Goal: Task Accomplishment & Management: Use online tool/utility

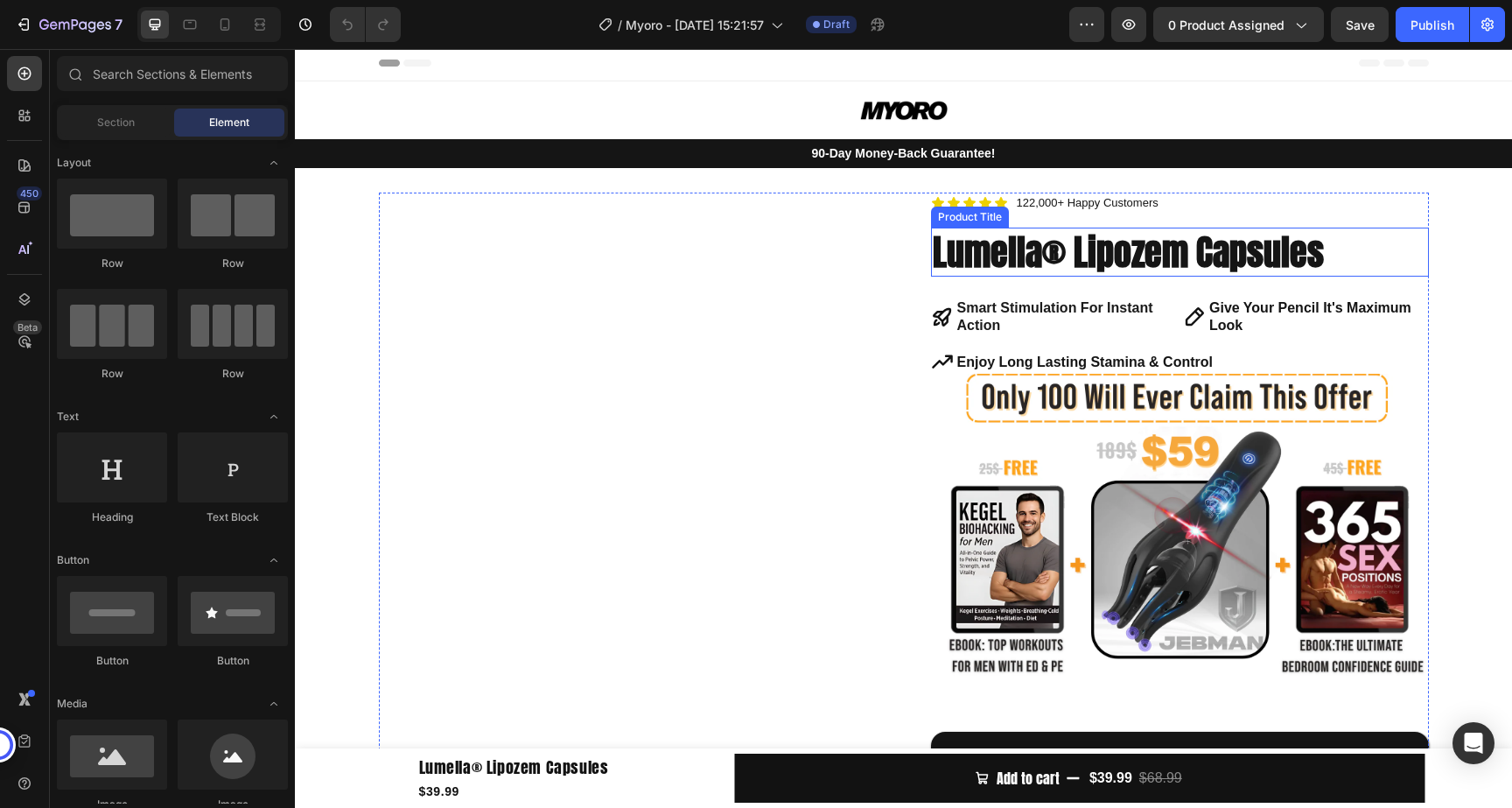
scroll to position [5, 0]
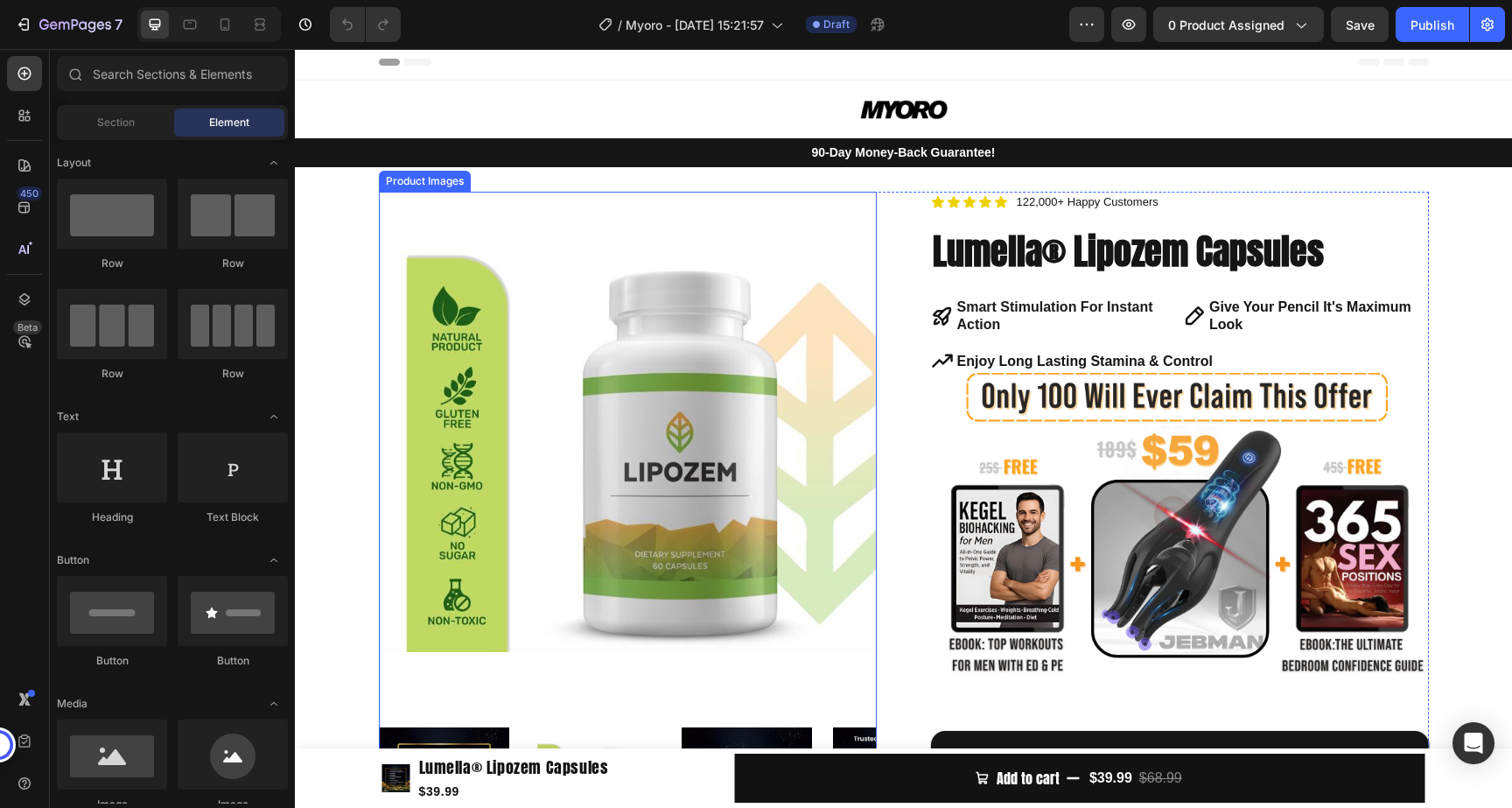
click at [642, 334] on img at bounding box center [627, 440] width 498 height 498
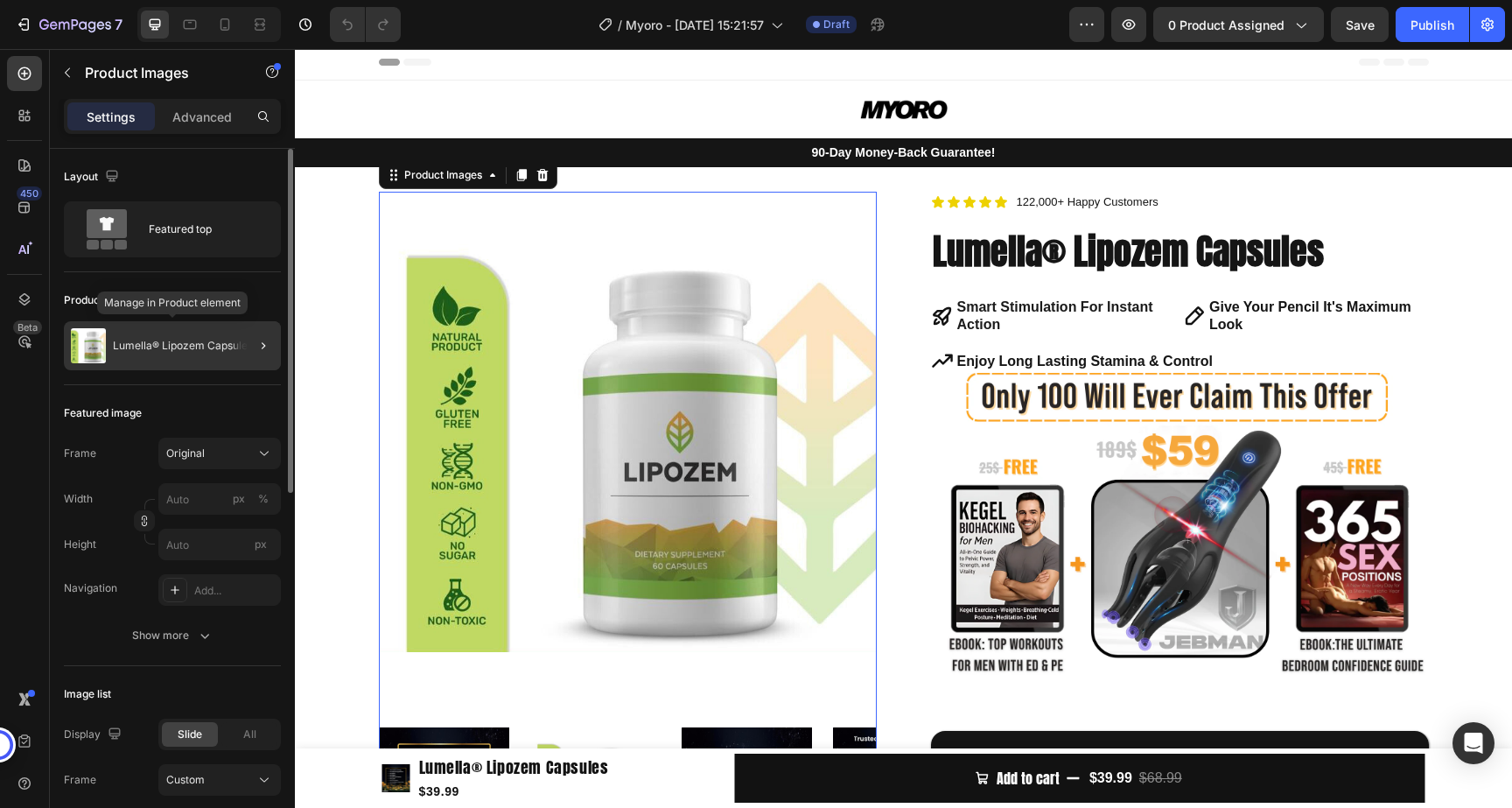
click at [237, 355] on div at bounding box center [256, 345] width 49 height 49
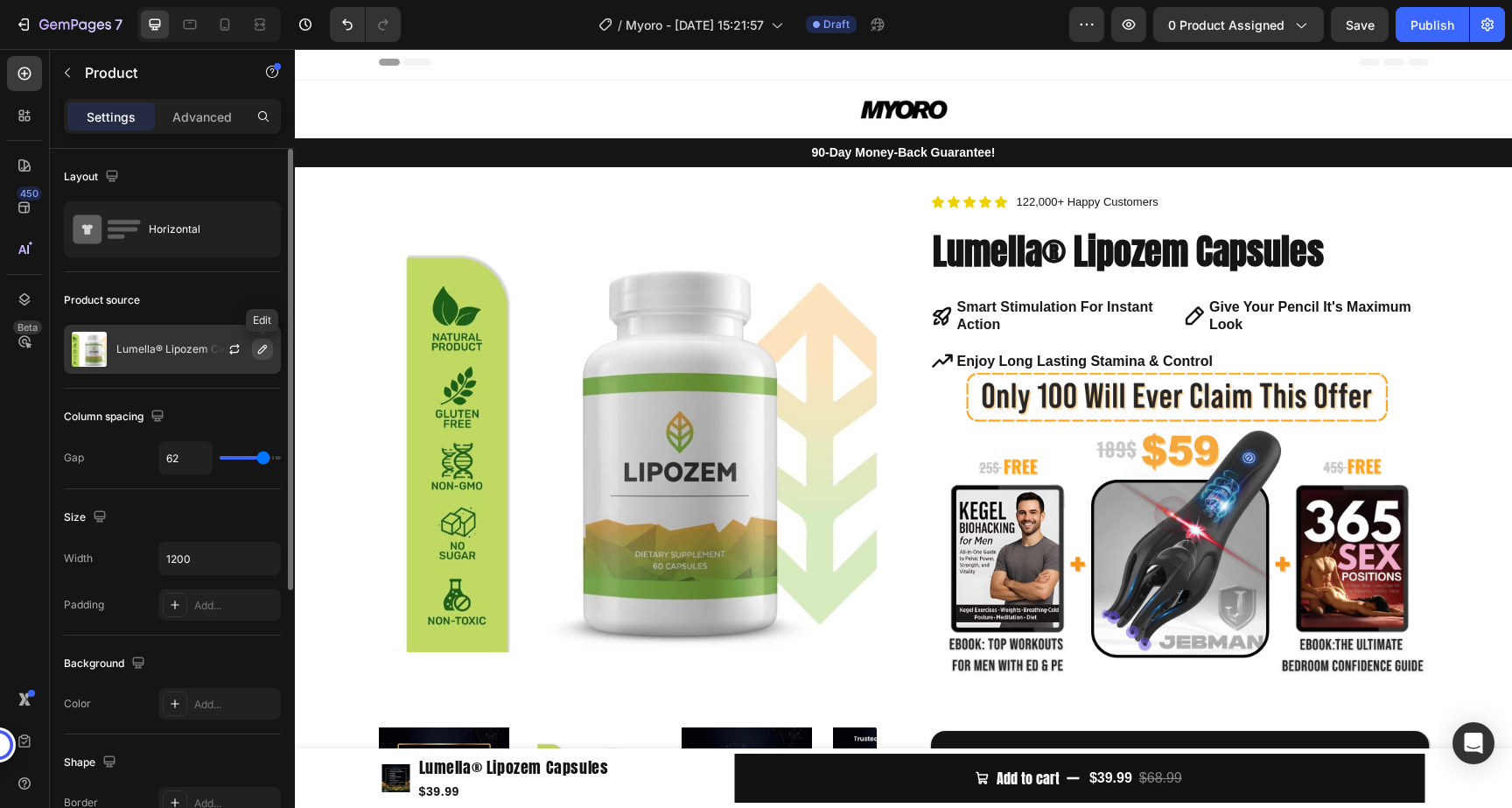
click at [258, 355] on icon "button" at bounding box center [262, 349] width 14 height 14
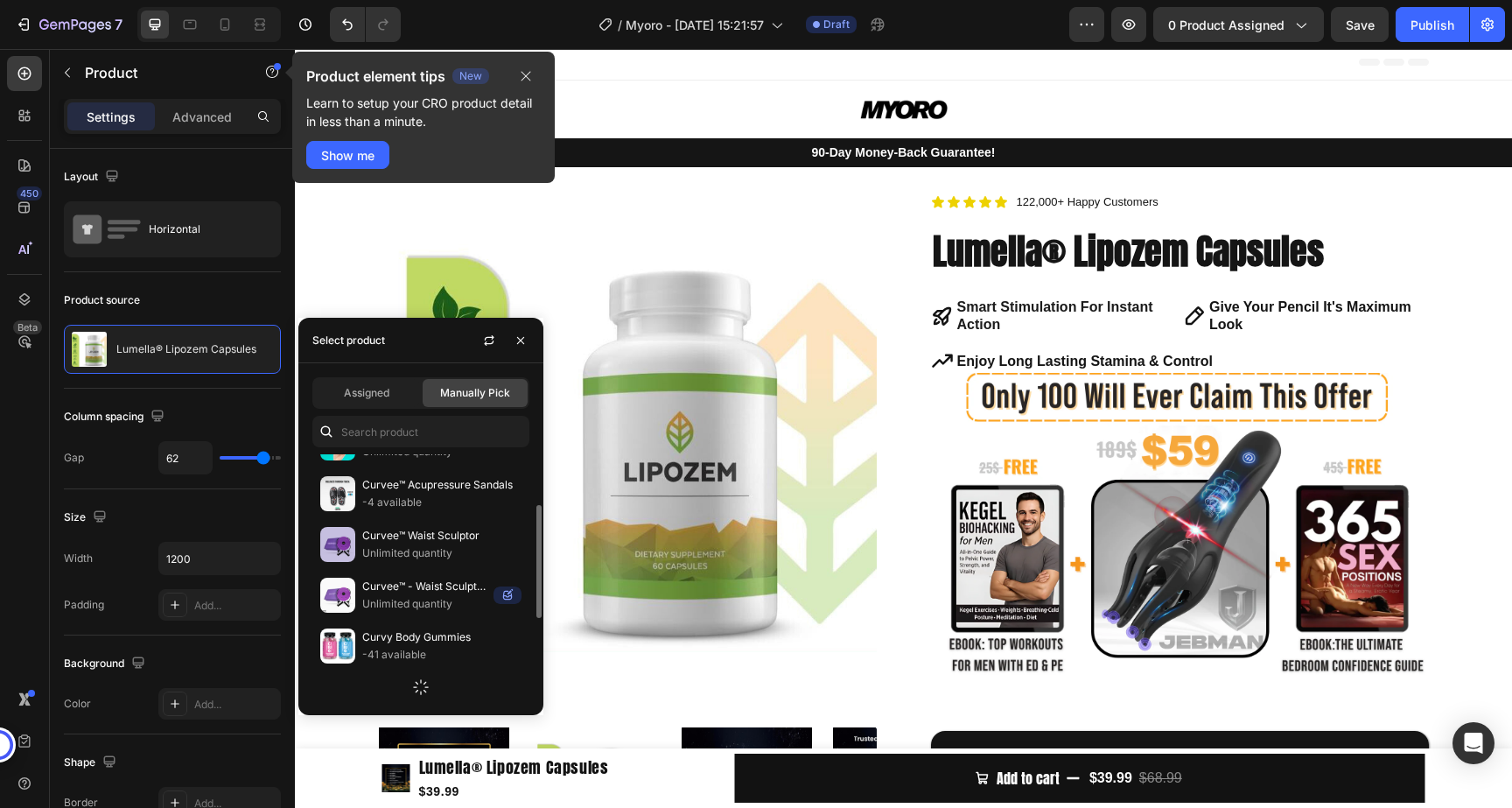
scroll to position [293, 0]
click at [520, 72] on icon "button" at bounding box center [525, 76] width 14 height 14
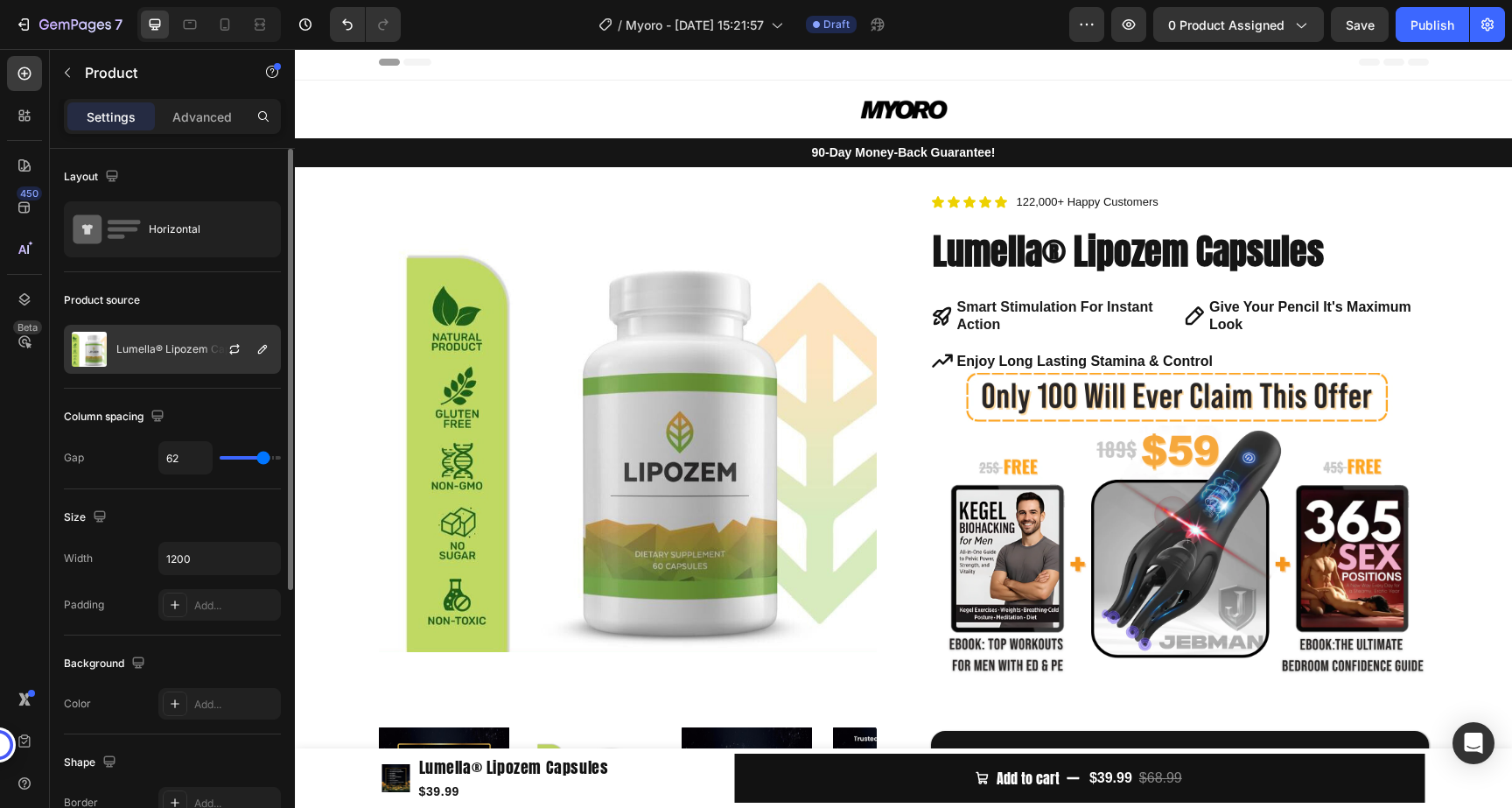
click at [204, 344] on div at bounding box center [241, 349] width 77 height 47
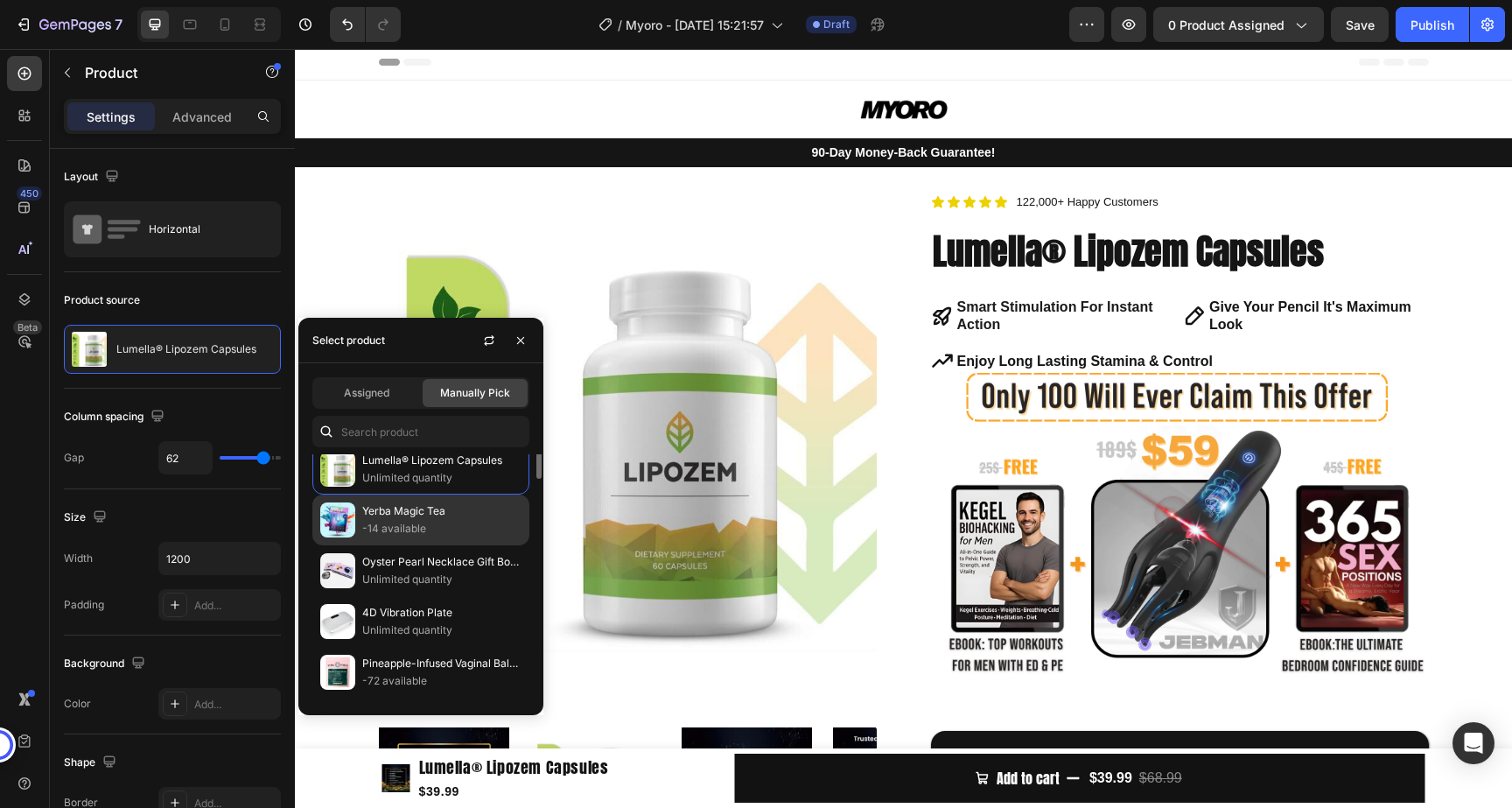
scroll to position [0, 0]
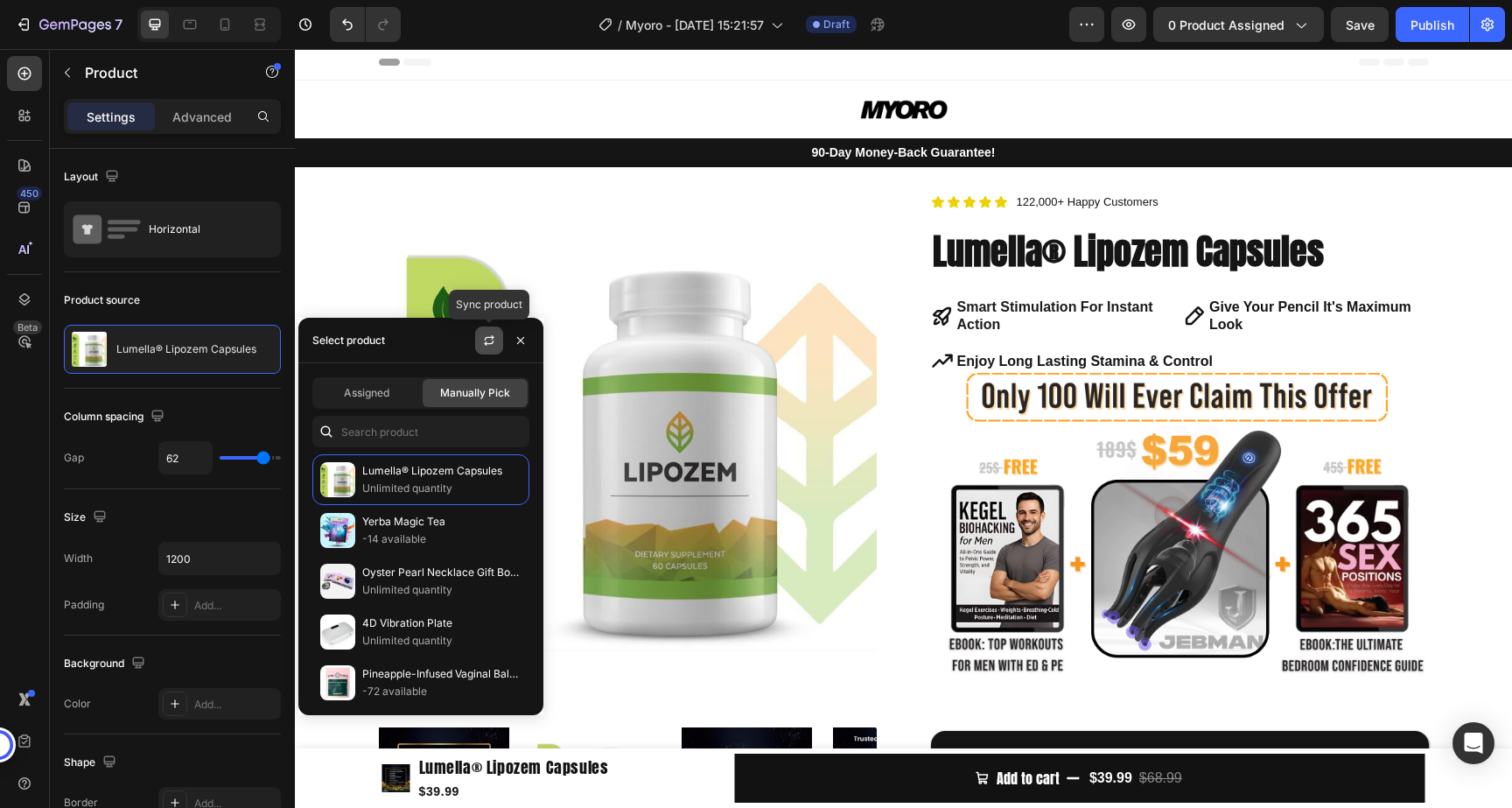
click at [488, 347] on button "button" at bounding box center [489, 341] width 28 height 28
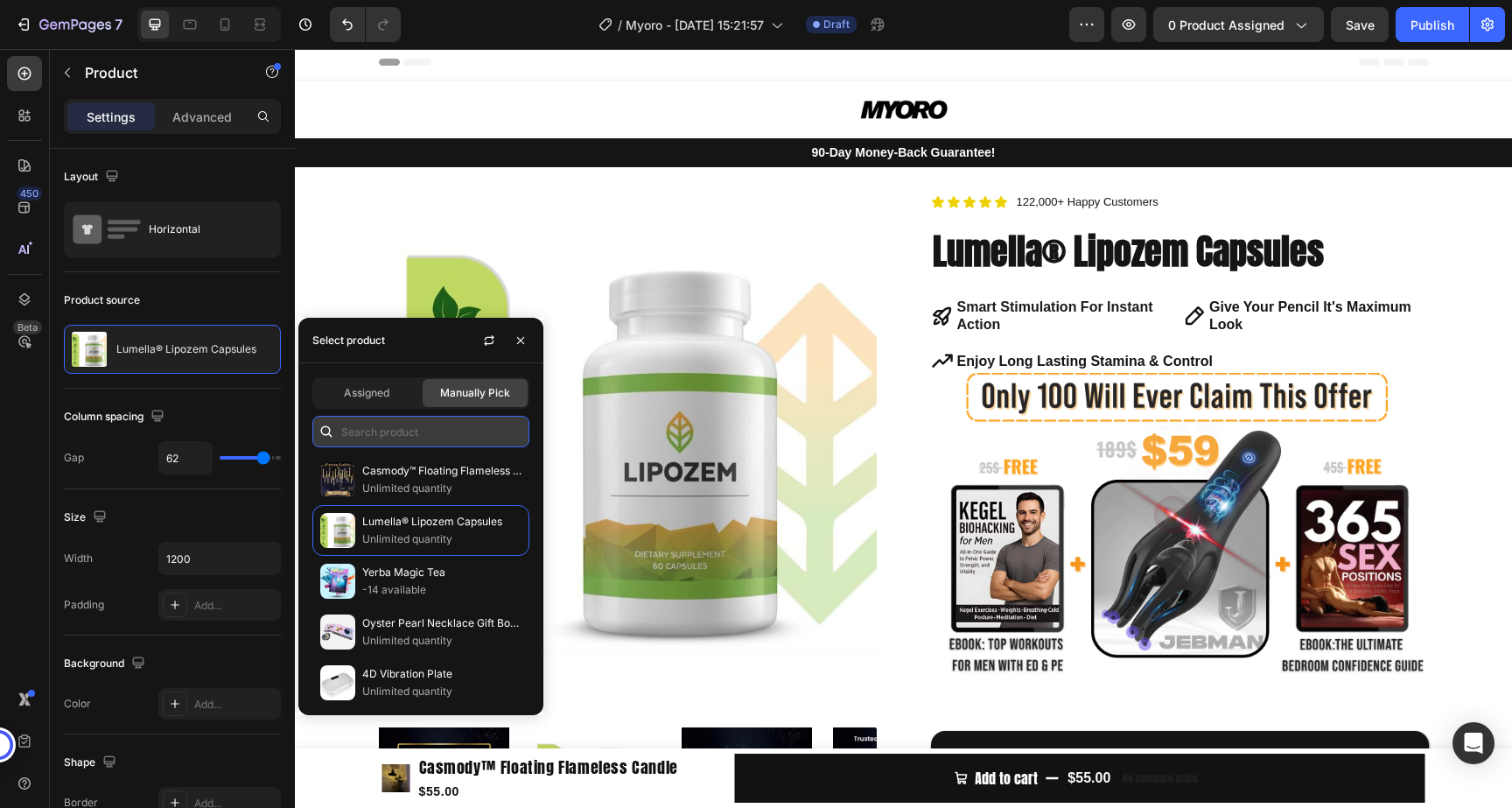
click at [421, 427] on input "text" at bounding box center [420, 432] width 217 height 32
click at [417, 468] on p "Casmody™ Floating Flameless Candle" at bounding box center [442, 470] width 159 height 18
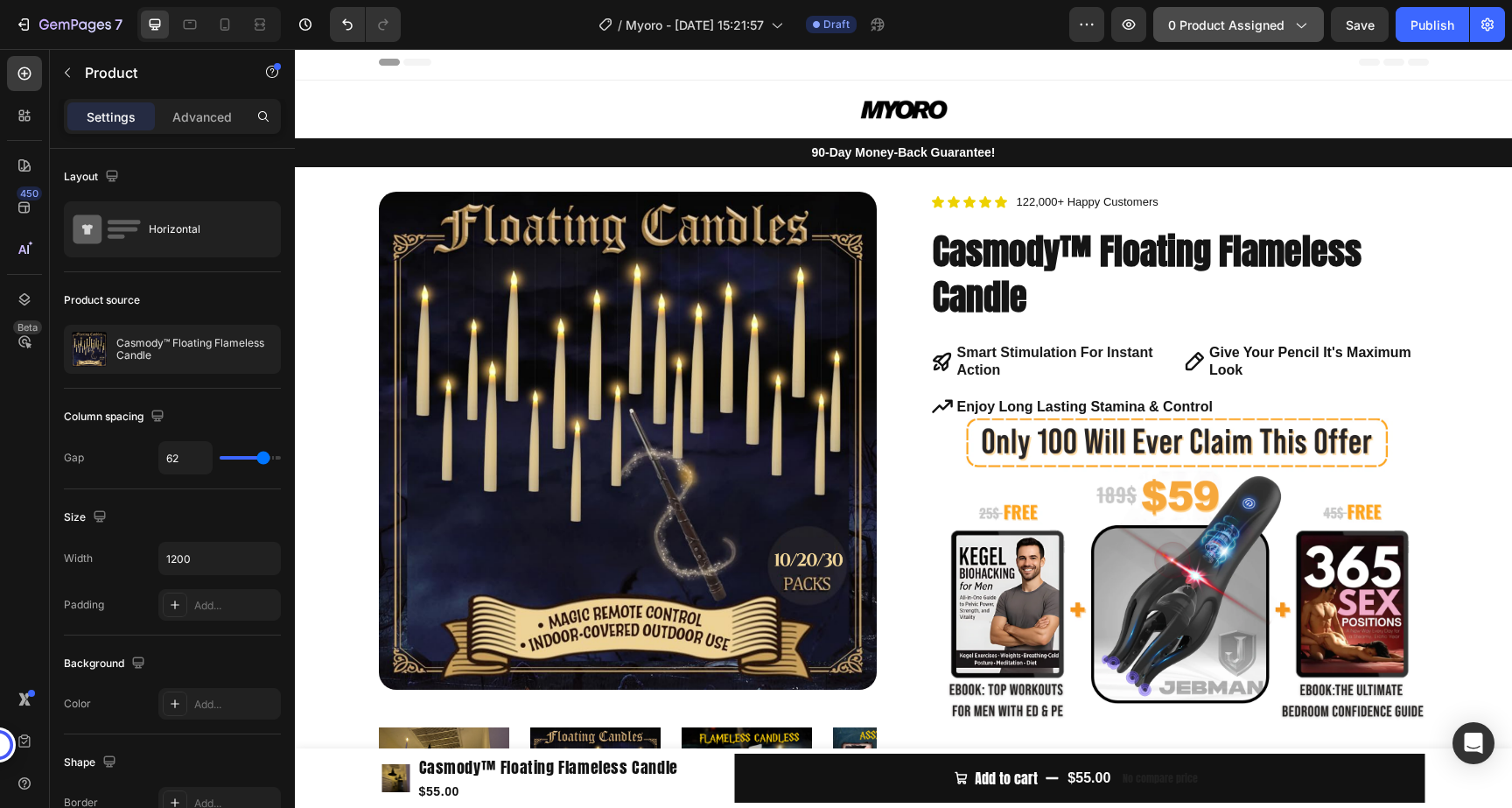
click at [1270, 36] on button "0 product assigned" at bounding box center [1238, 23] width 171 height 35
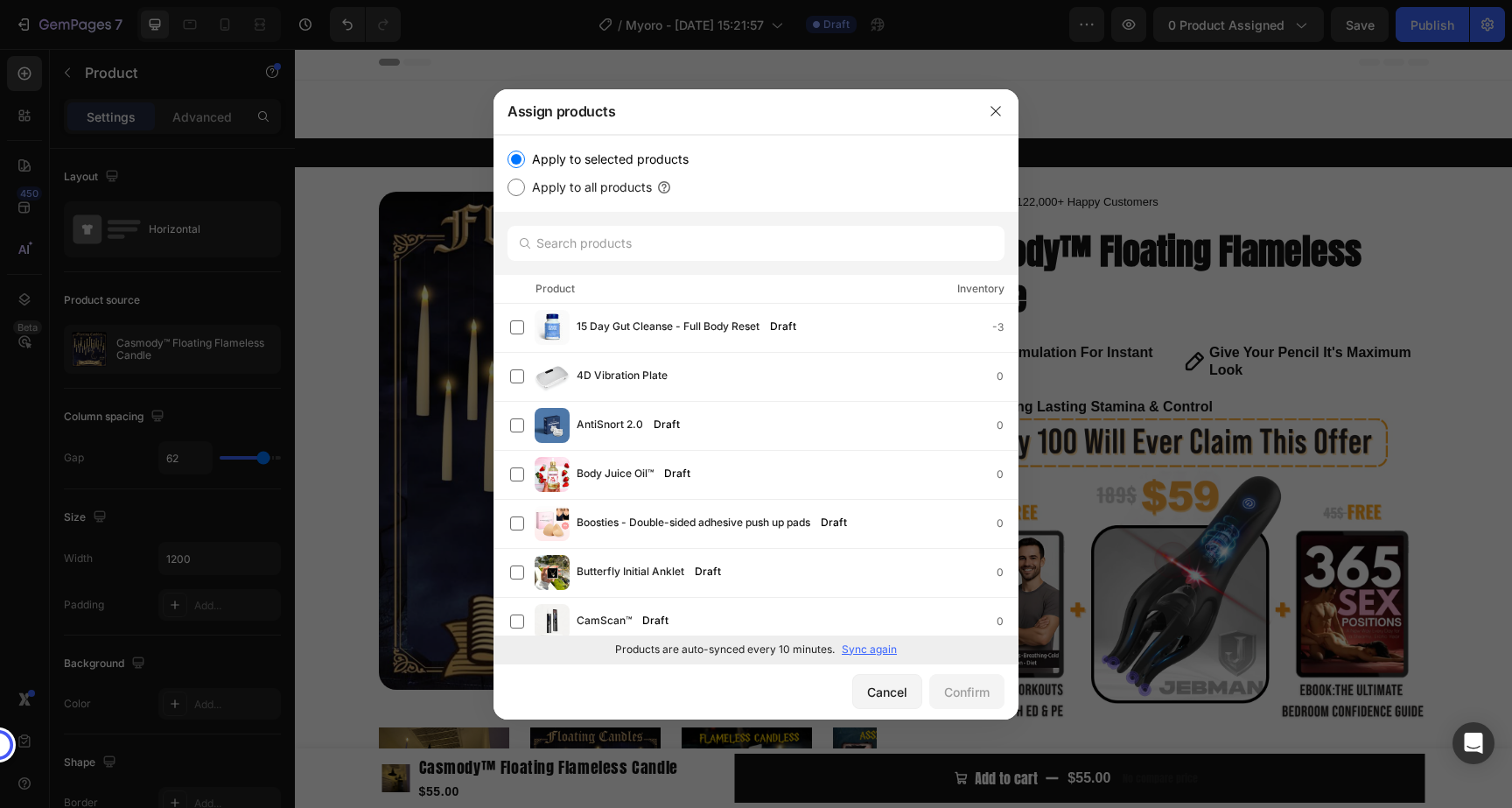
click at [873, 650] on p "Sync again" at bounding box center [869, 649] width 55 height 16
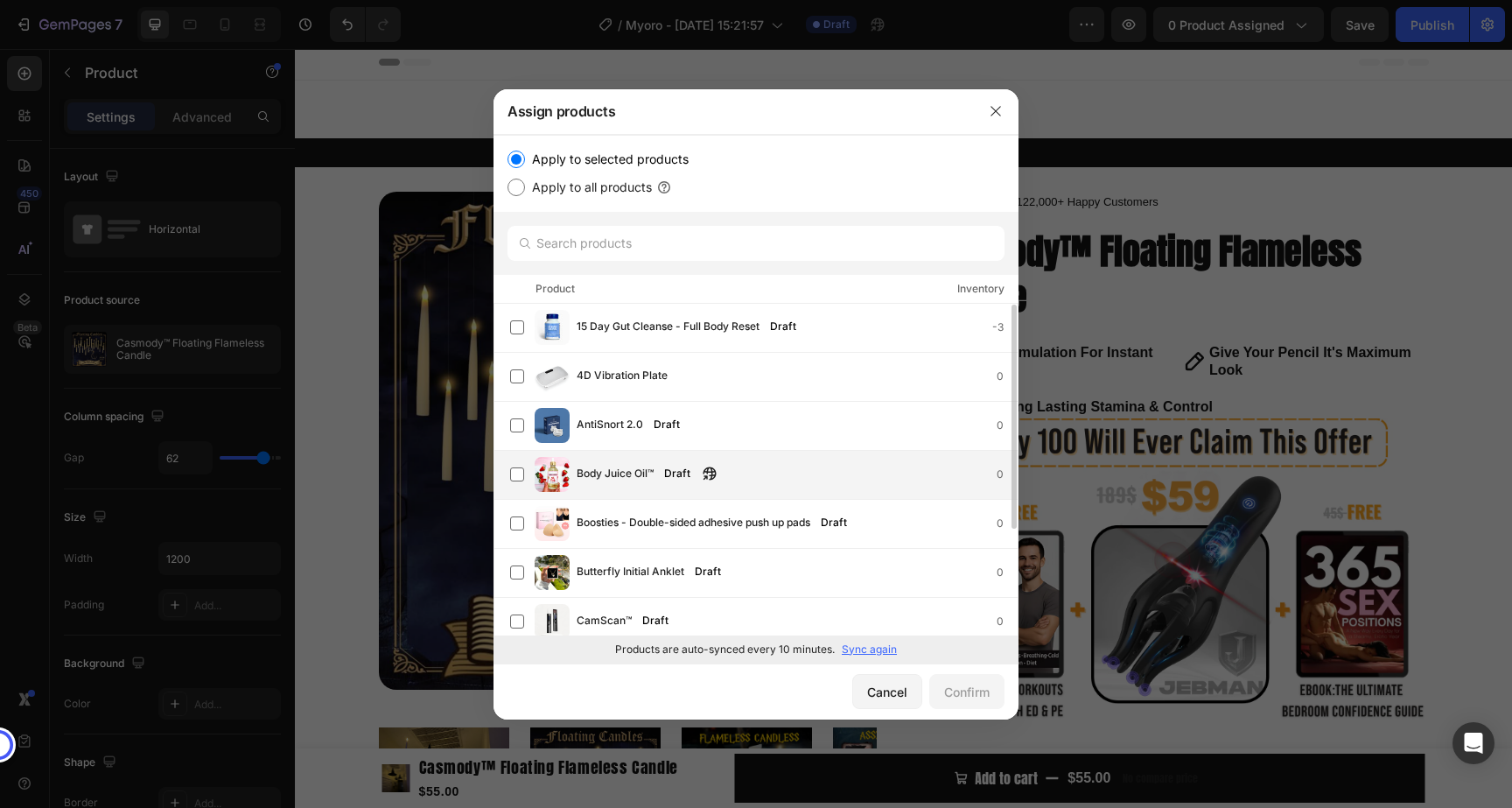
scroll to position [159, 0]
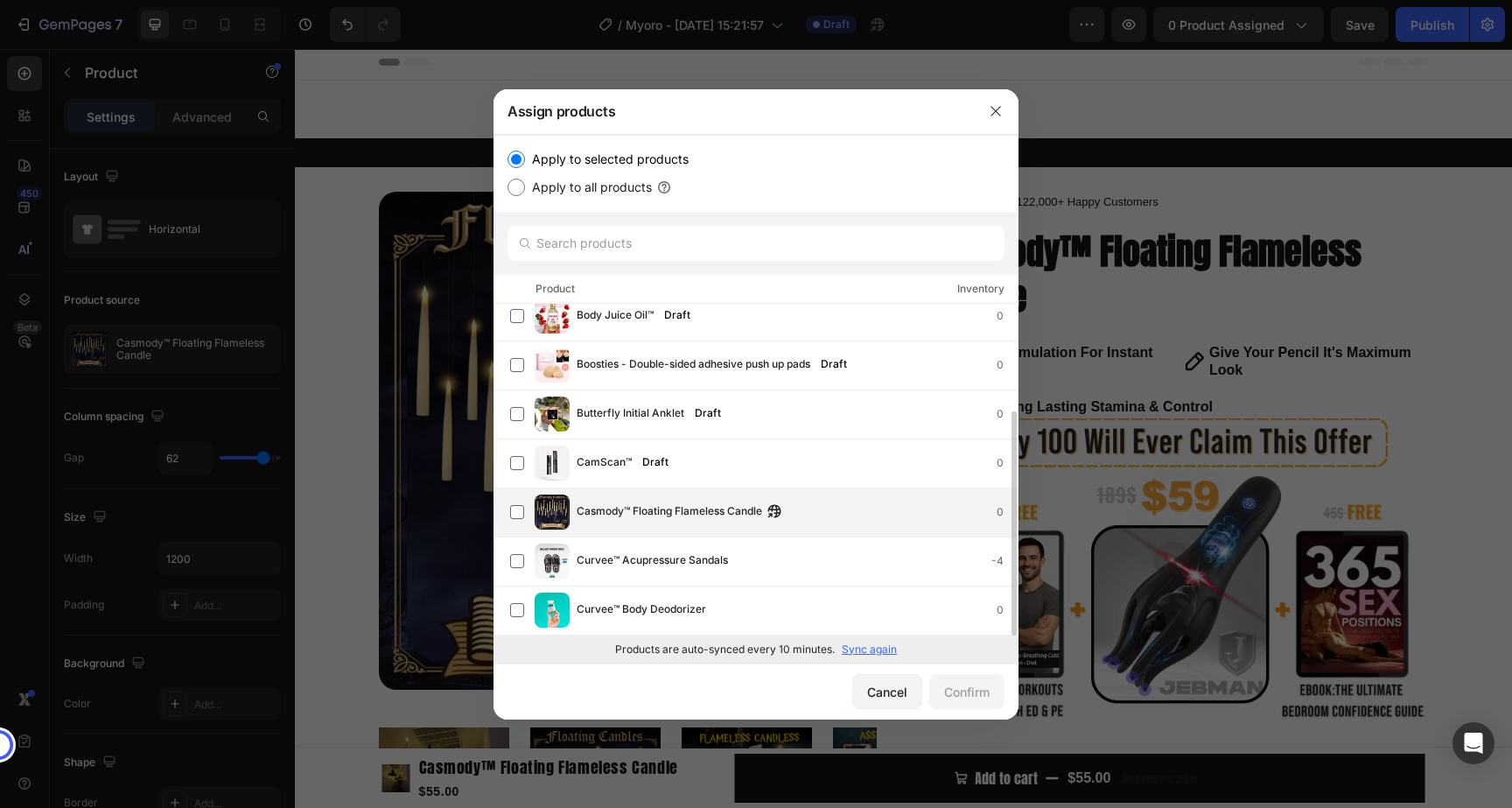
click at [666, 514] on span "Casmody™ Floating Flameless Candle" at bounding box center [670, 511] width 186 height 20
click at [959, 688] on div "Confirm" at bounding box center [966, 692] width 45 height 19
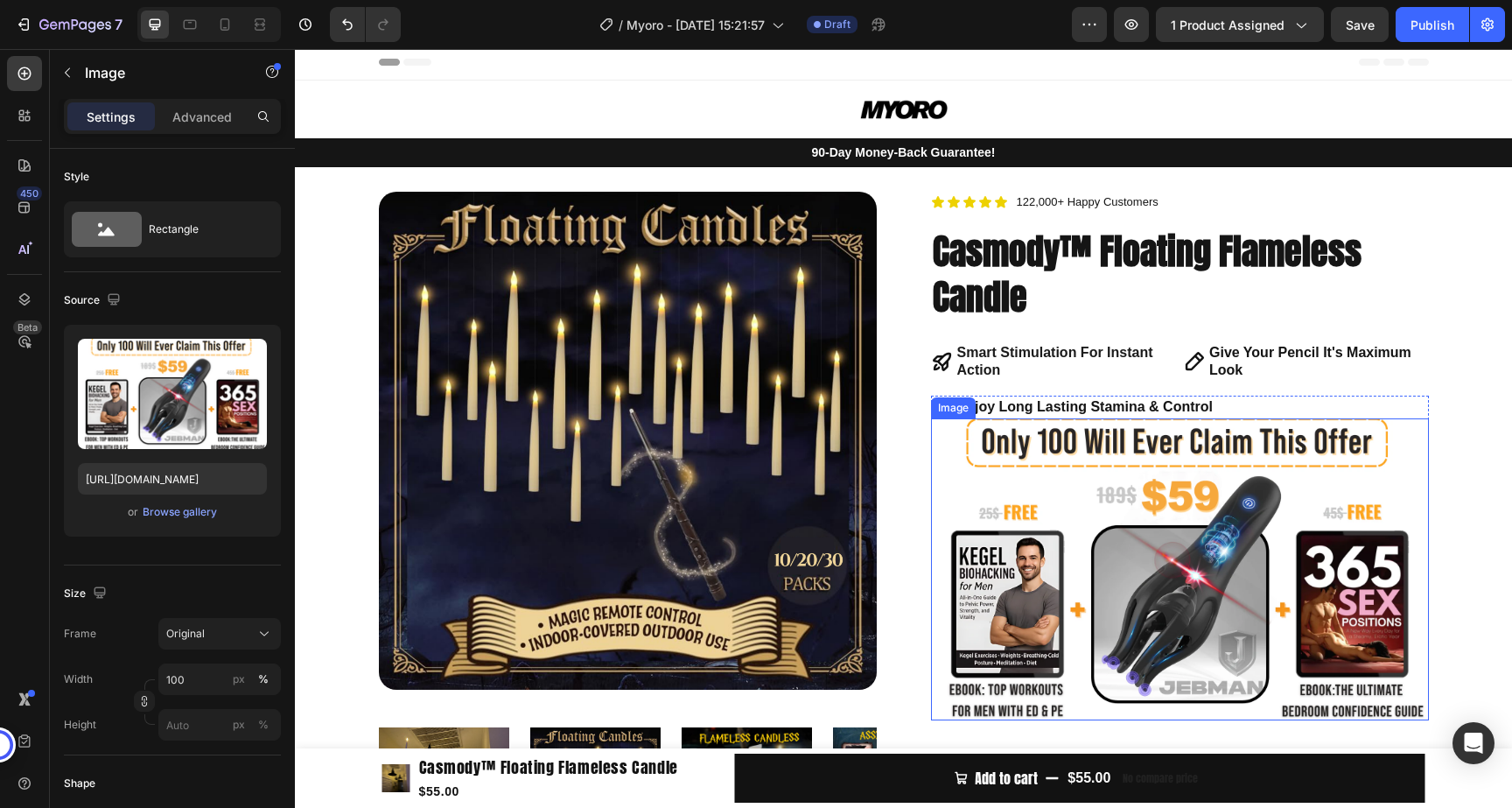
click at [1269, 519] on img at bounding box center [1179, 570] width 498 height 302
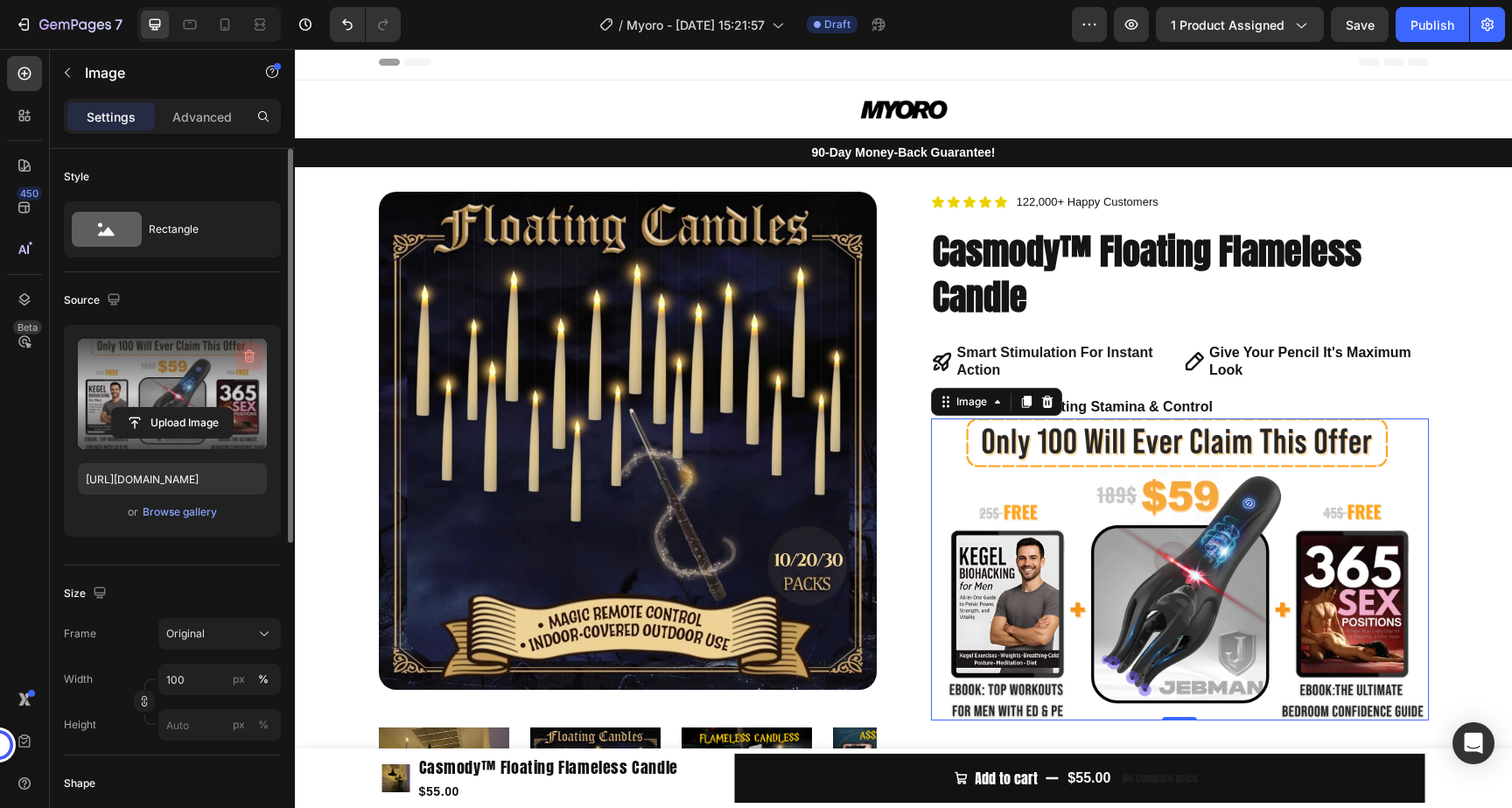
click at [250, 358] on icon "button" at bounding box center [251, 358] width 2 height 6
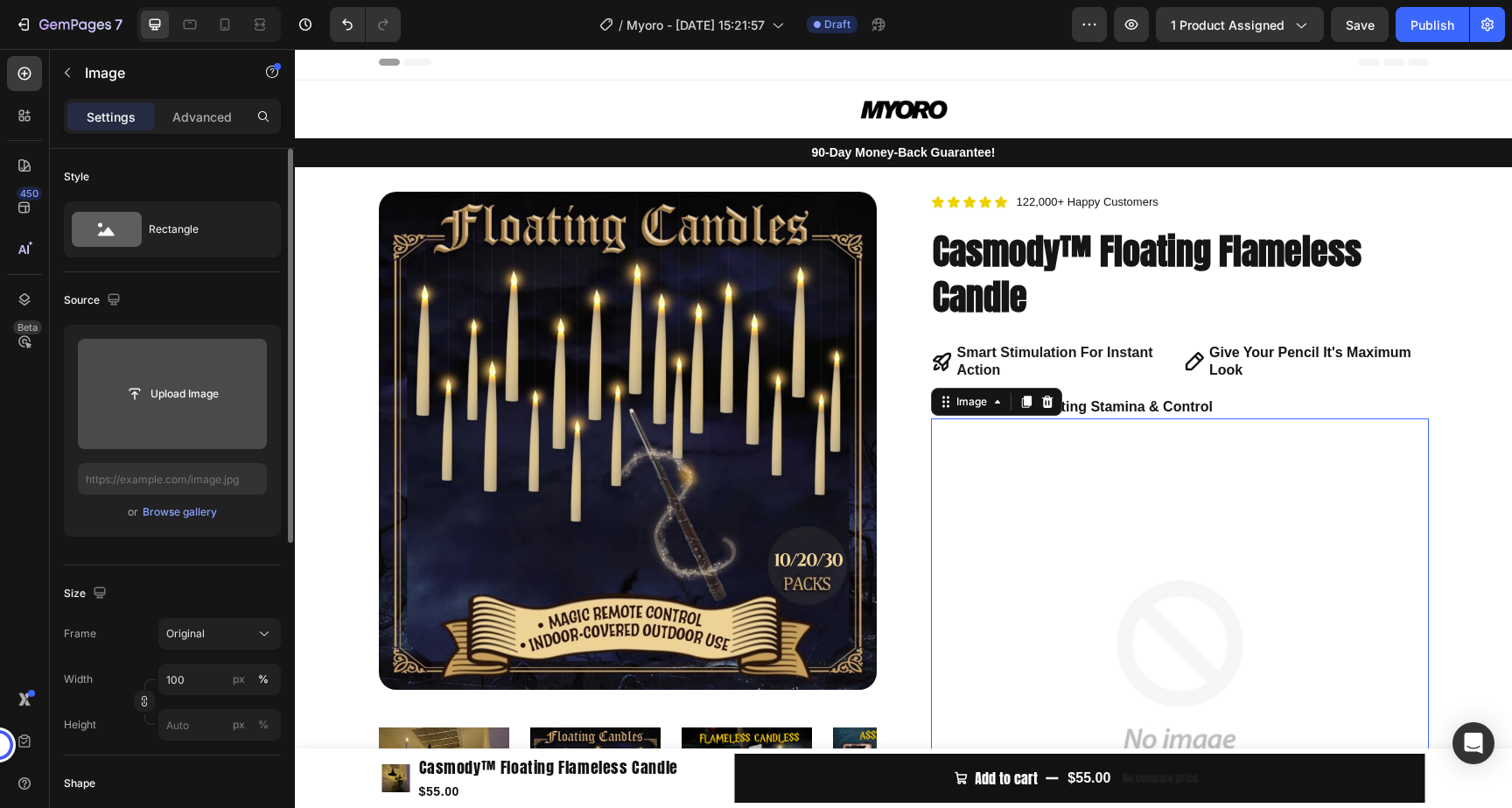
click at [1242, 488] on img at bounding box center [1179, 667] width 498 height 498
click at [1046, 402] on icon at bounding box center [1047, 402] width 11 height 12
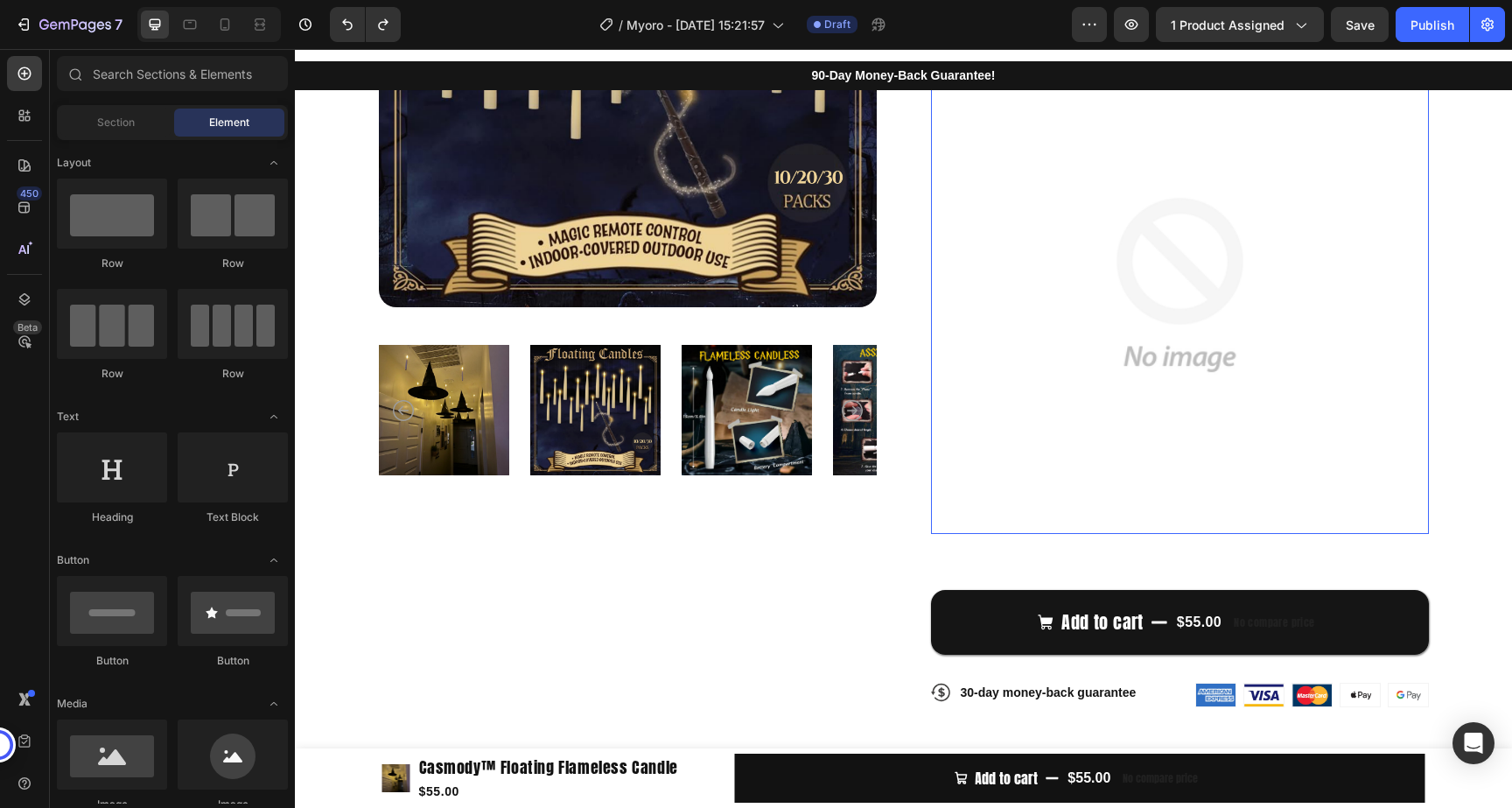
scroll to position [363, 0]
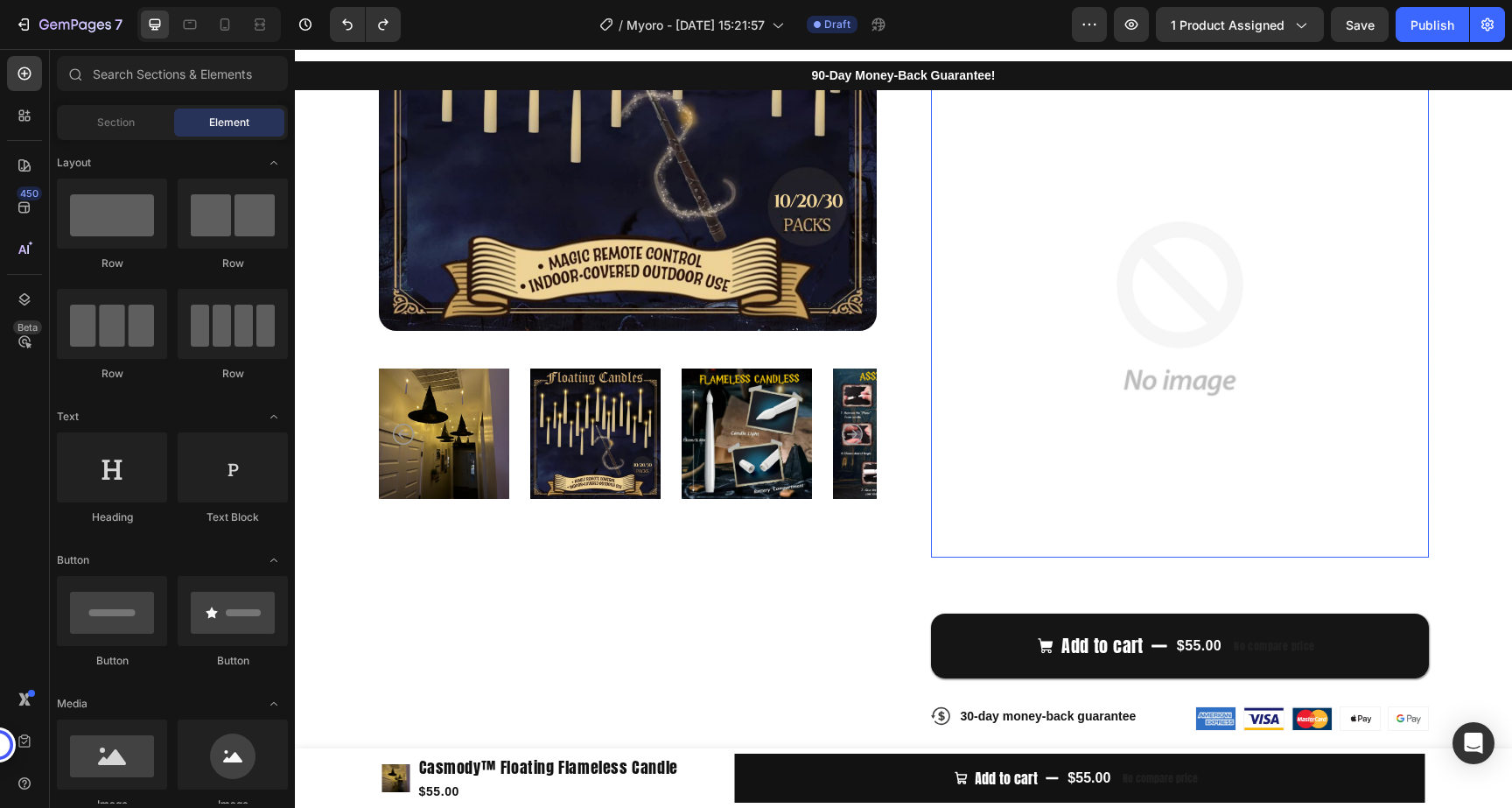
click at [1217, 373] on img at bounding box center [1179, 308] width 498 height 498
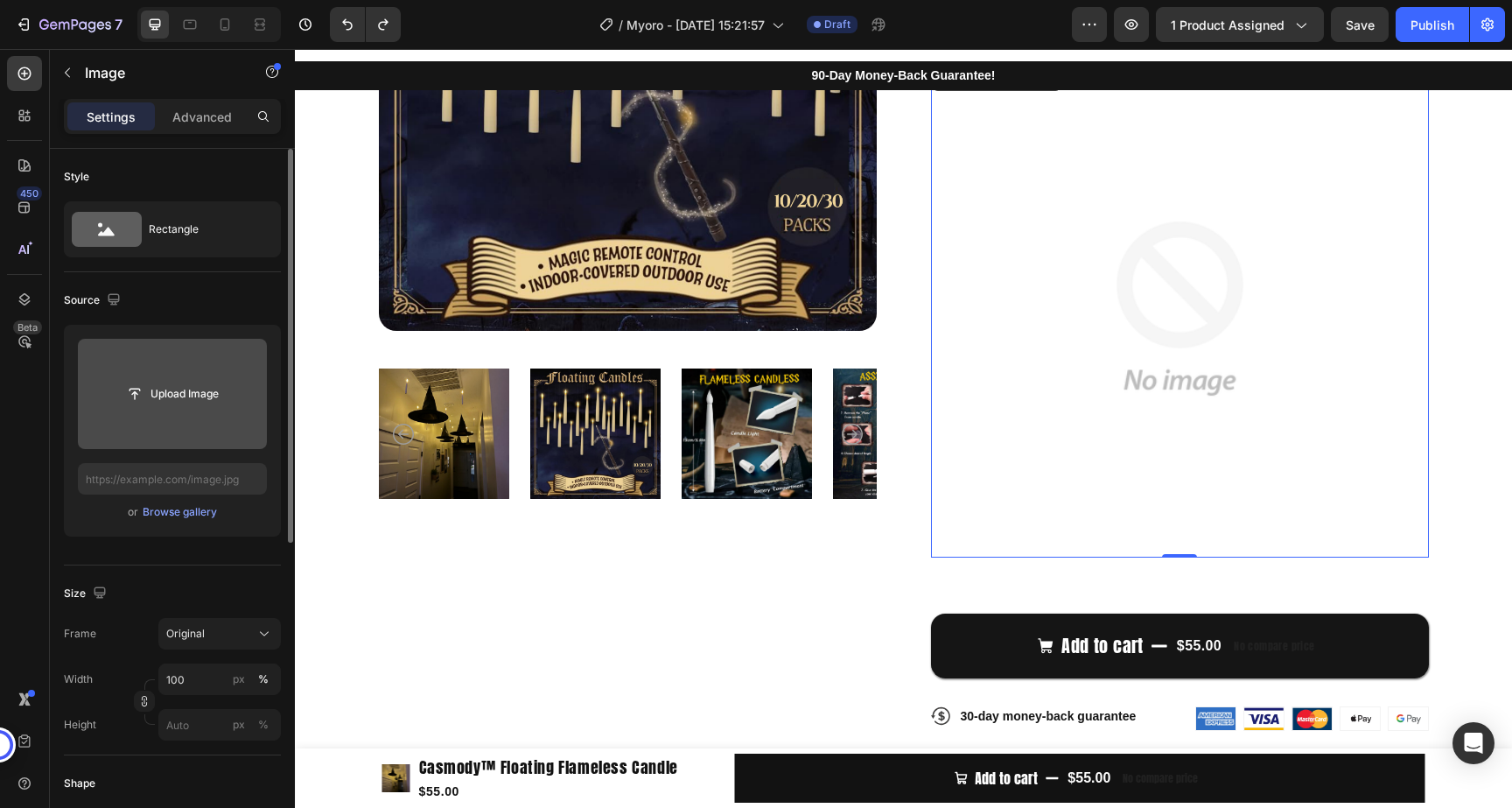
click at [199, 413] on input "file" at bounding box center [172, 394] width 189 height 111
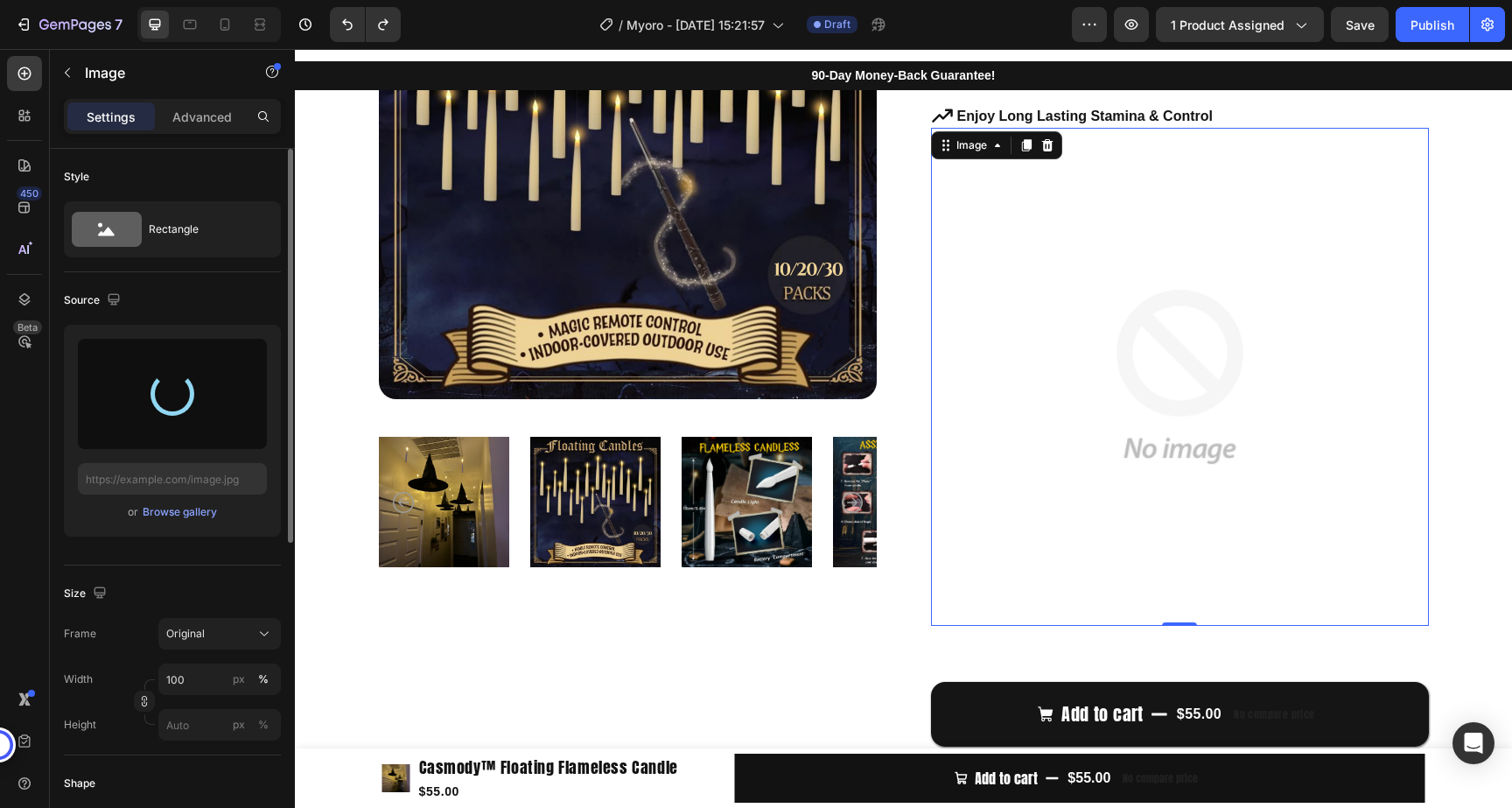
scroll to position [236, 0]
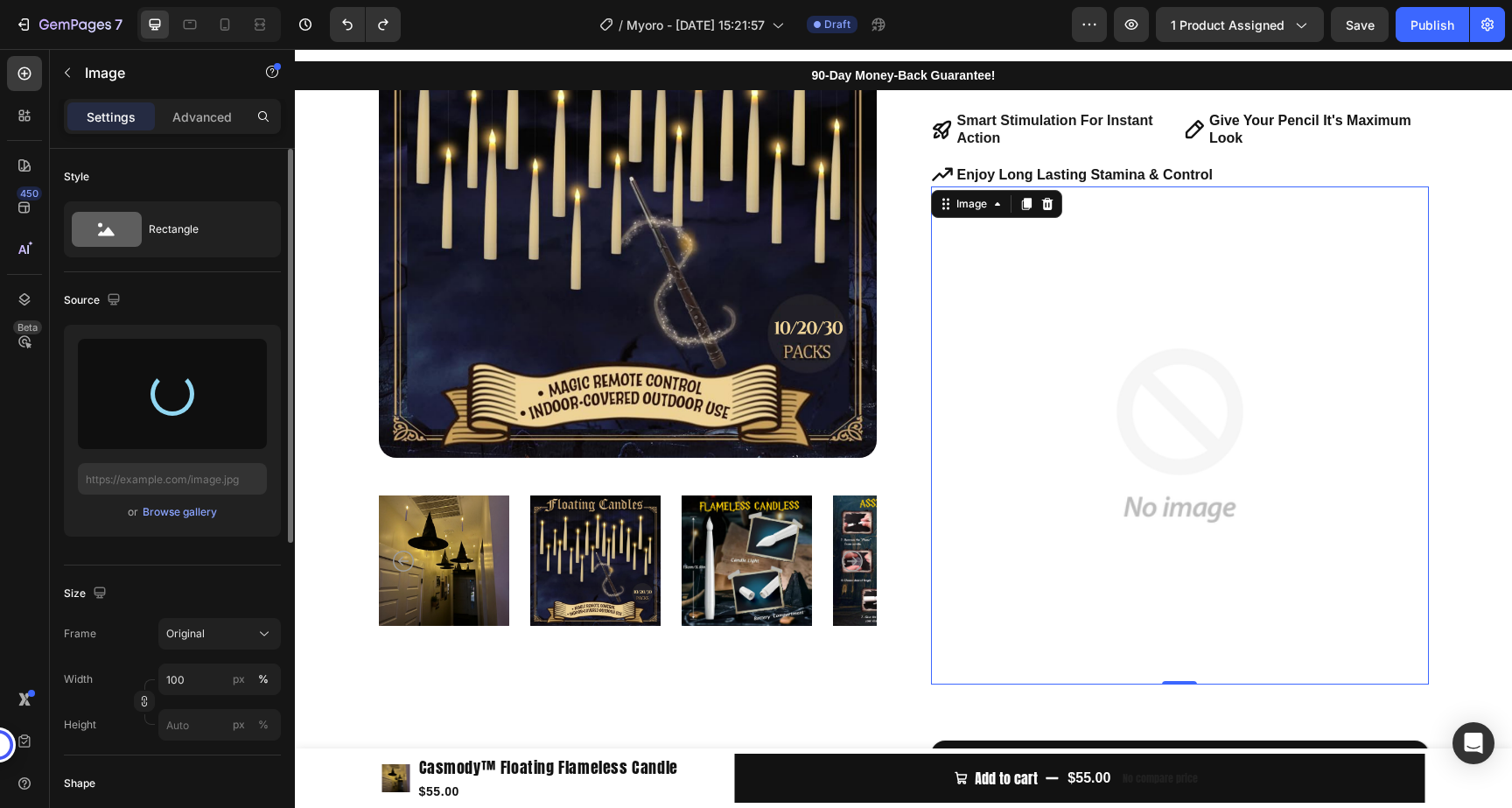
type input "[URL][DOMAIN_NAME]"
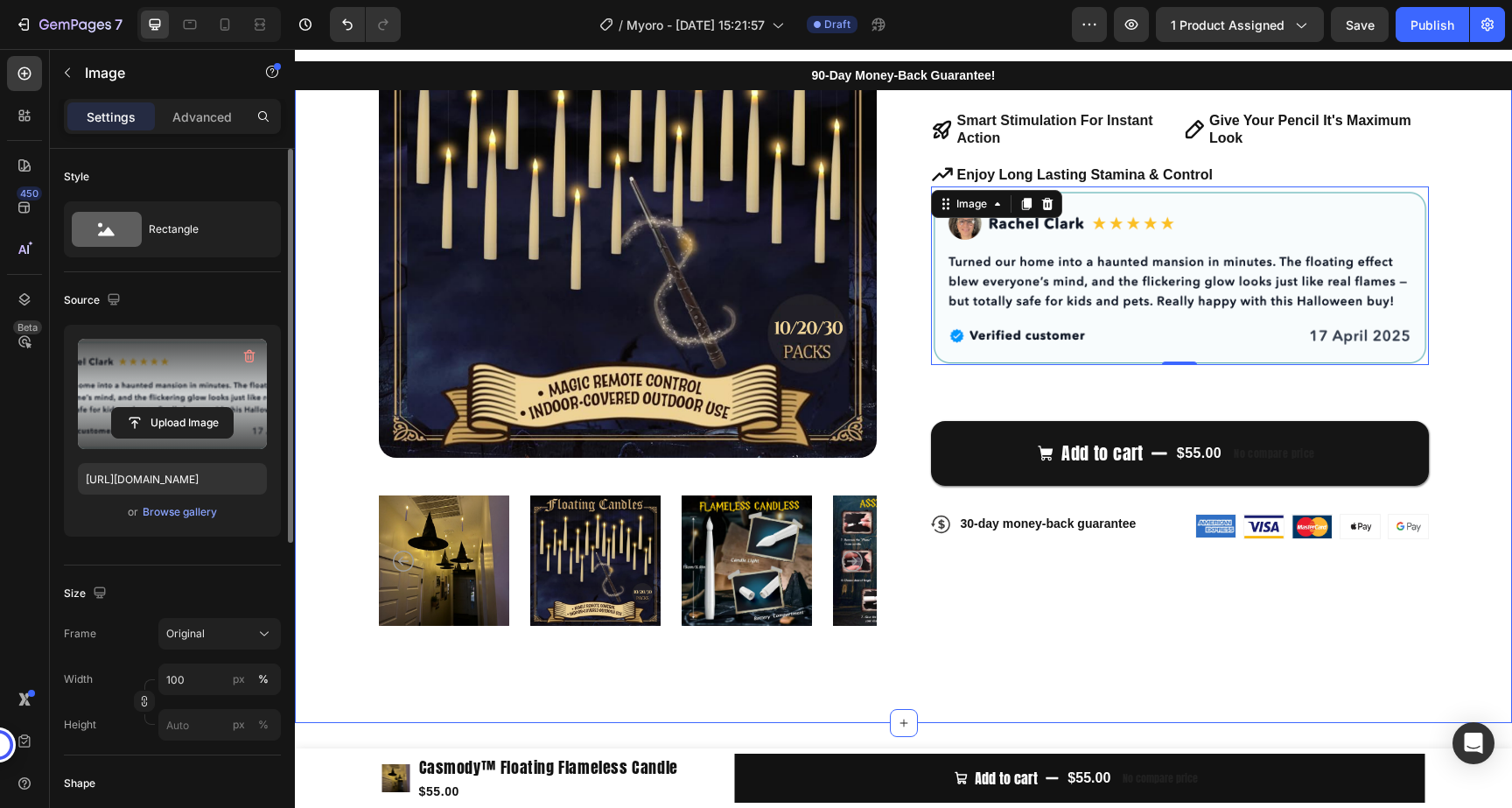
click at [1503, 428] on div "Product Images Icon Icon Icon Icon Icon Icon List 122,000+ Happy Customers Text…" at bounding box center [902, 328] width 1217 height 787
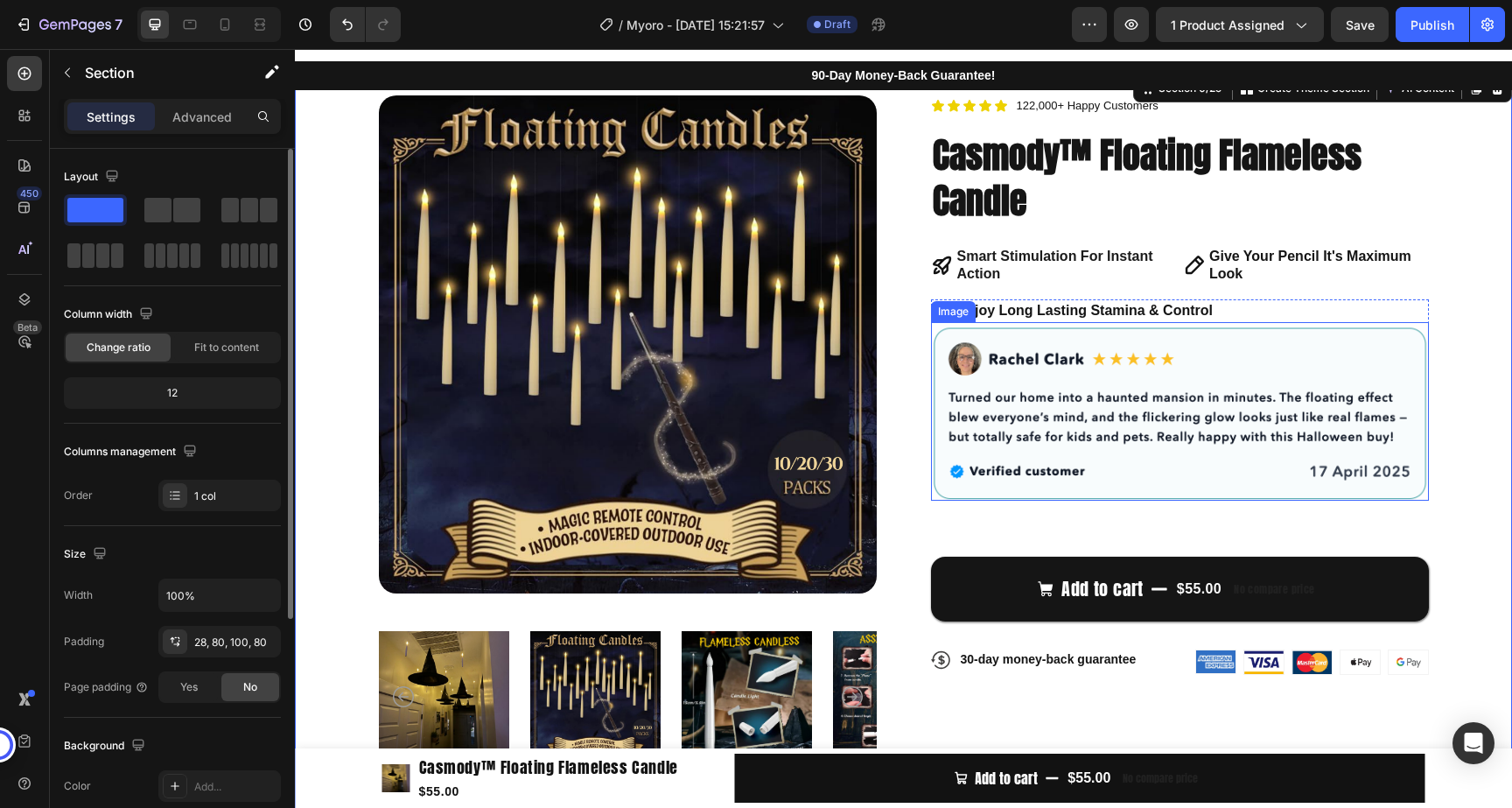
scroll to position [94, 0]
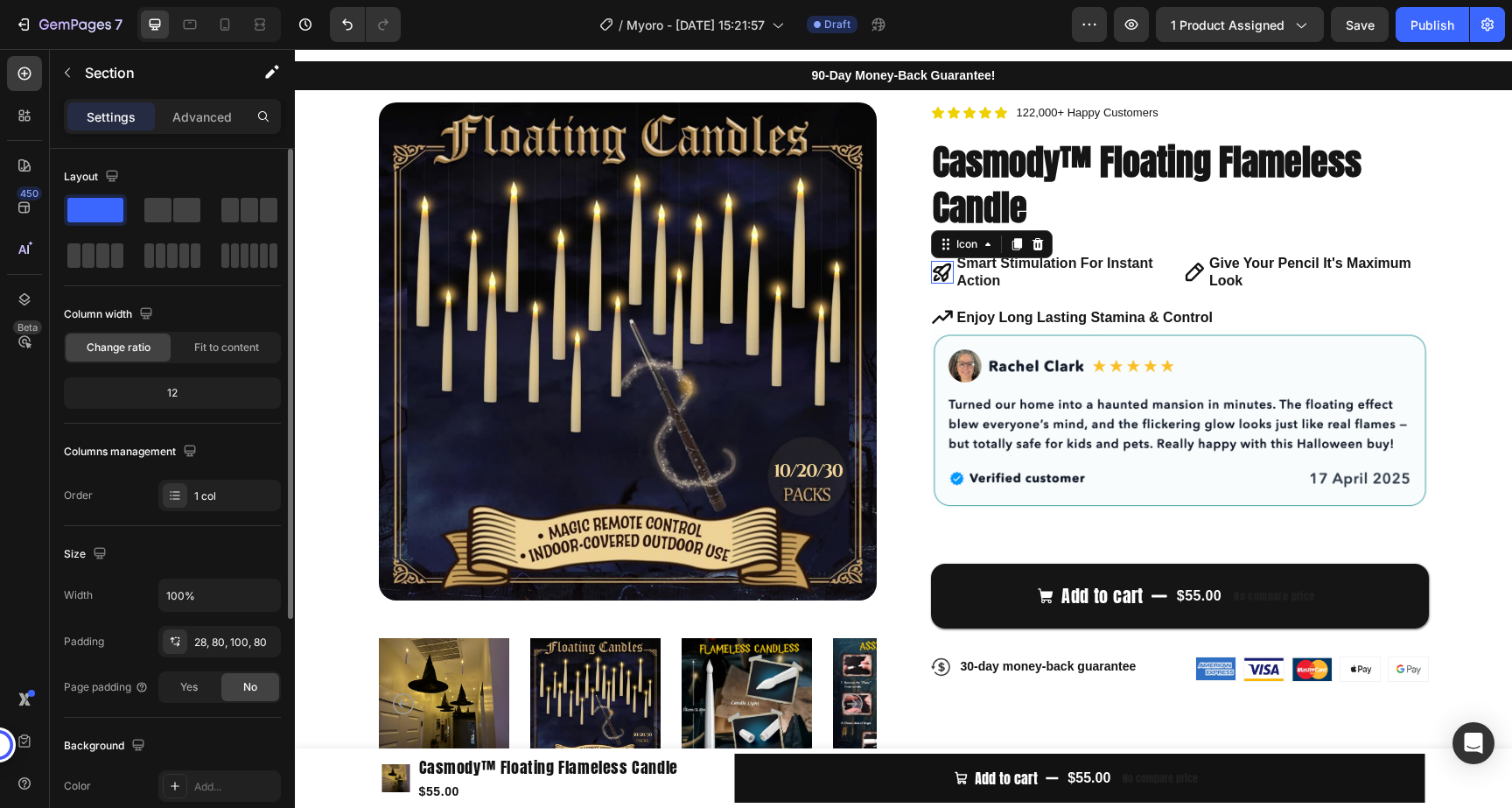
click at [951, 267] on icon at bounding box center [942, 272] width 23 height 23
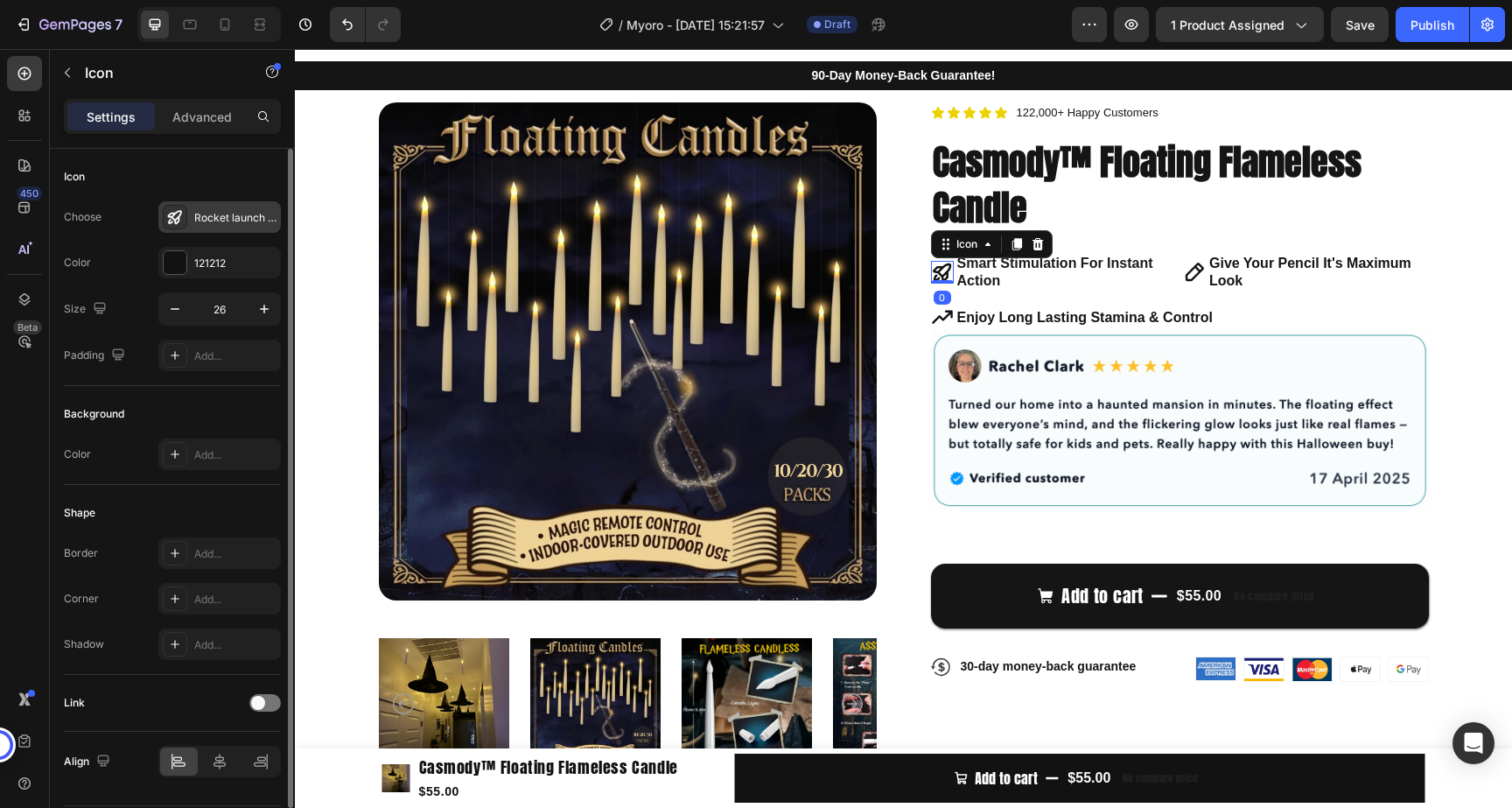
click at [214, 217] on div "Rocket launch bold" at bounding box center [235, 218] width 83 height 16
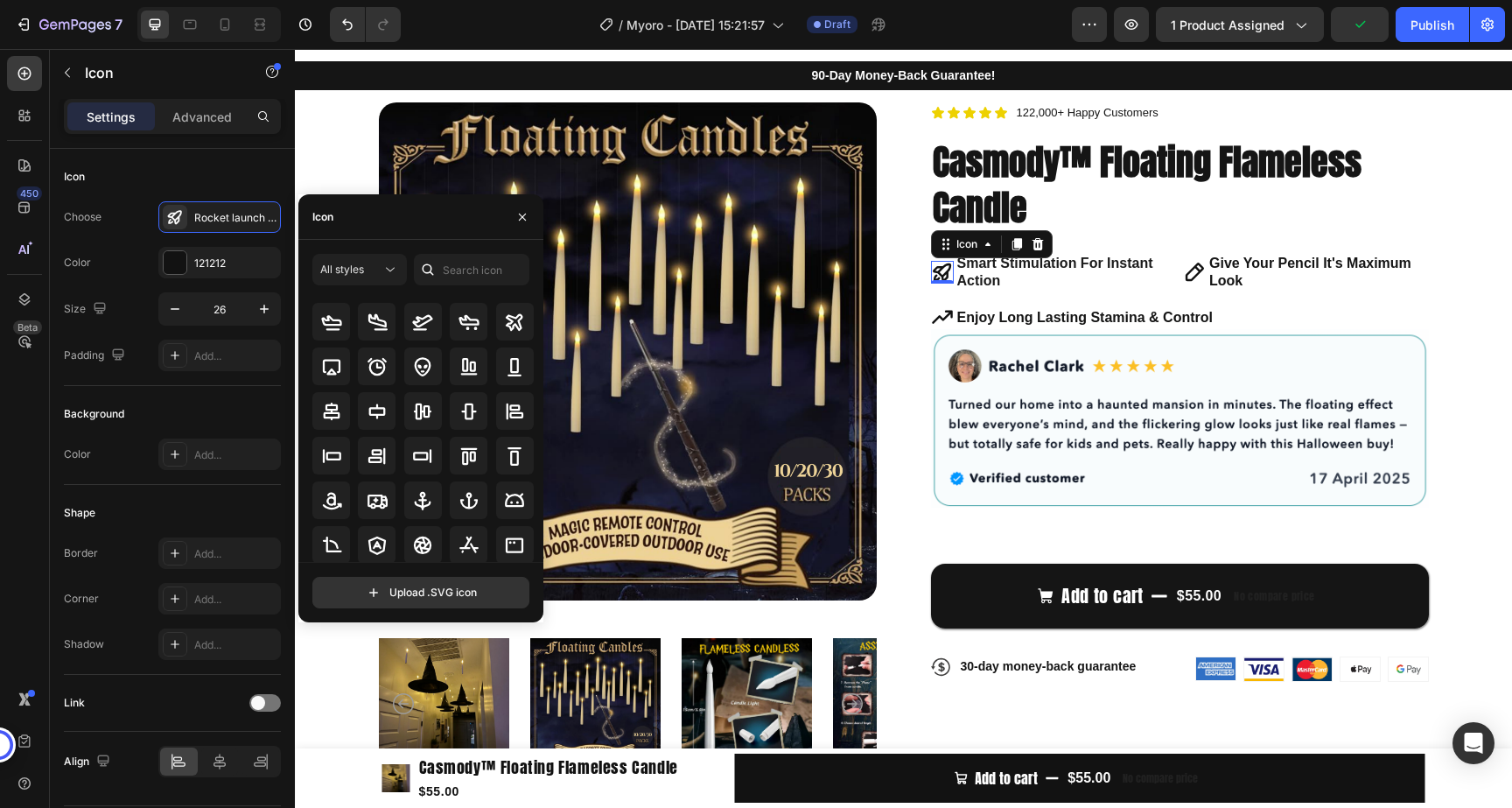
scroll to position [0, 0]
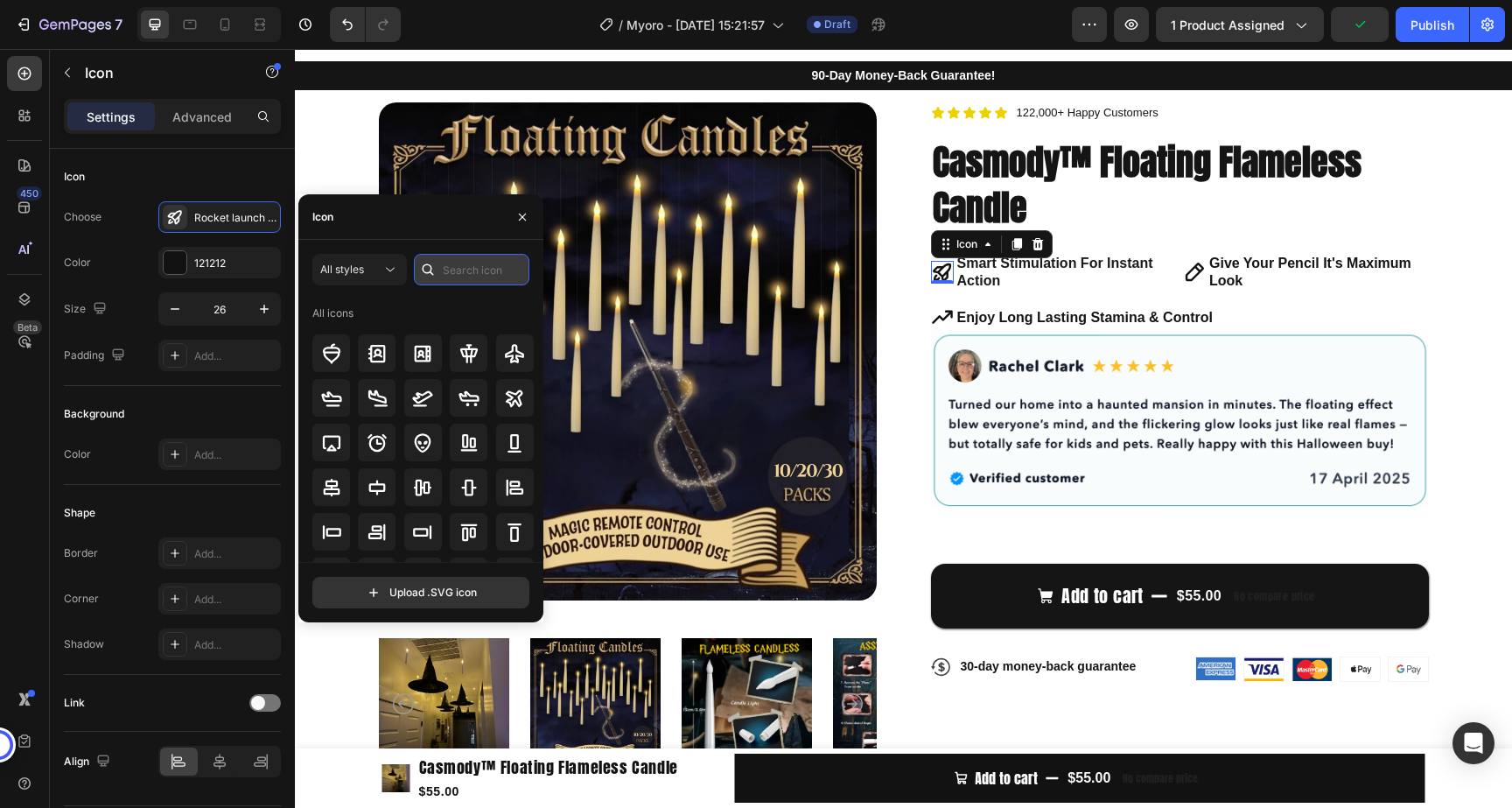
click at [463, 267] on input "text" at bounding box center [471, 269] width 115 height 32
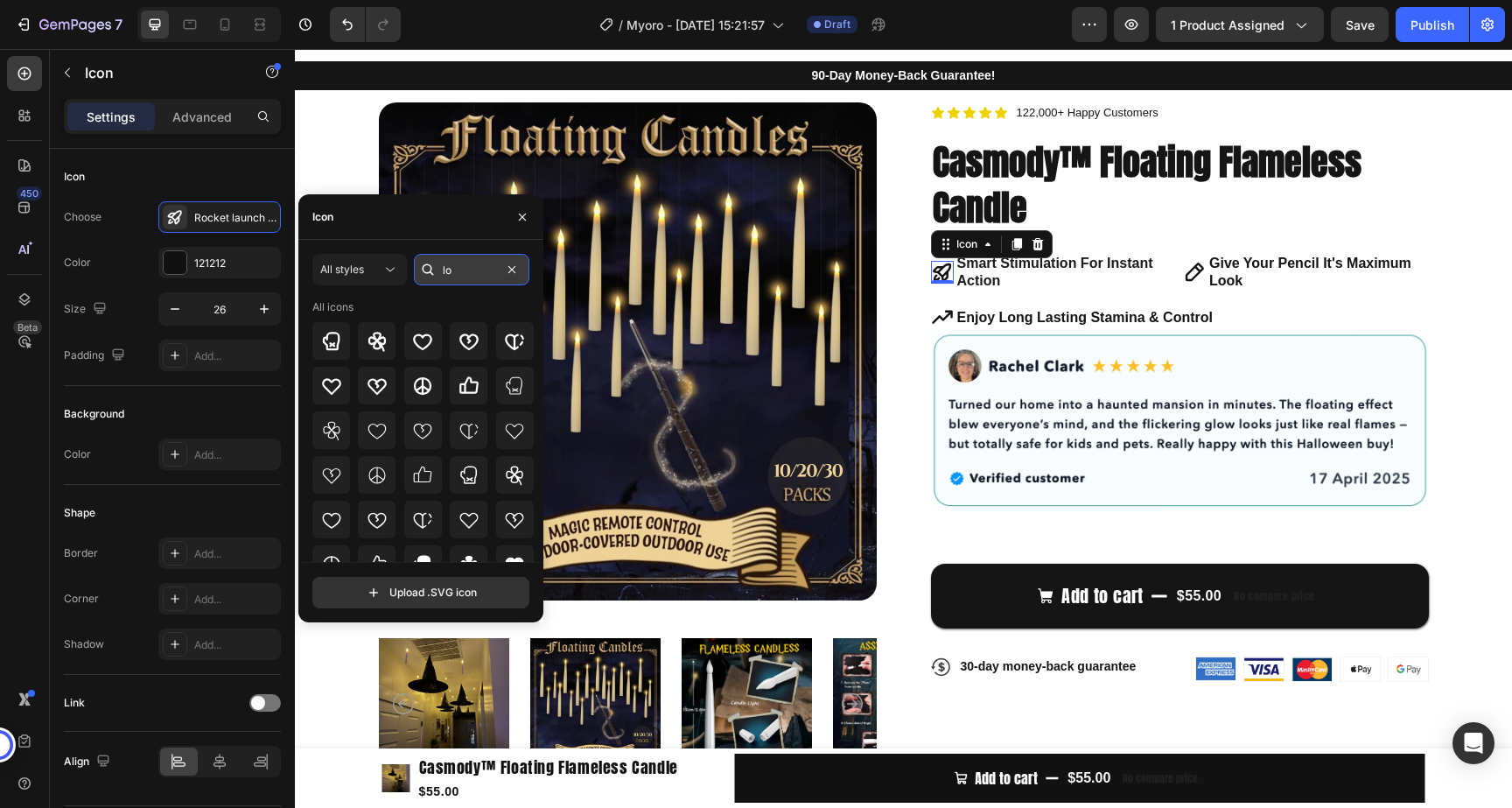
type input "l"
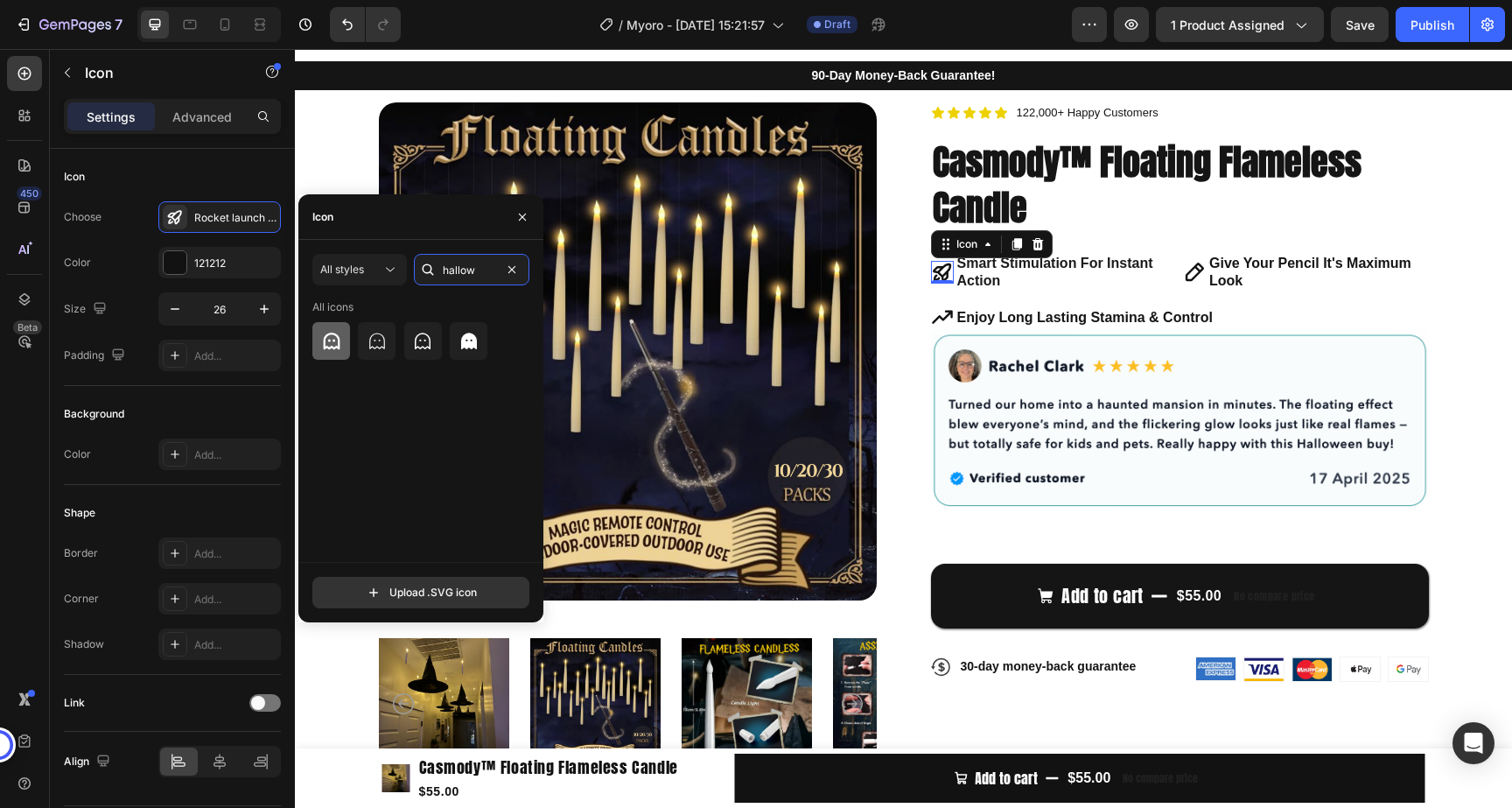
type input "hallow"
click at [326, 342] on icon at bounding box center [331, 342] width 21 height 21
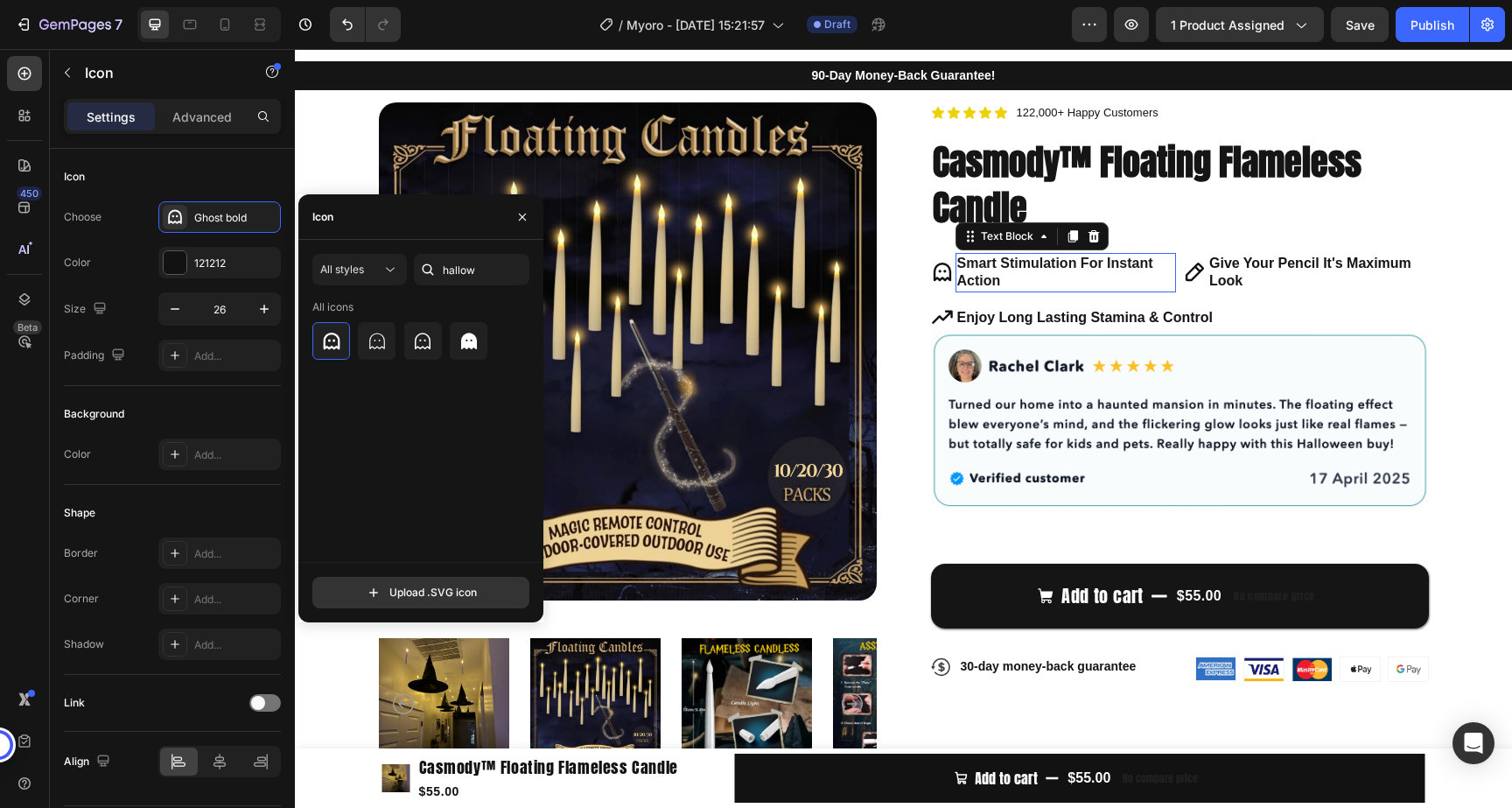
click at [1111, 268] on strong "Smart Stimulation For Instant Action" at bounding box center [1054, 271] width 196 height 33
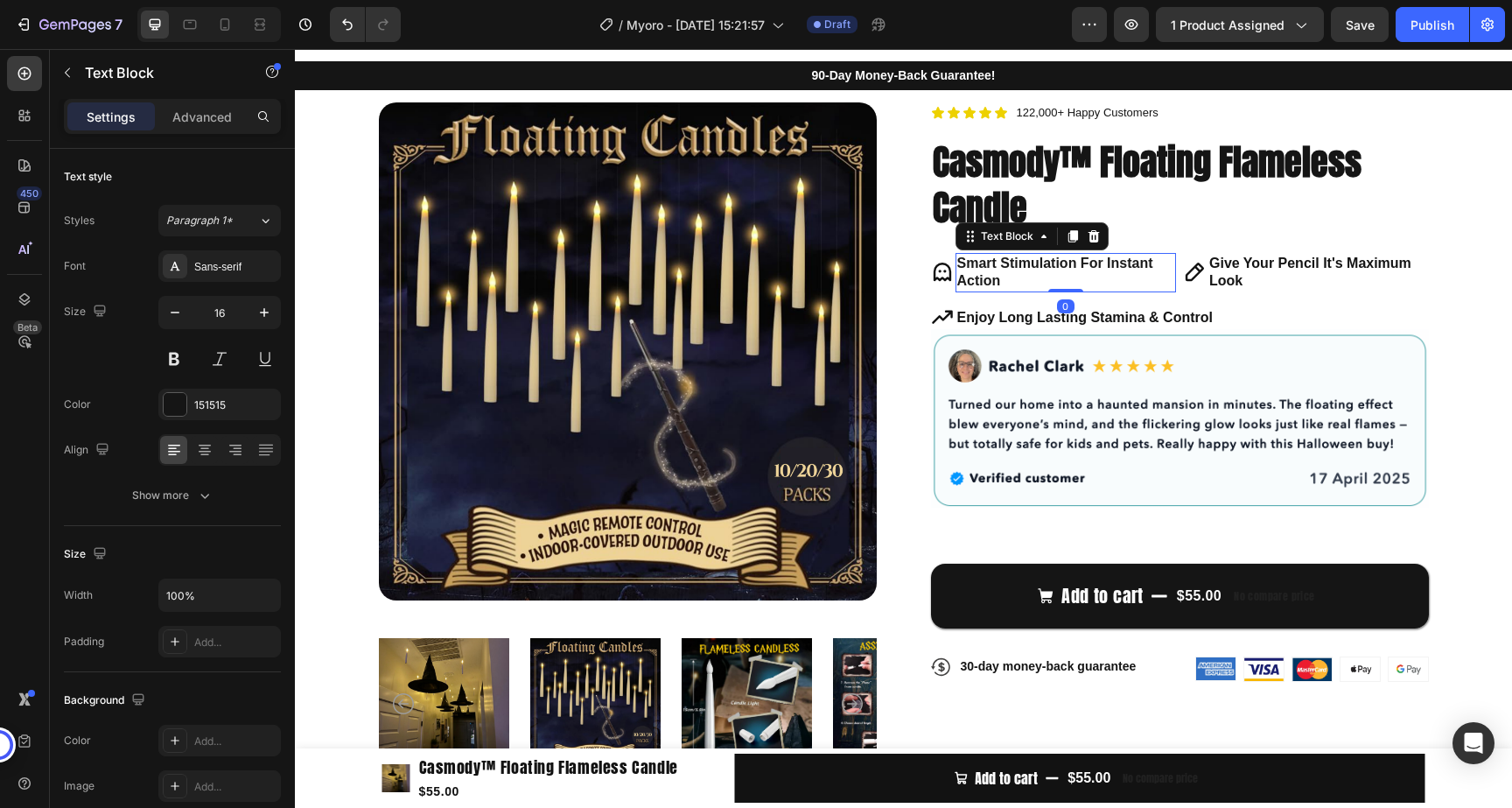
click at [1111, 268] on strong "Smart Stimulation For Instant Action" at bounding box center [1054, 271] width 196 height 33
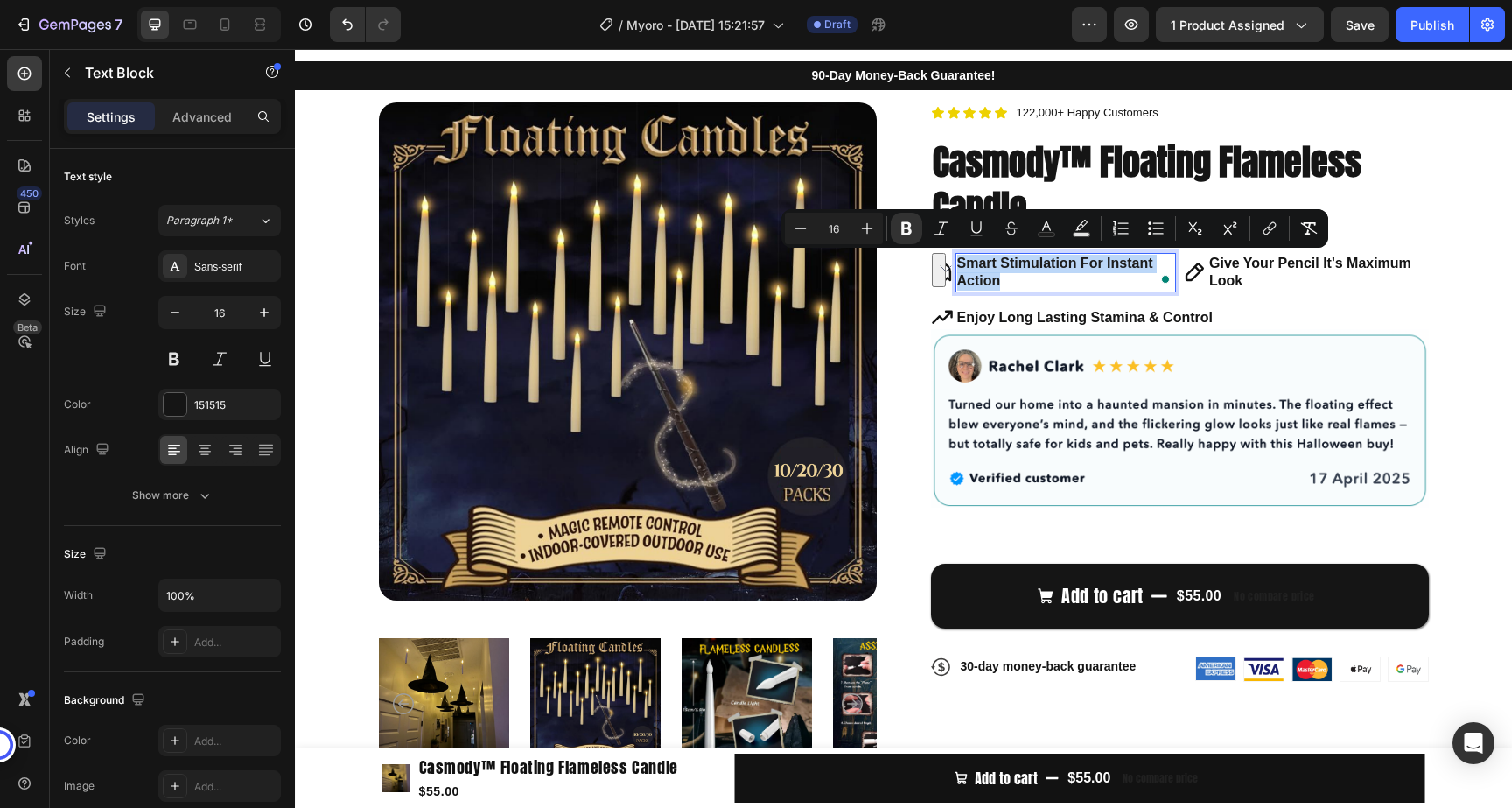
click at [1056, 279] on p "Smart Stimulation For Instant Action" at bounding box center [1066, 272] width 218 height 37
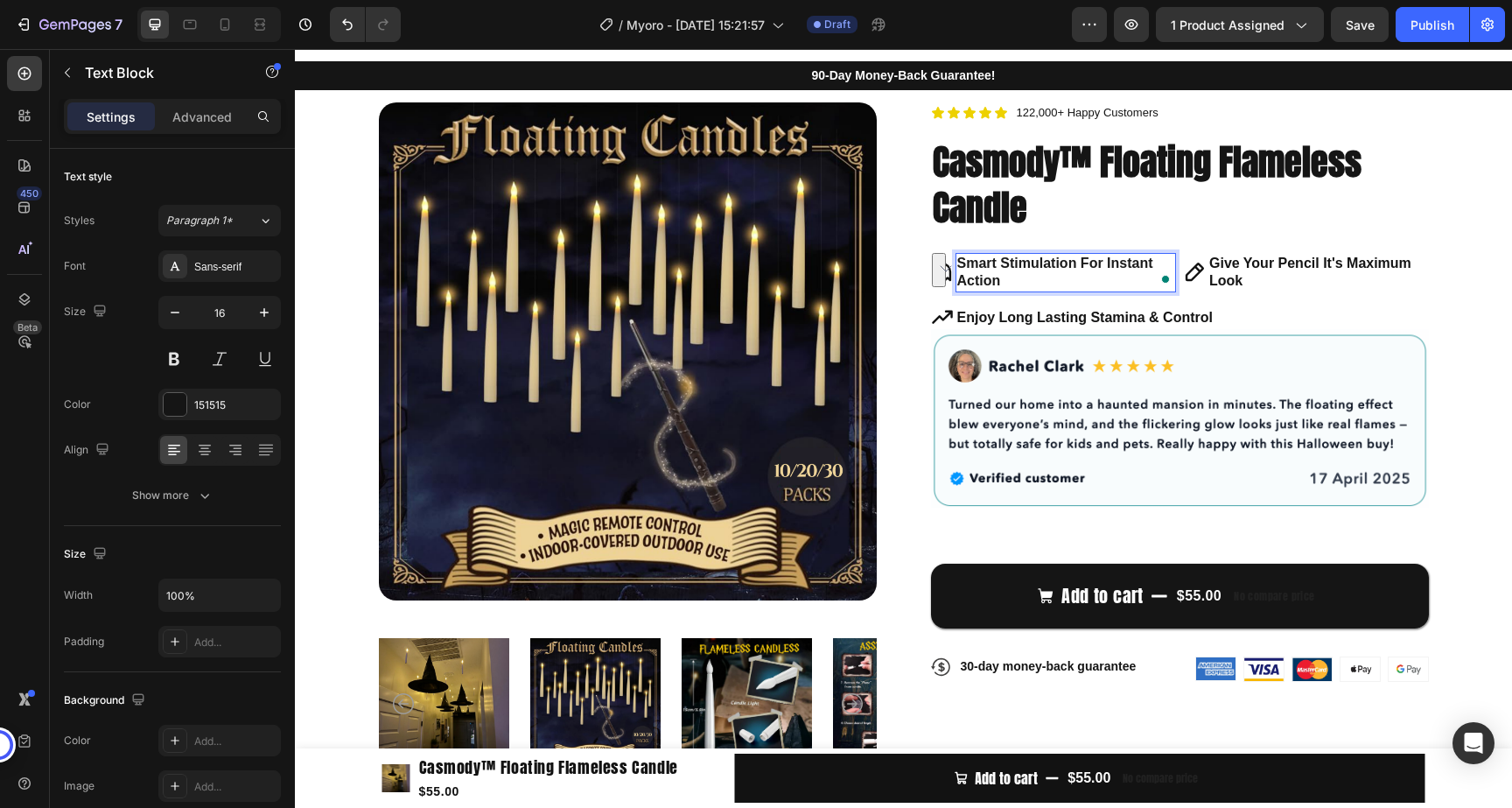
click at [1056, 279] on p "Smart Stimulation For Instant Action" at bounding box center [1066, 272] width 218 height 37
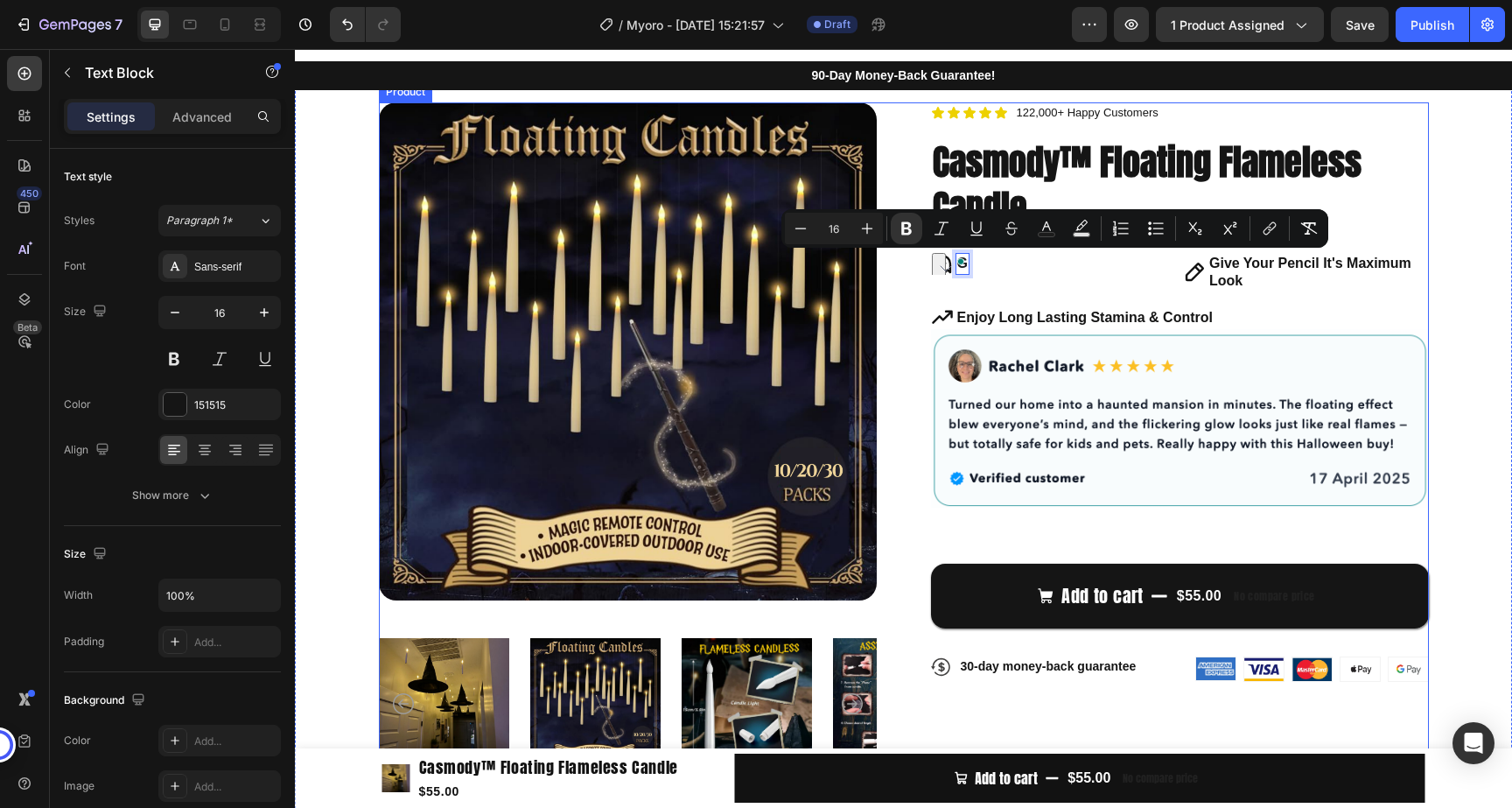
scroll to position [94, 0]
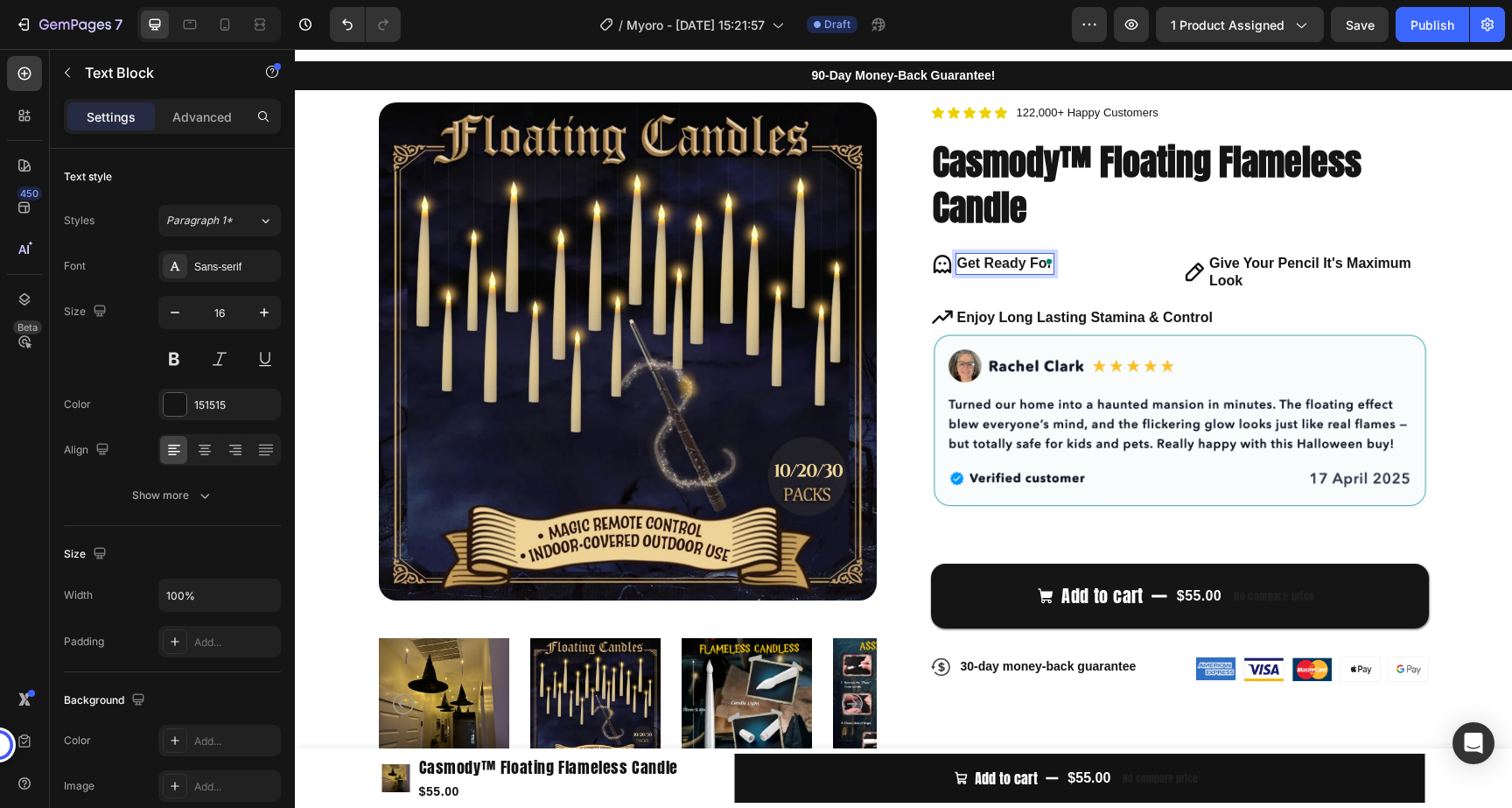
click at [995, 267] on strong "Get Ready For" at bounding box center [1005, 263] width 96 height 15
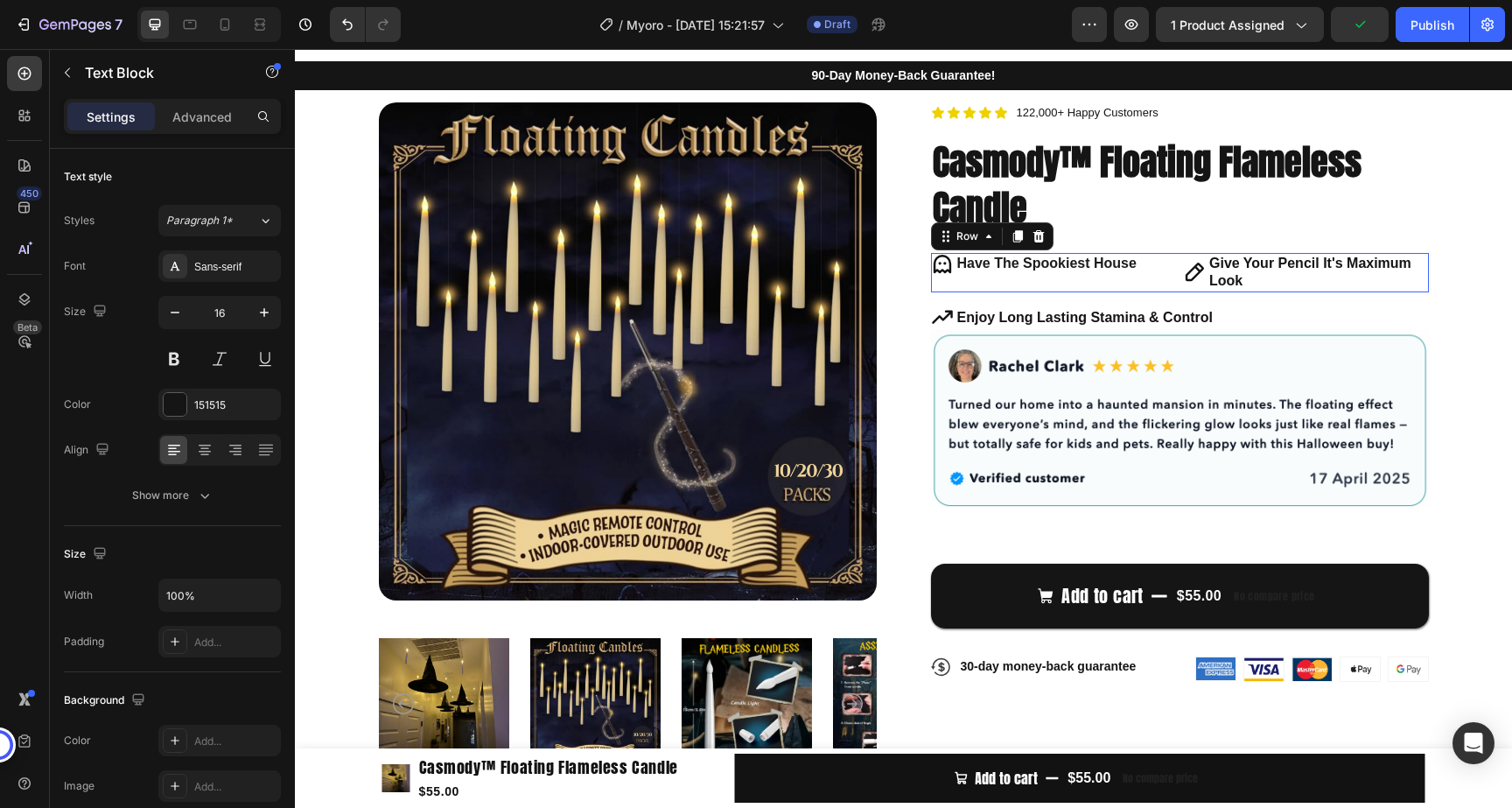
click at [1022, 275] on div "Icon Have The Spookiest House Text Block Row" at bounding box center [1053, 273] width 246 height 40
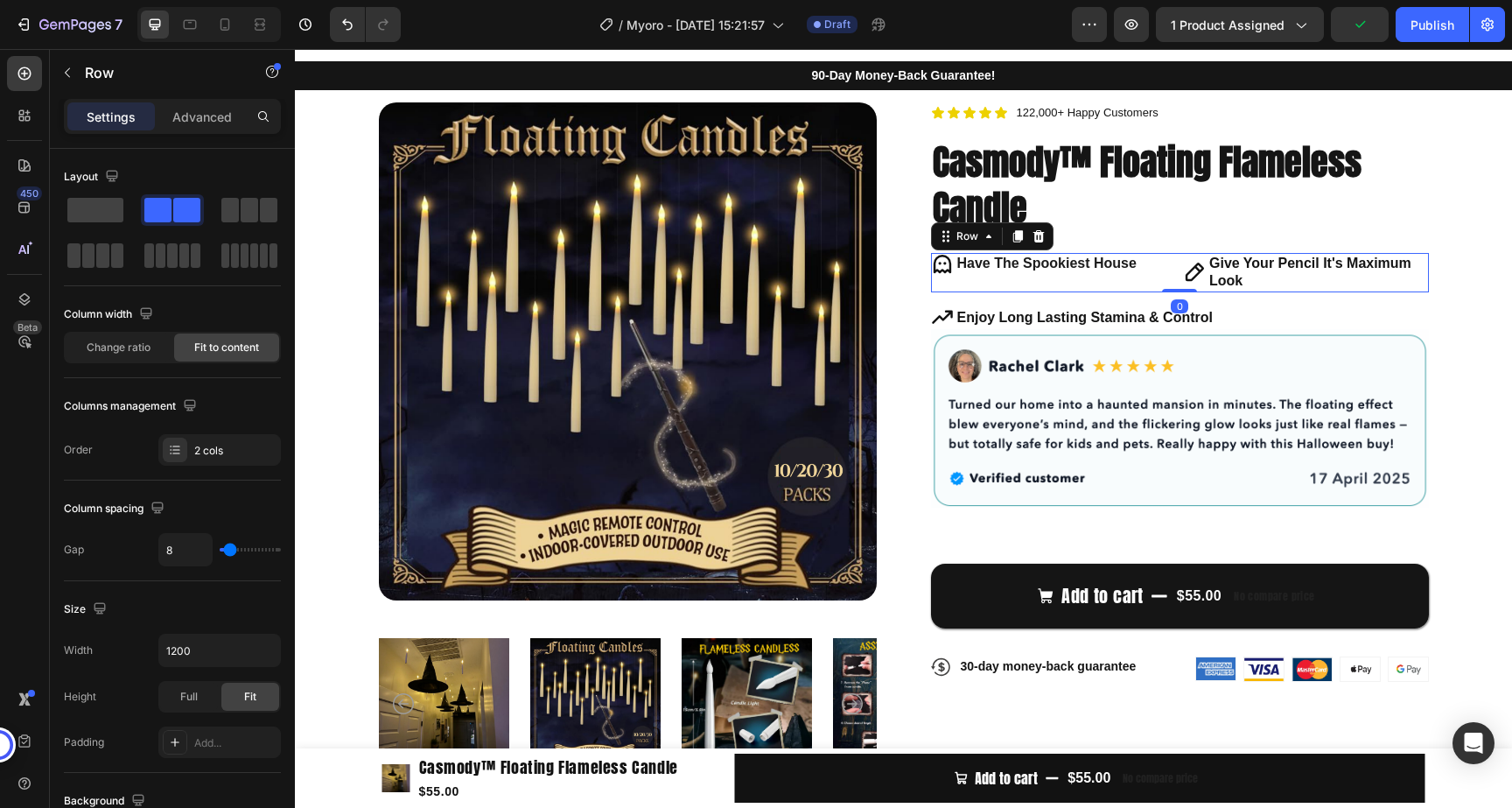
click at [1023, 263] on strong "Have The Spookiest House" at bounding box center [1046, 263] width 179 height 15
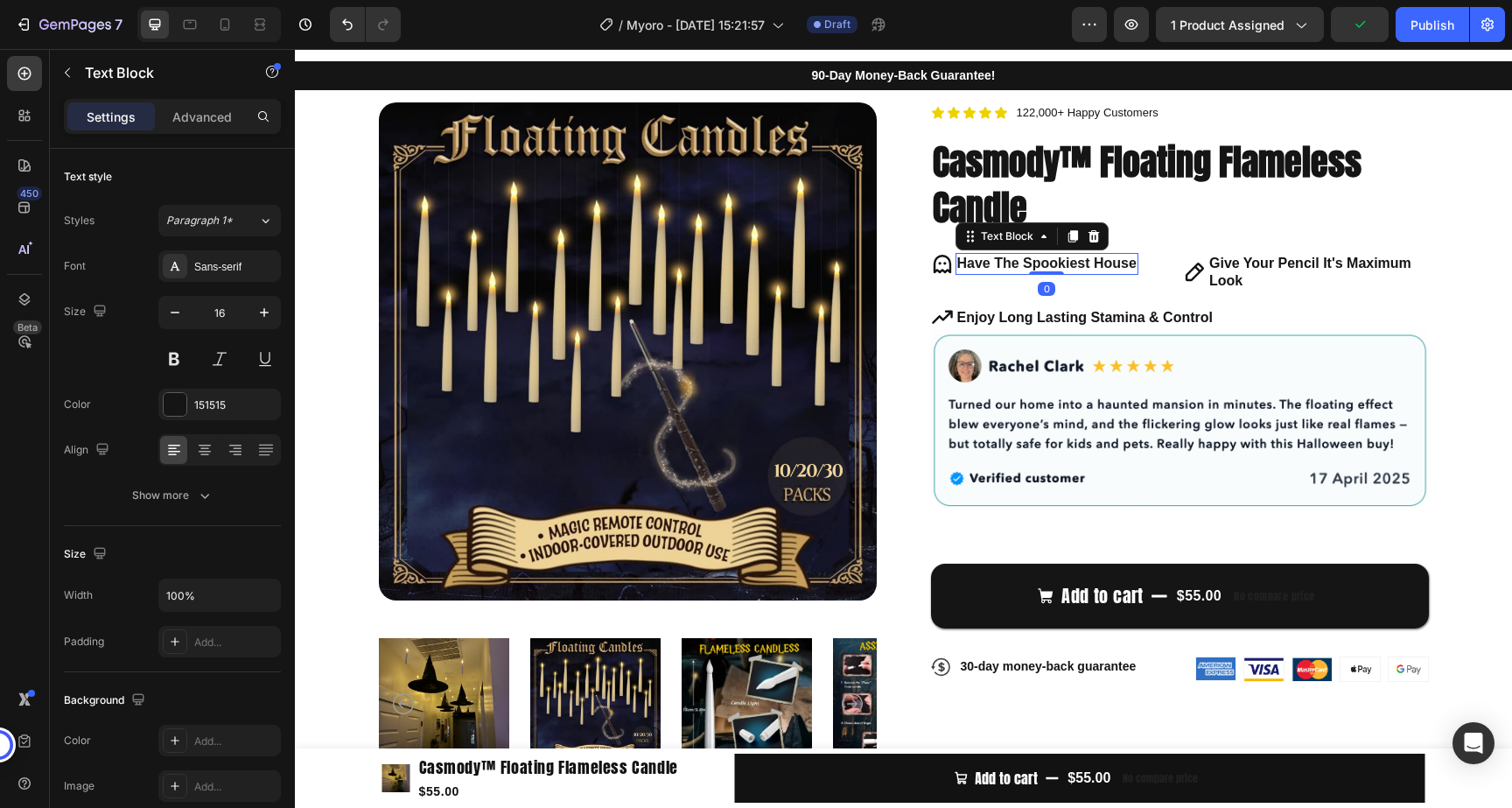
click at [1023, 263] on strong "Have The Spookiest House" at bounding box center [1046, 263] width 179 height 15
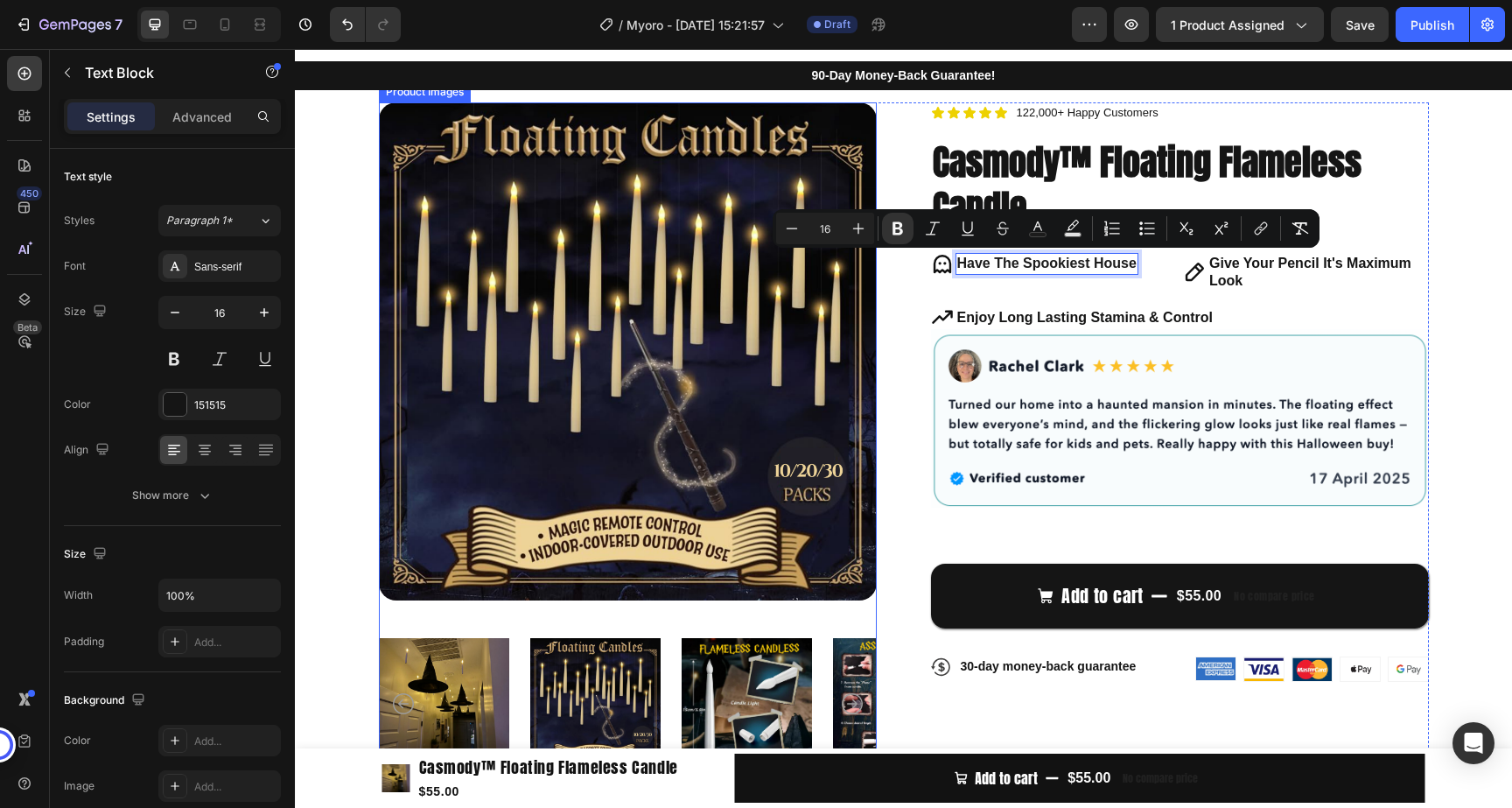
click at [489, 706] on img at bounding box center [444, 703] width 130 height 149
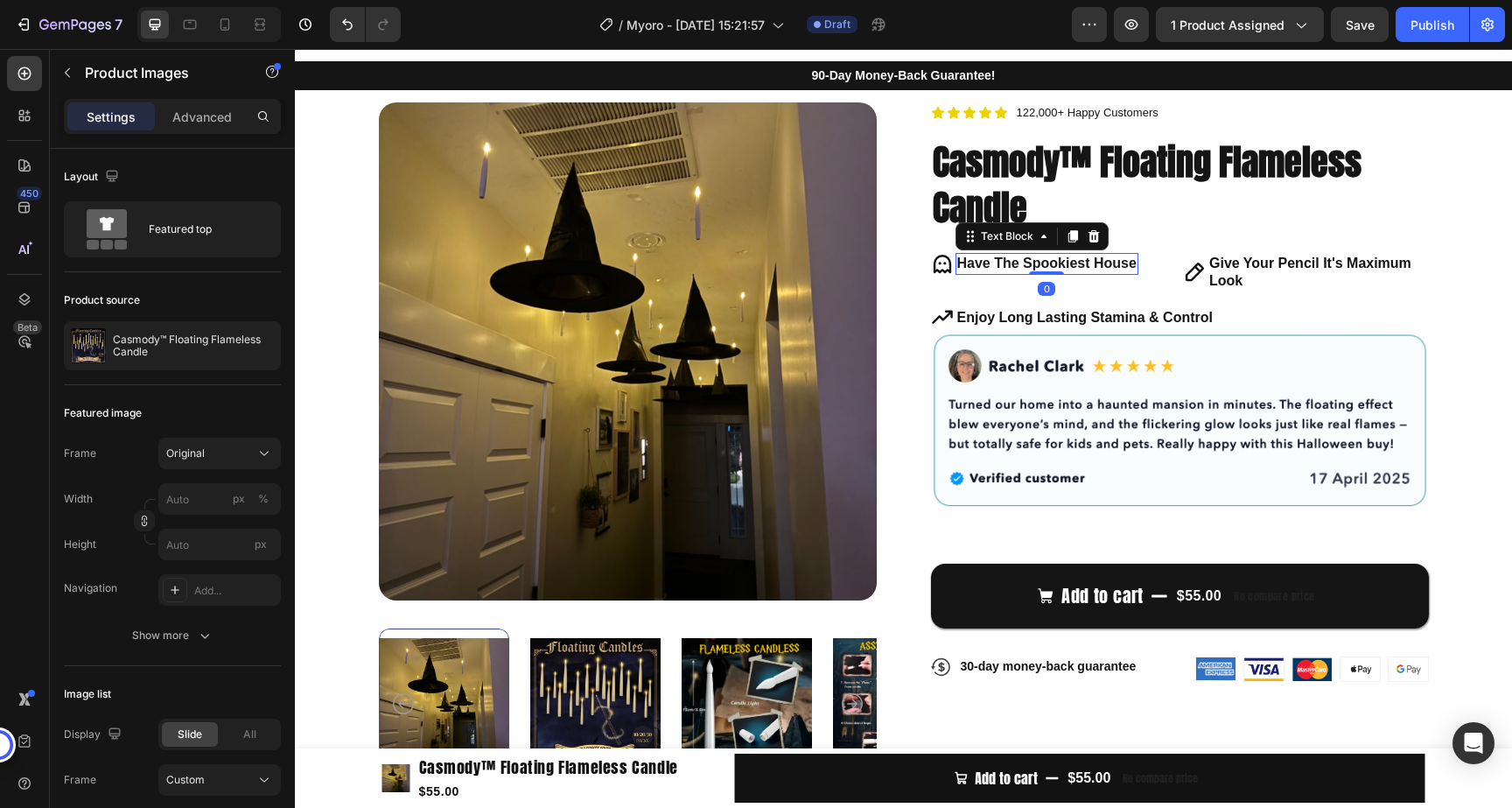
click at [1003, 268] on strong "Have The Spookiest House" at bounding box center [1046, 263] width 179 height 15
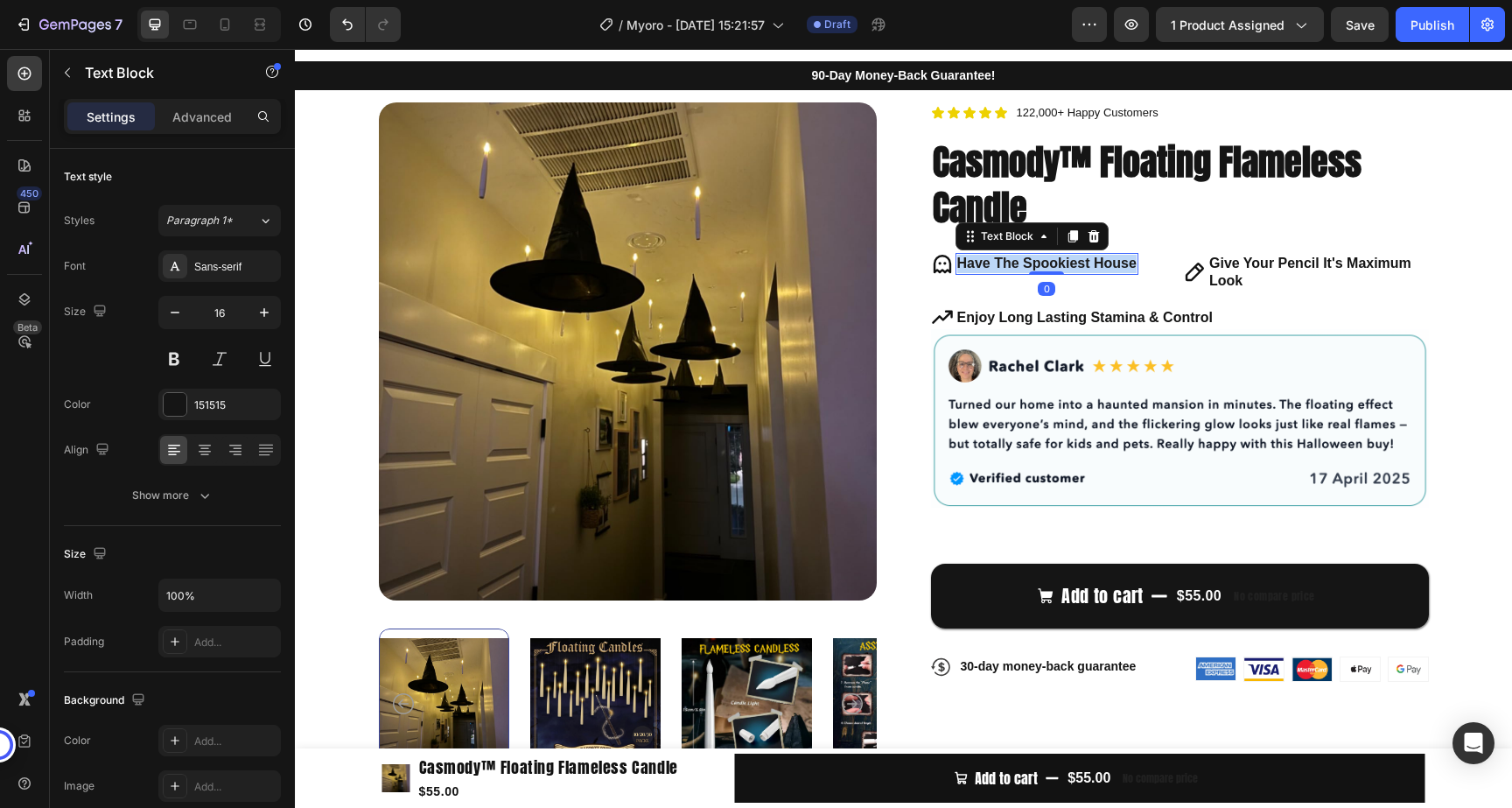
click at [1003, 268] on strong "Have The Spookiest House" at bounding box center [1046, 263] width 179 height 15
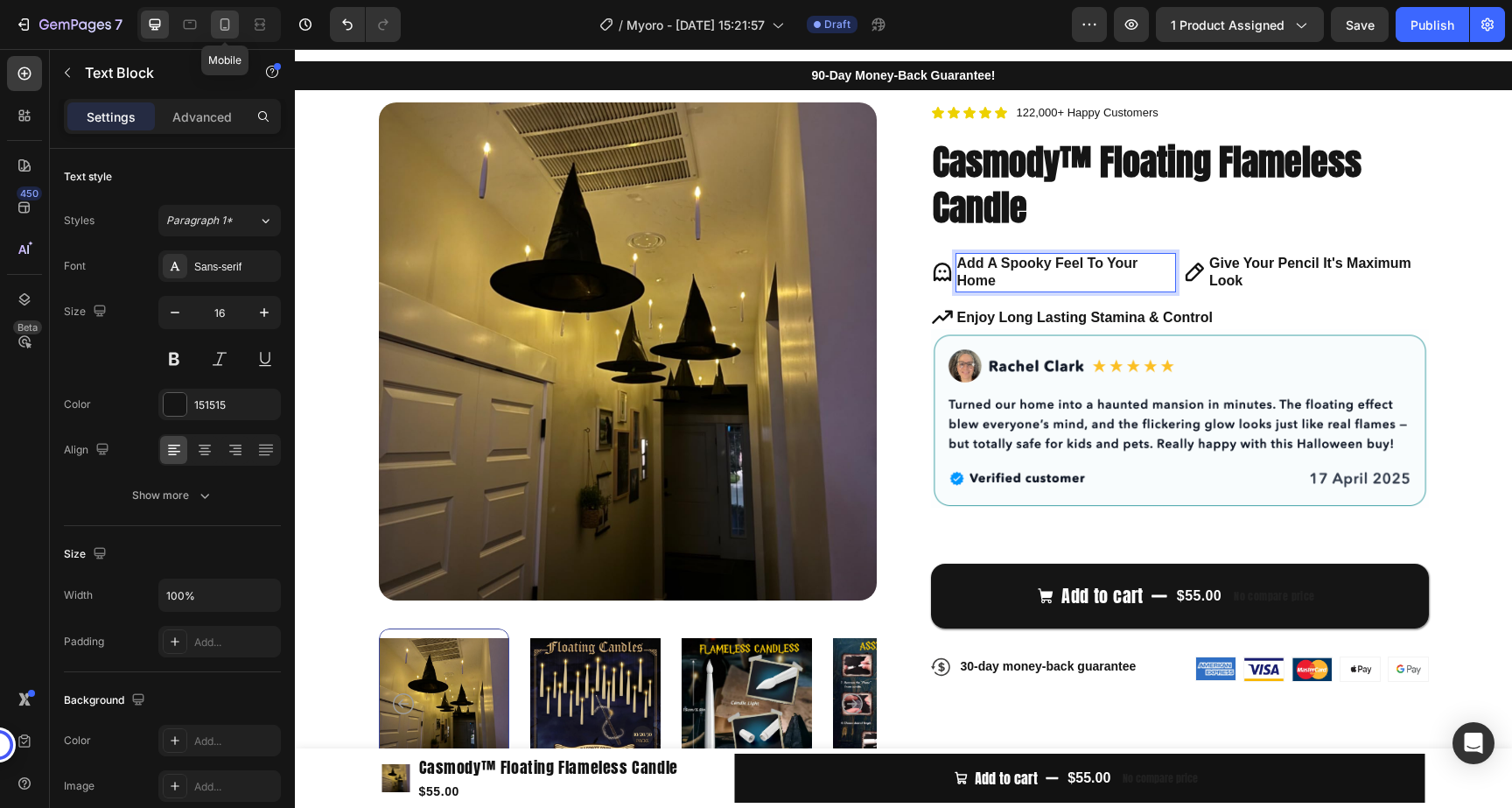
click at [223, 24] on icon at bounding box center [224, 24] width 18 height 18
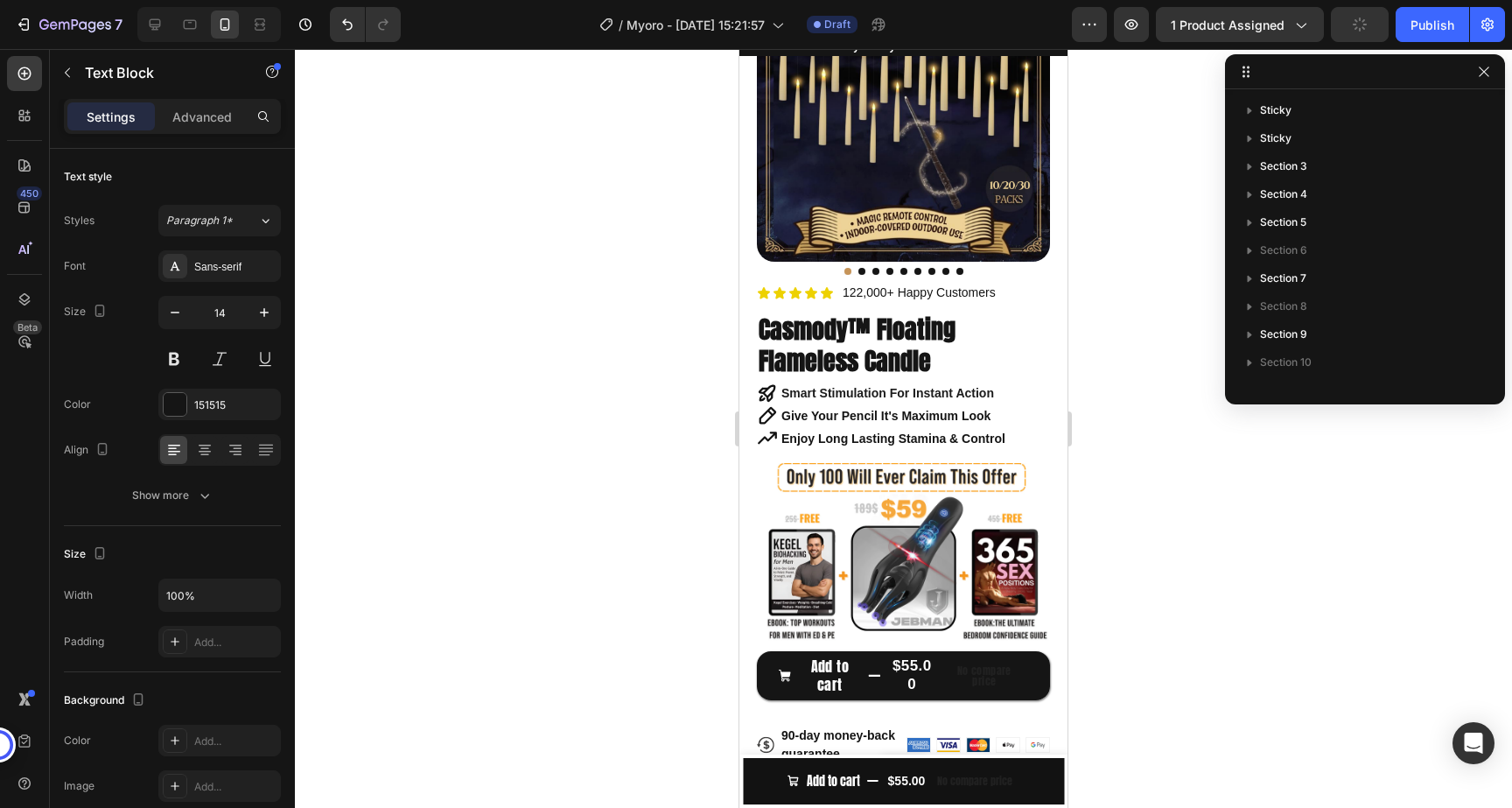
scroll to position [158, 0]
click at [1489, 65] on icon "button" at bounding box center [1483, 71] width 14 height 14
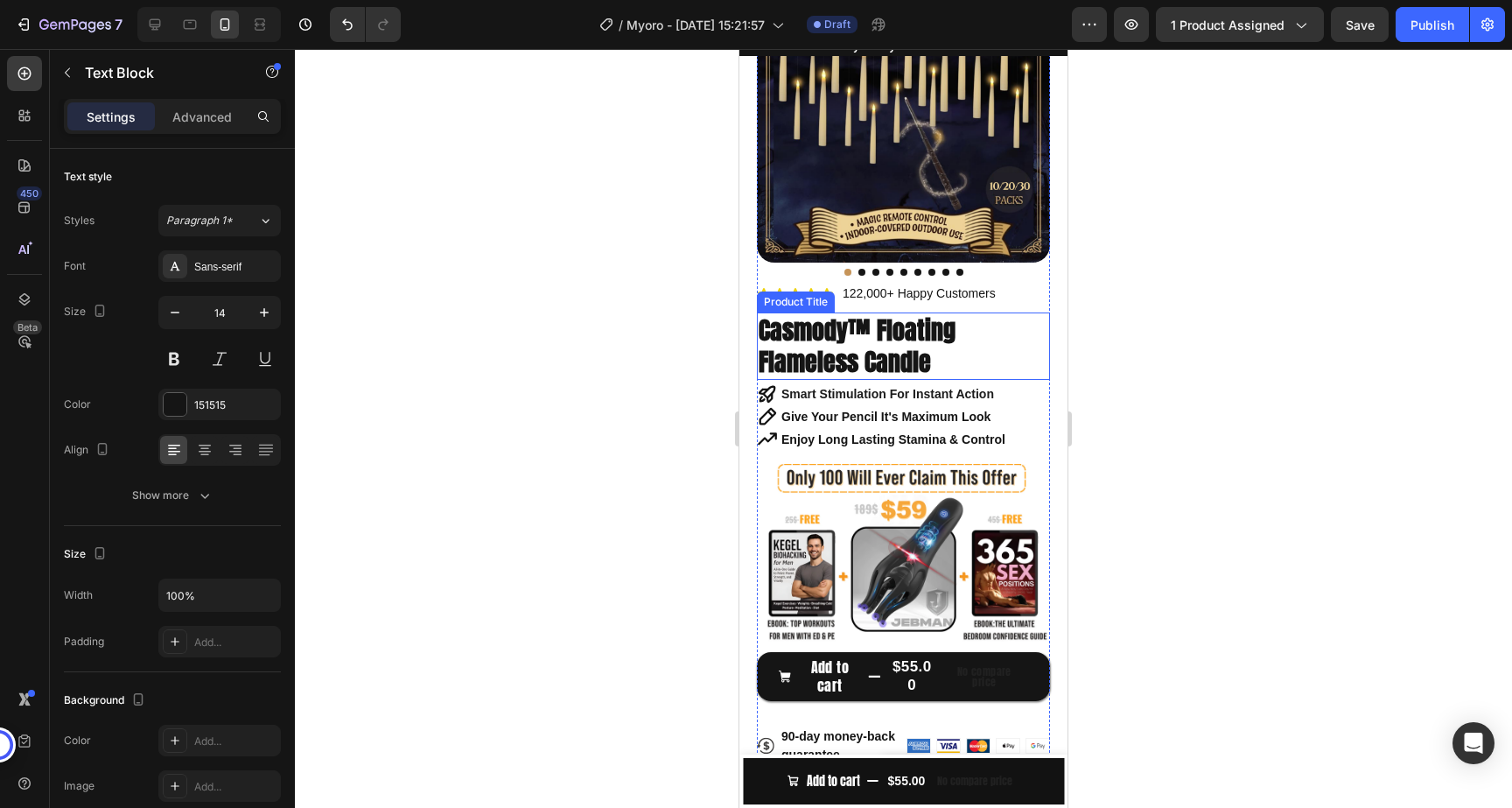
scroll to position [0, 0]
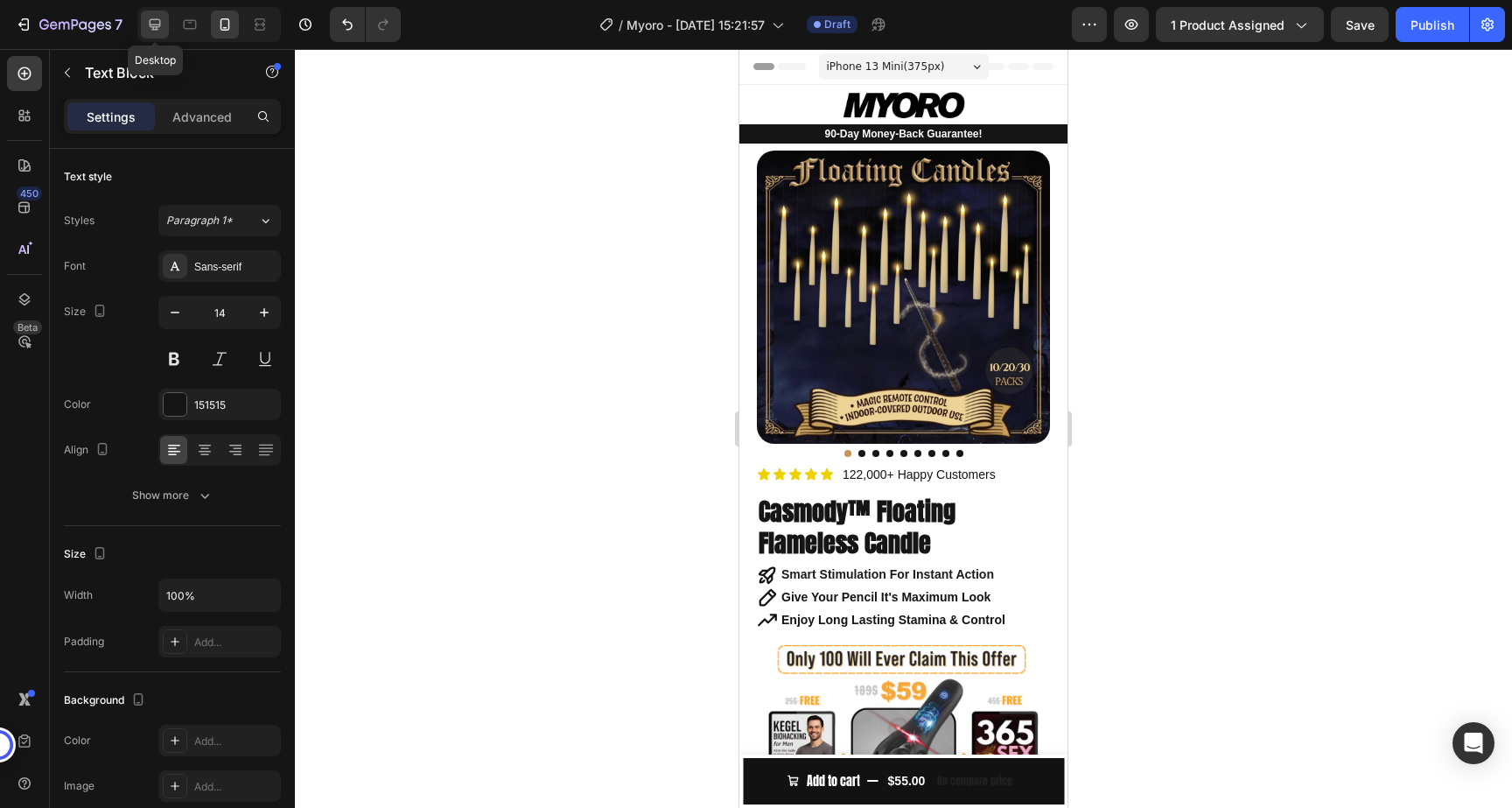
click at [143, 33] on div at bounding box center [155, 24] width 28 height 28
type input "16"
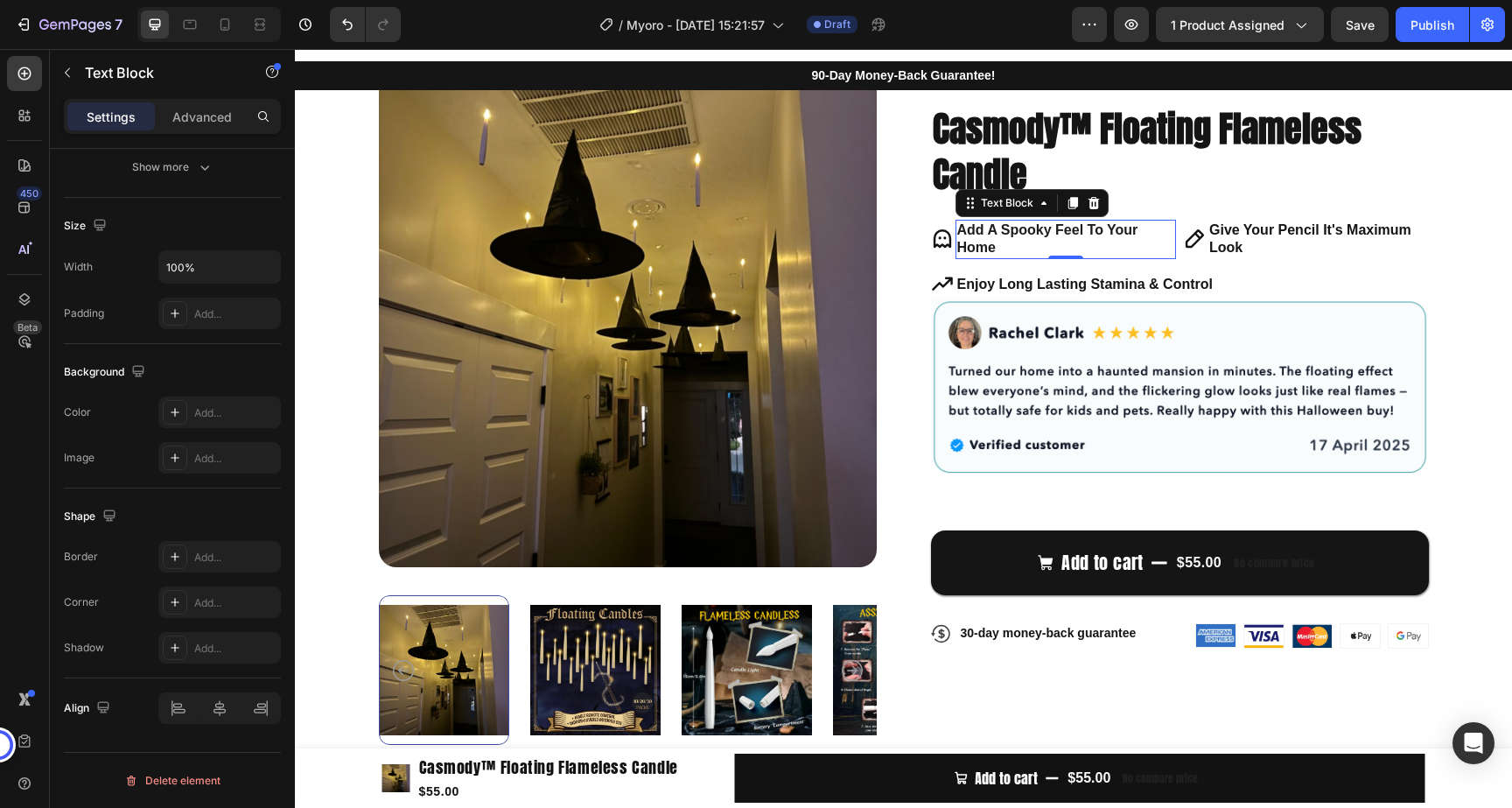
scroll to position [73, 0]
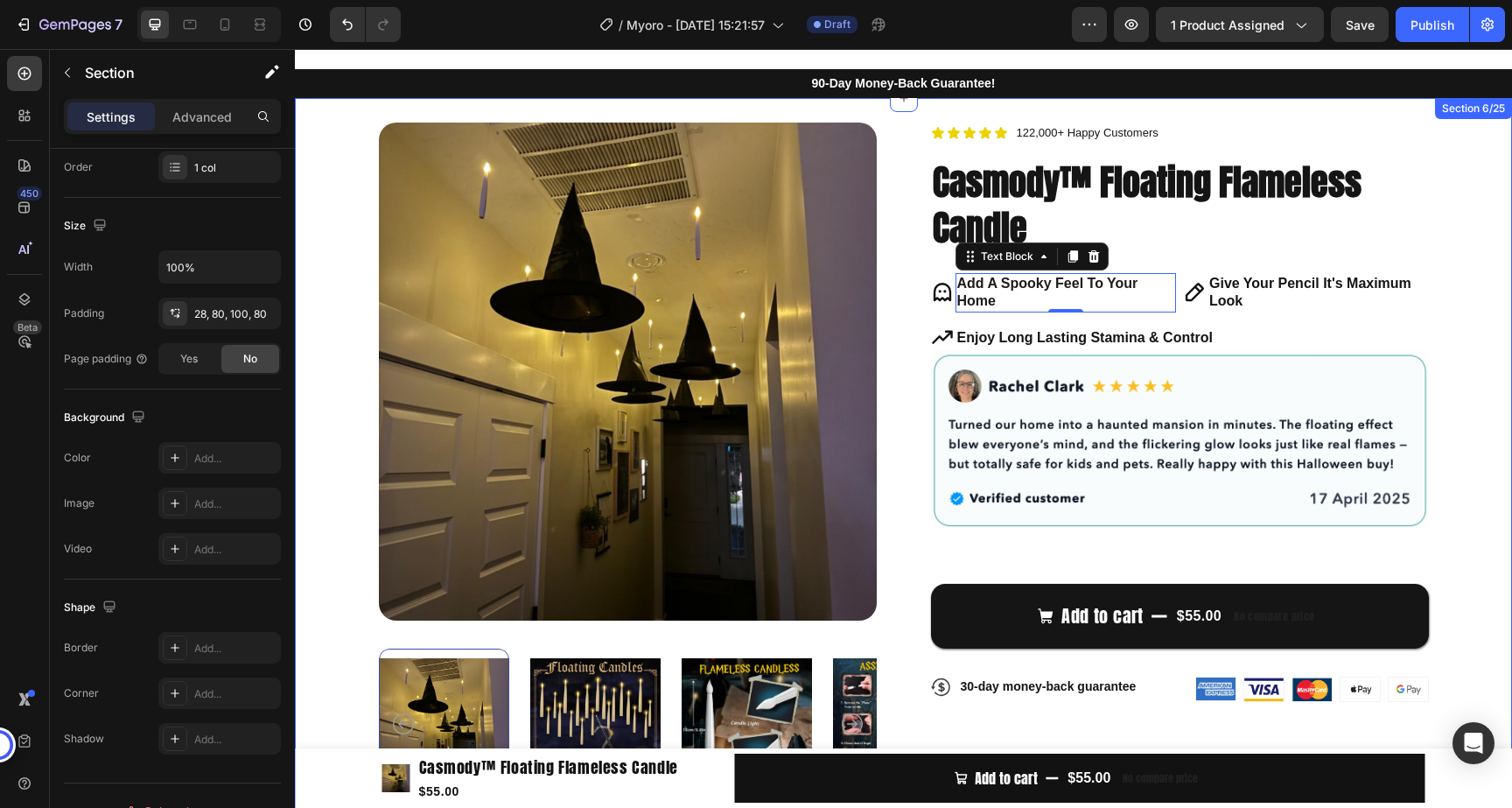
click at [1175, 114] on div "Product Images Icon Icon Icon Icon Icon Icon List 122,000+ Happy Customers Text…" at bounding box center [902, 491] width 1217 height 787
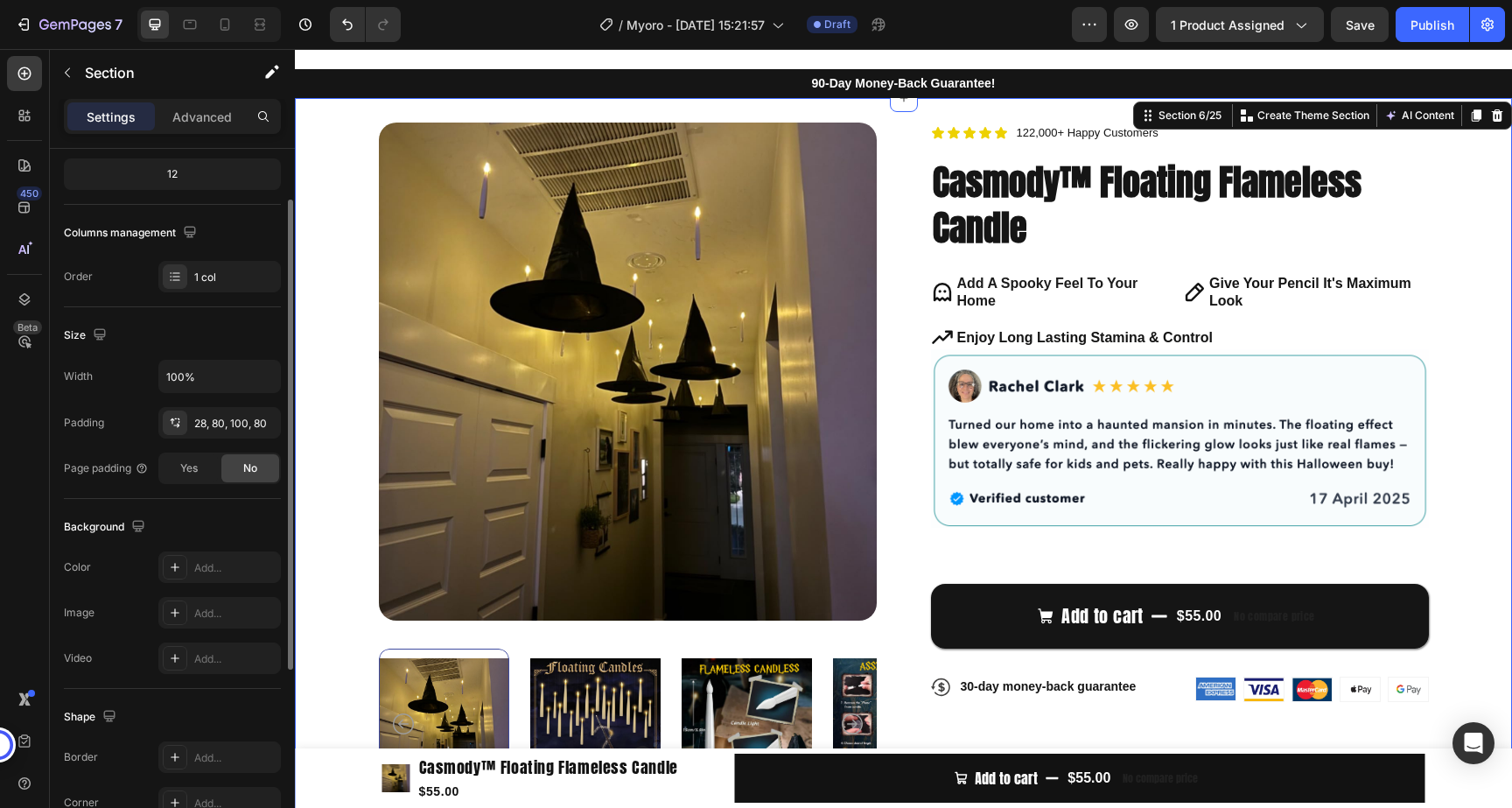
scroll to position [0, 0]
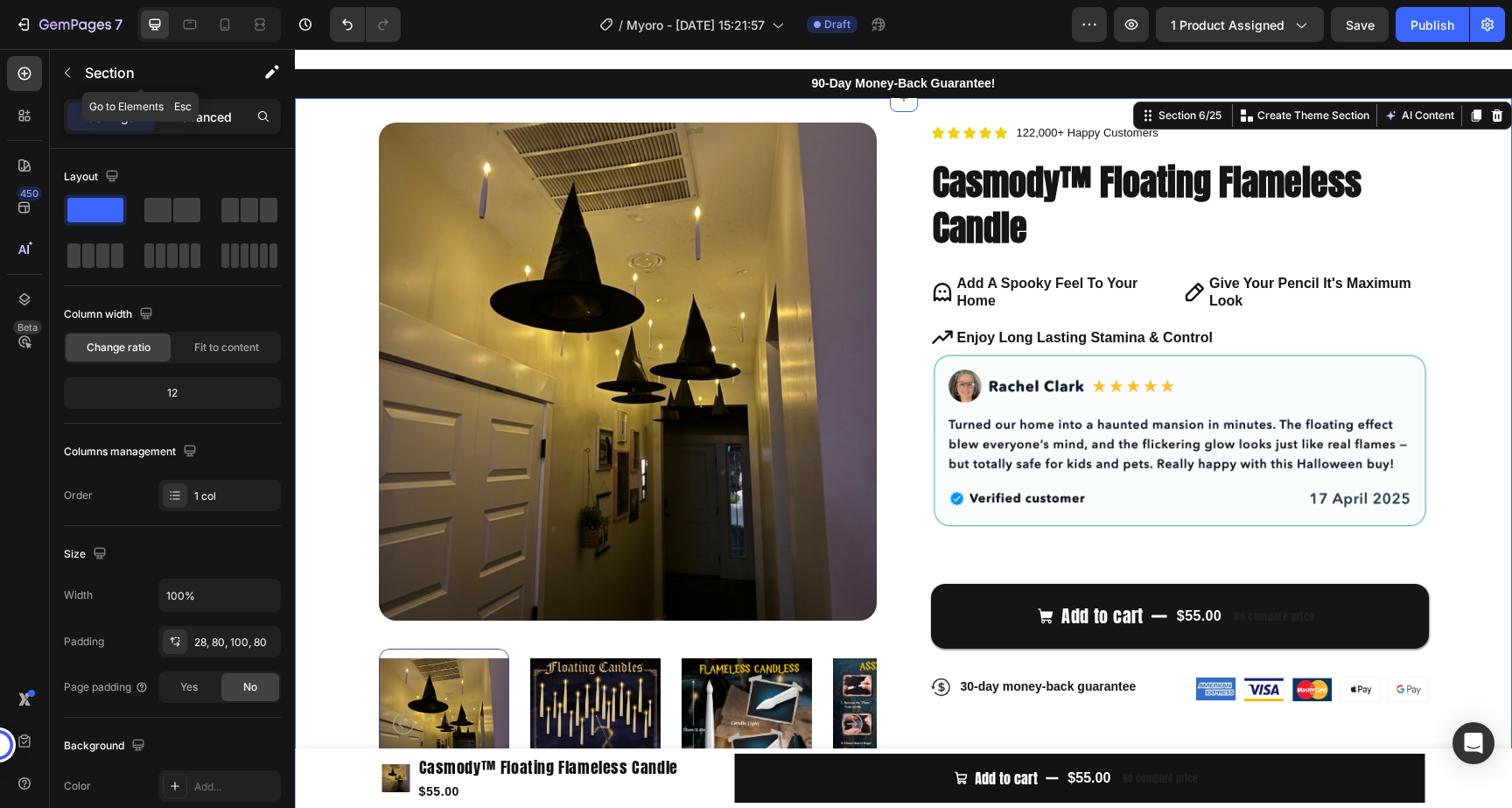
click at [217, 115] on p "Advanced" at bounding box center [202, 117] width 59 height 19
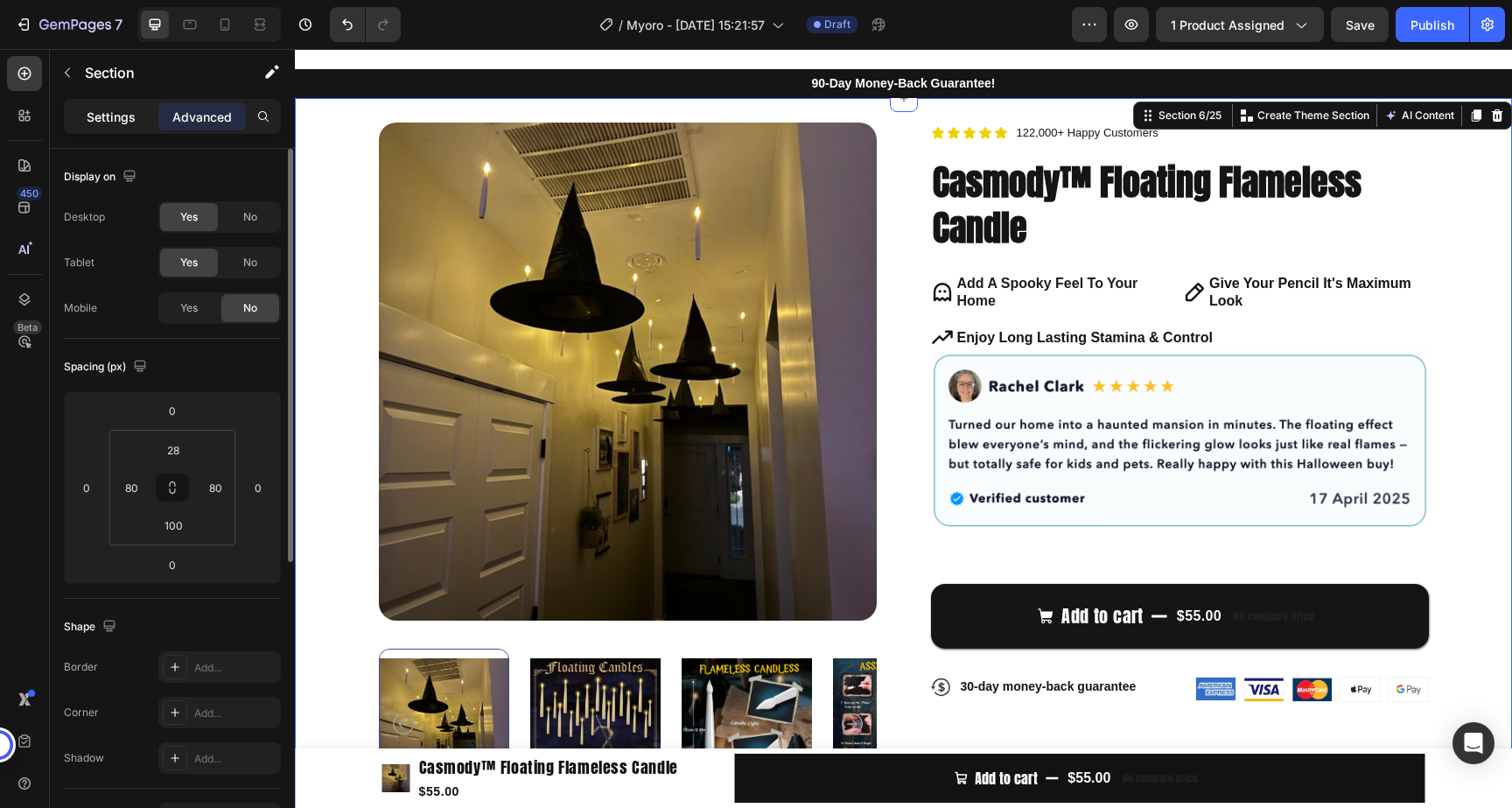
click at [117, 124] on p "Settings" at bounding box center [111, 117] width 49 height 19
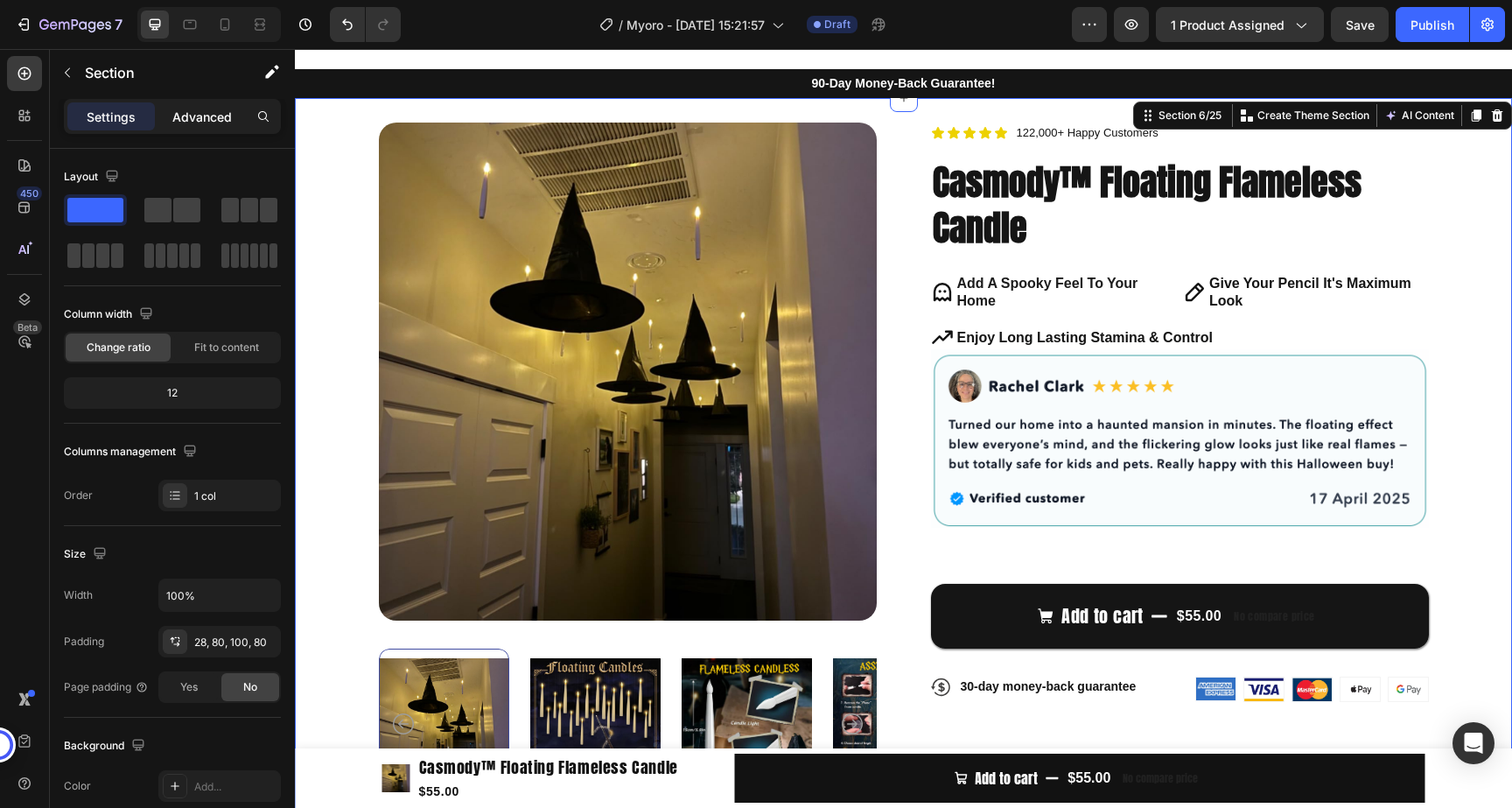
click at [187, 117] on p "Advanced" at bounding box center [202, 117] width 59 height 19
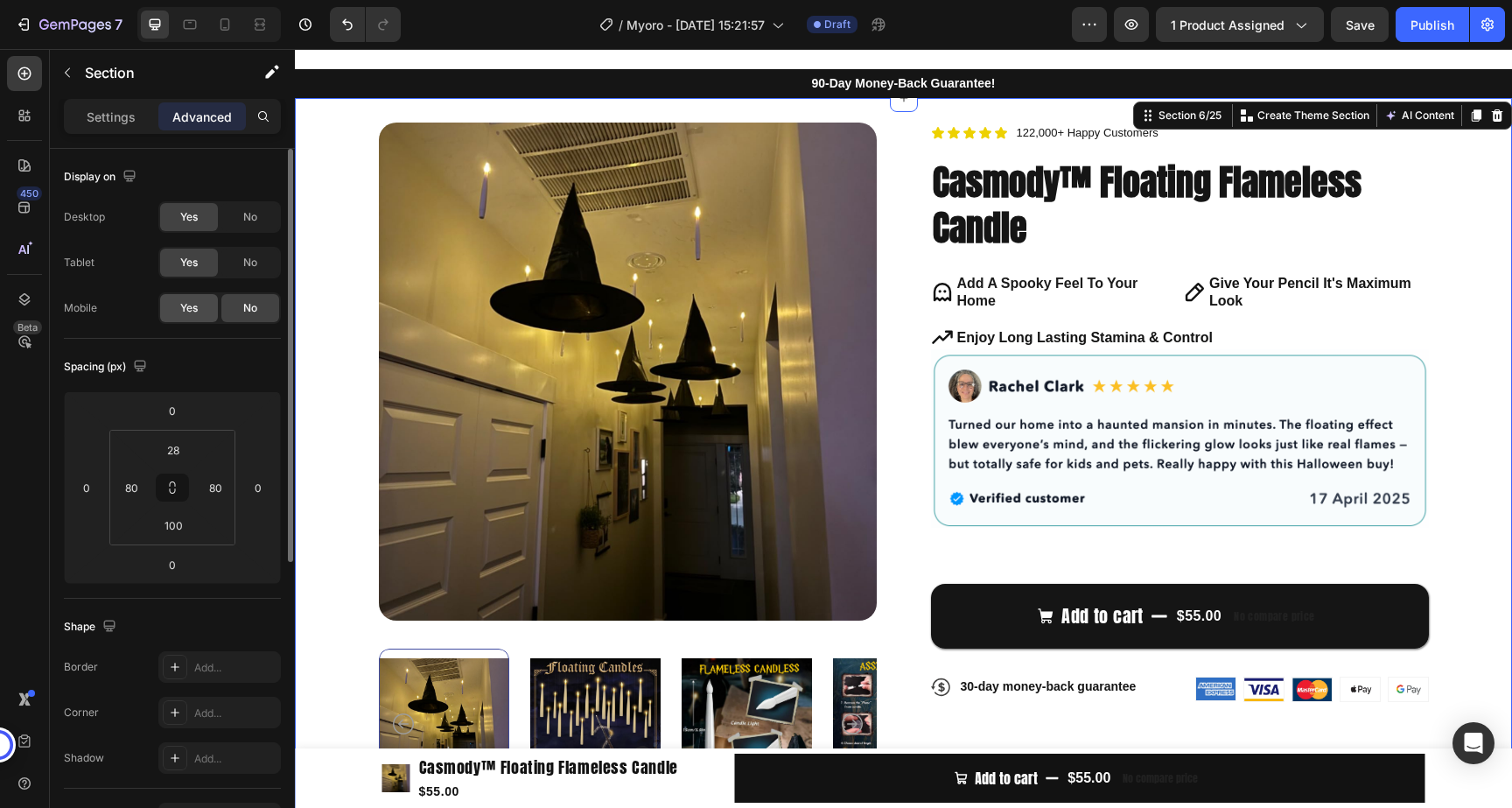
click at [181, 308] on span "Yes" at bounding box center [189, 308] width 18 height 16
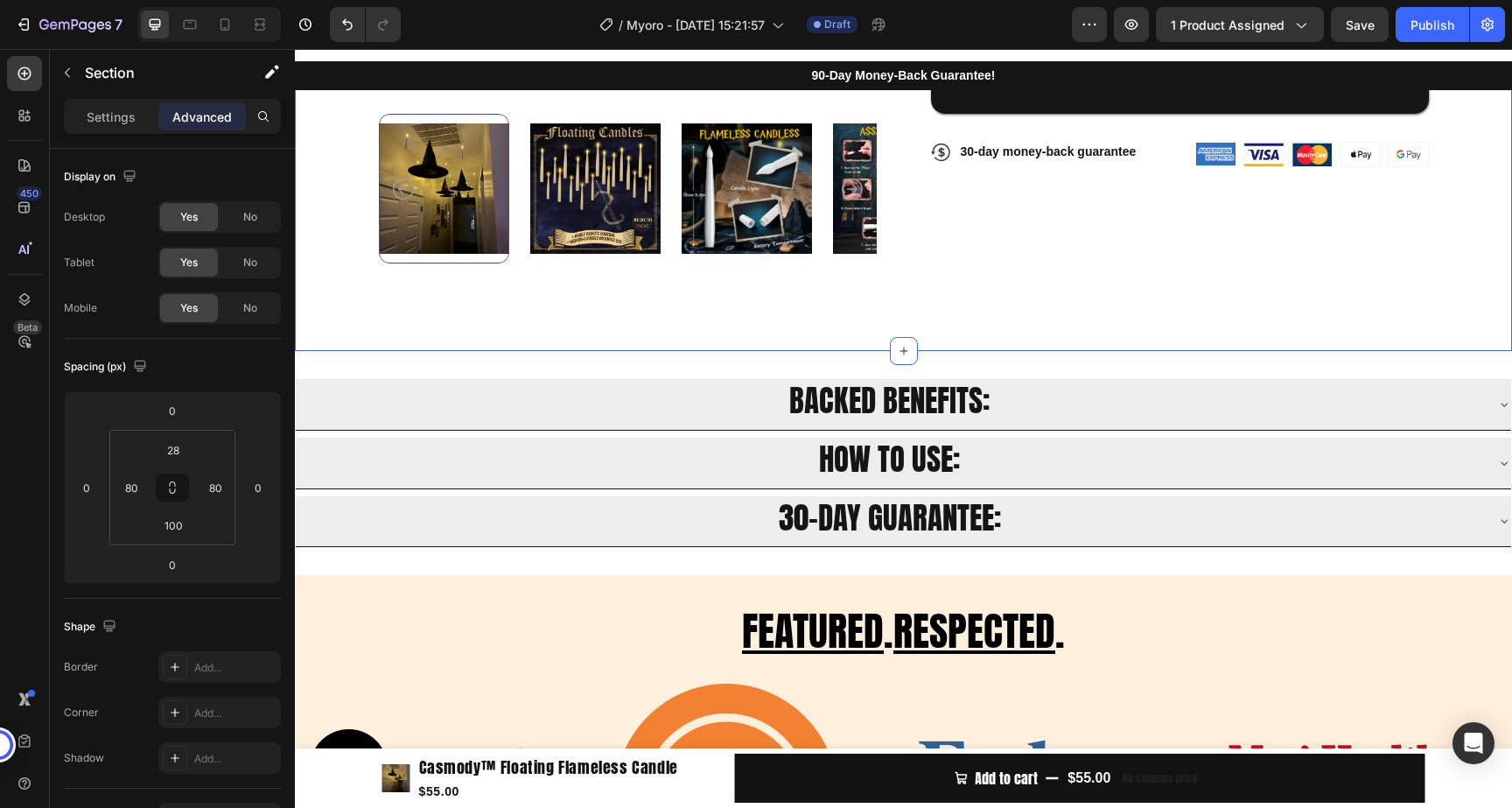
scroll to position [617, 0]
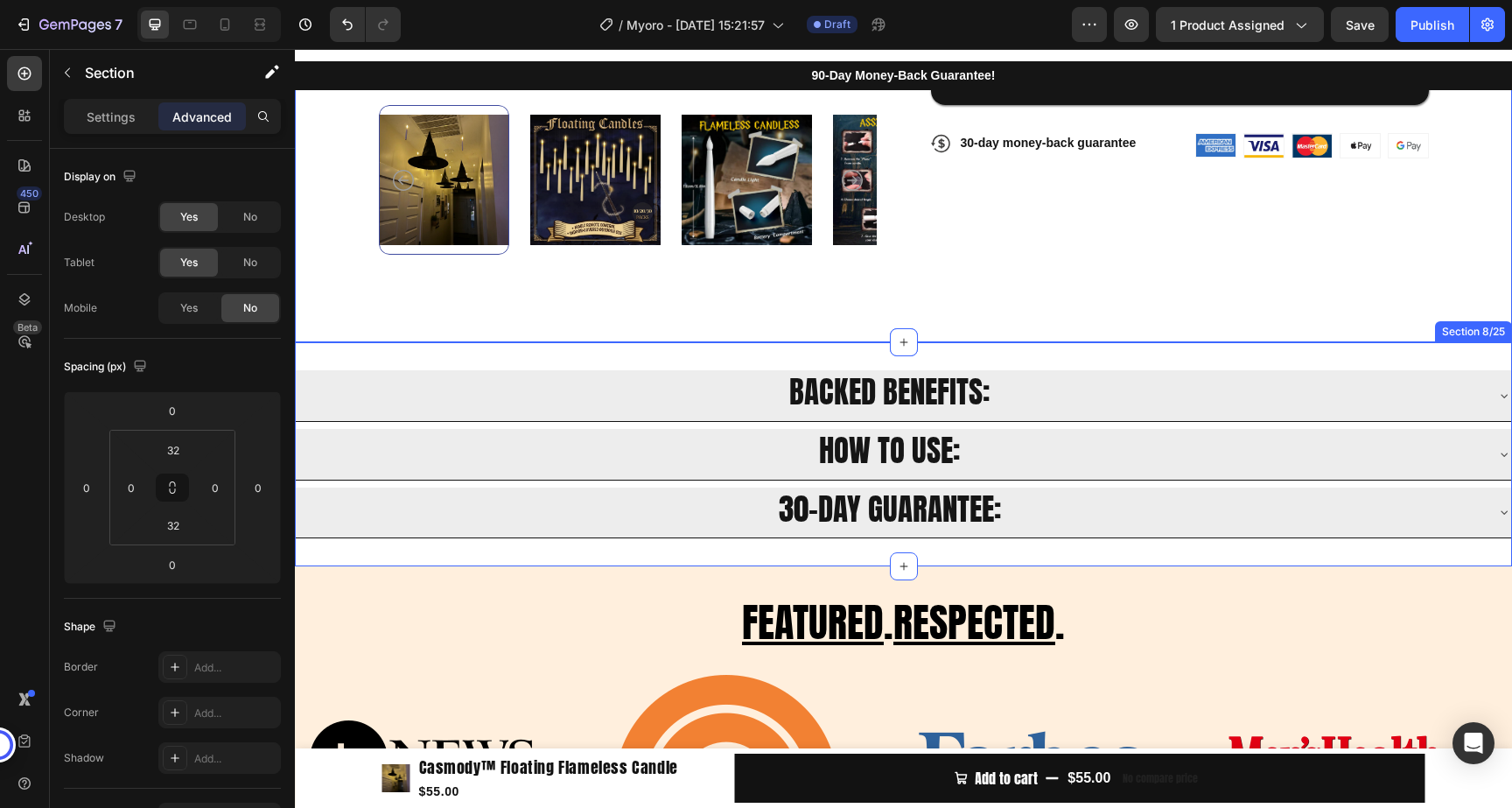
click at [1021, 362] on div "BACKED BENEFITS: HOW TO USE: 30-DAY GUARANTEE: Accordion Section 8/25" at bounding box center [902, 454] width 1217 height 224
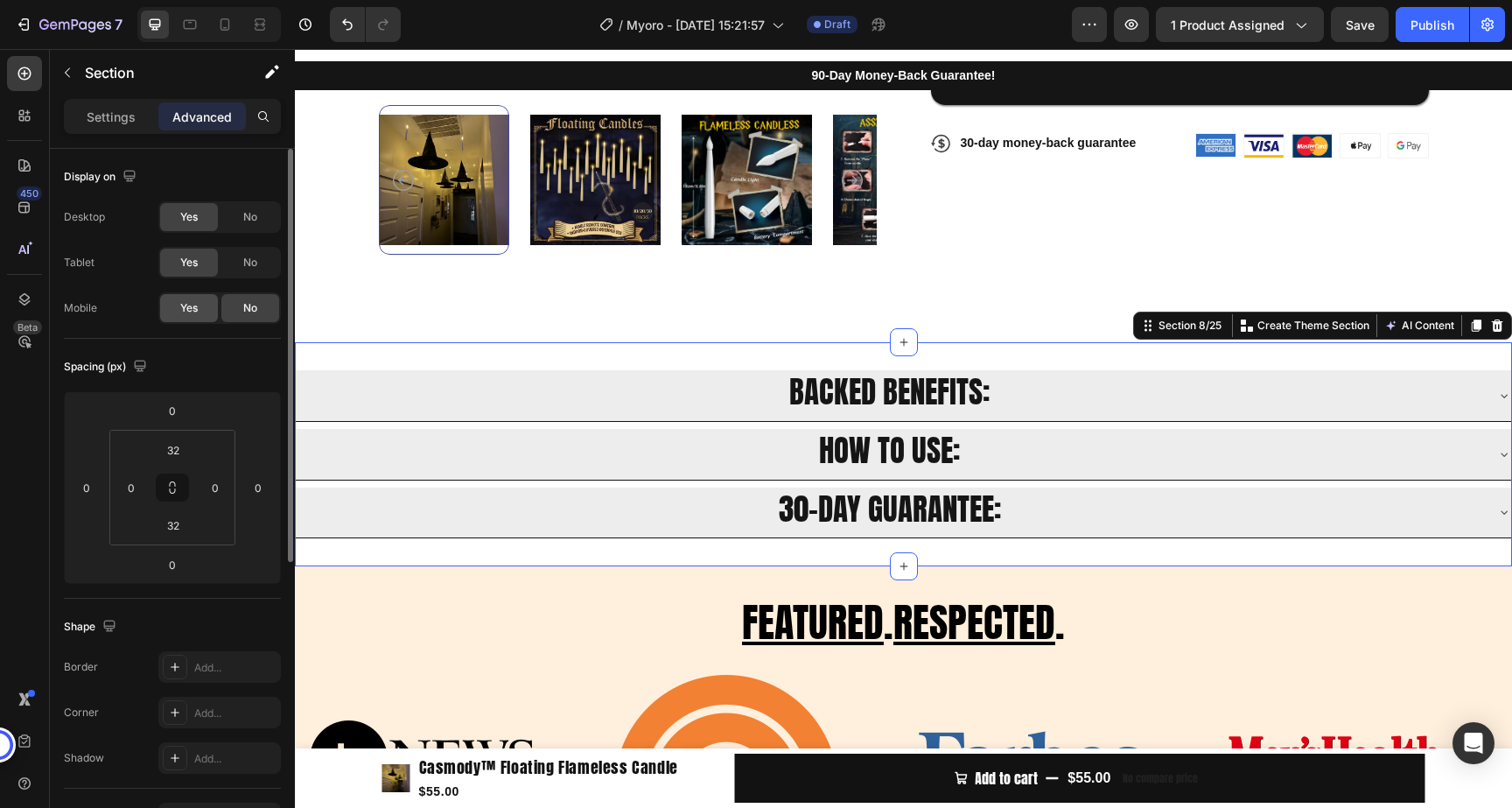
click at [175, 305] on div "Yes" at bounding box center [189, 308] width 58 height 28
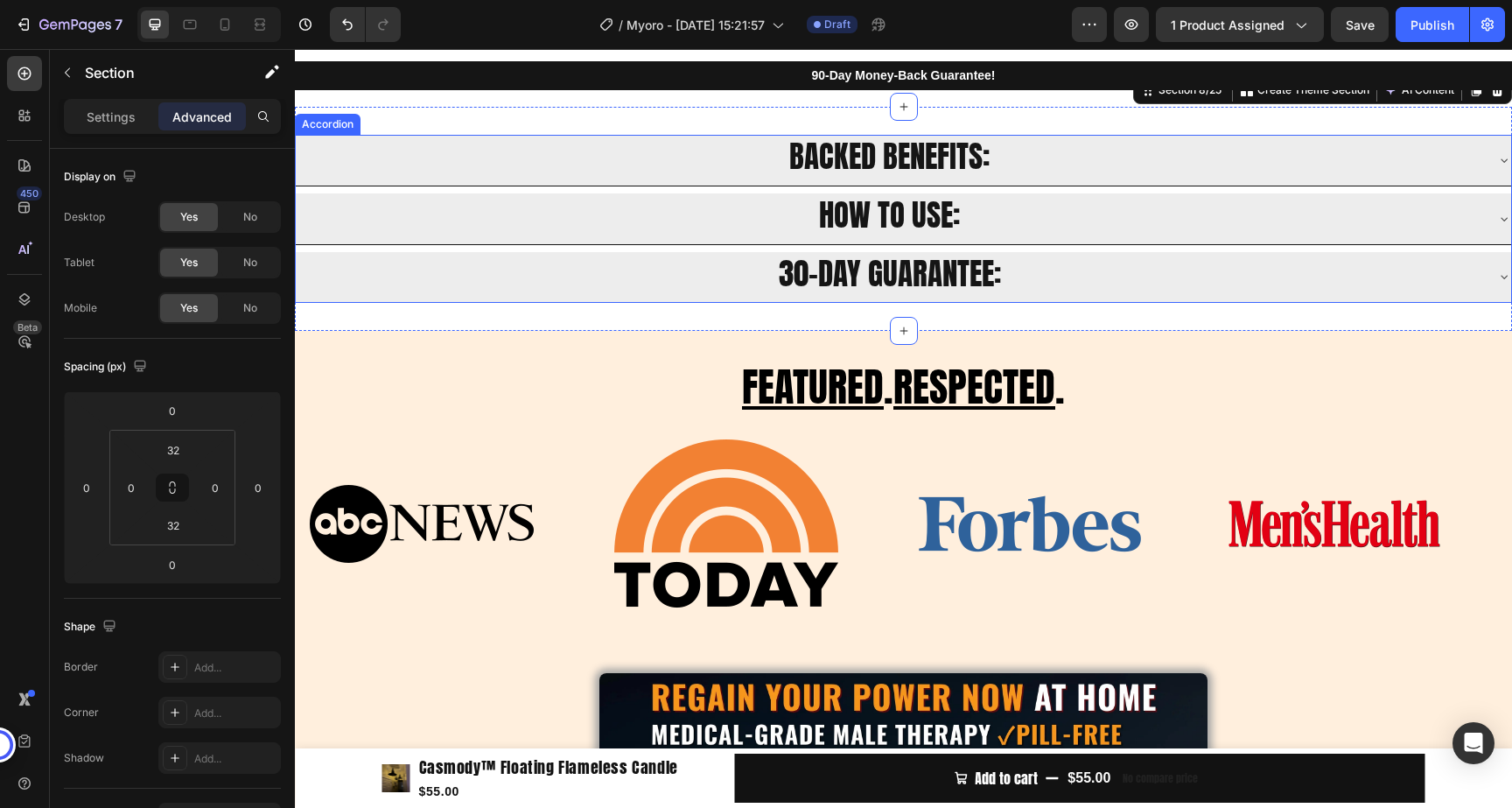
scroll to position [863, 0]
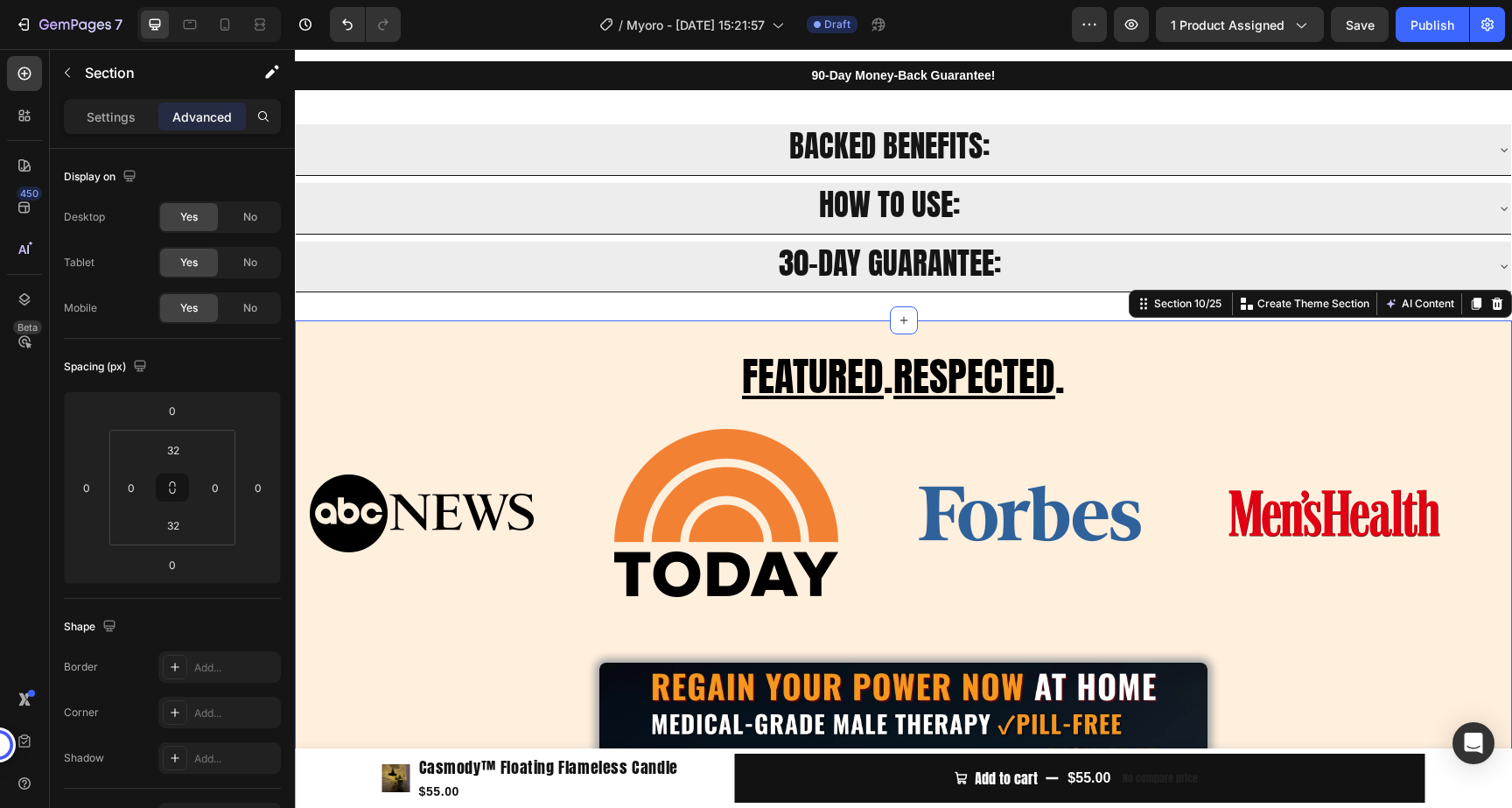
click at [194, 303] on span "Yes" at bounding box center [189, 308] width 18 height 16
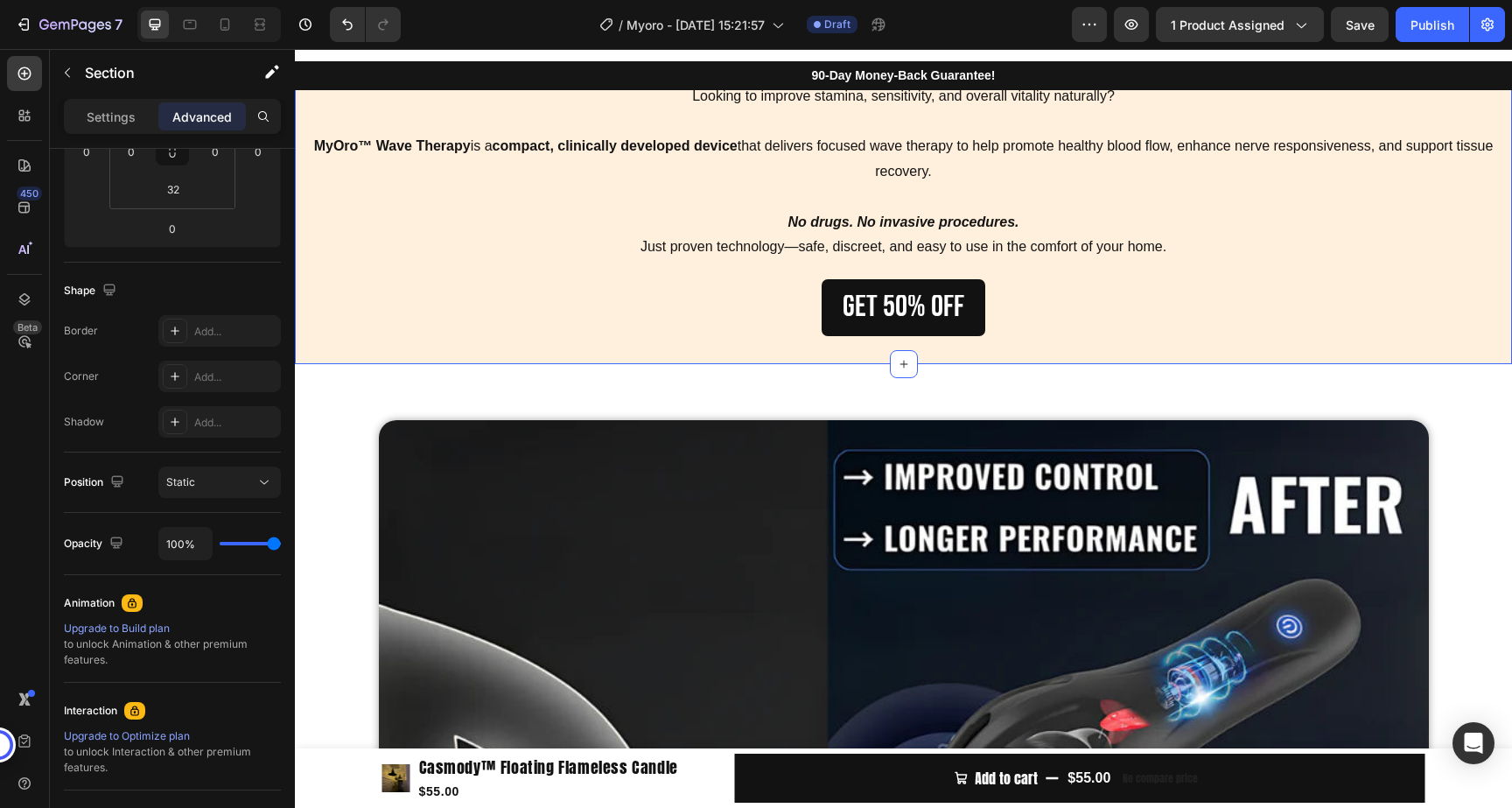
scroll to position [2340, 0]
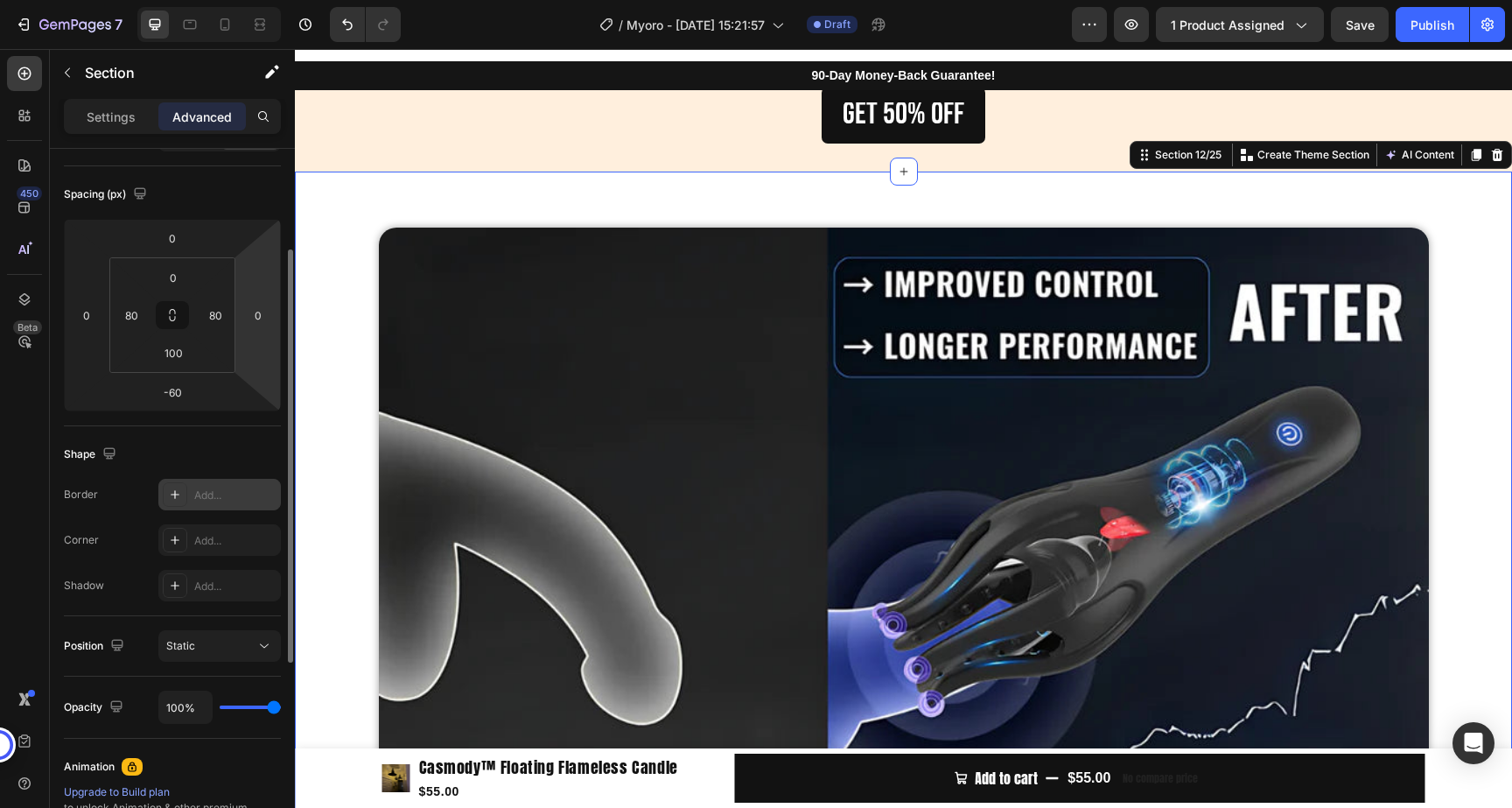
scroll to position [0, 0]
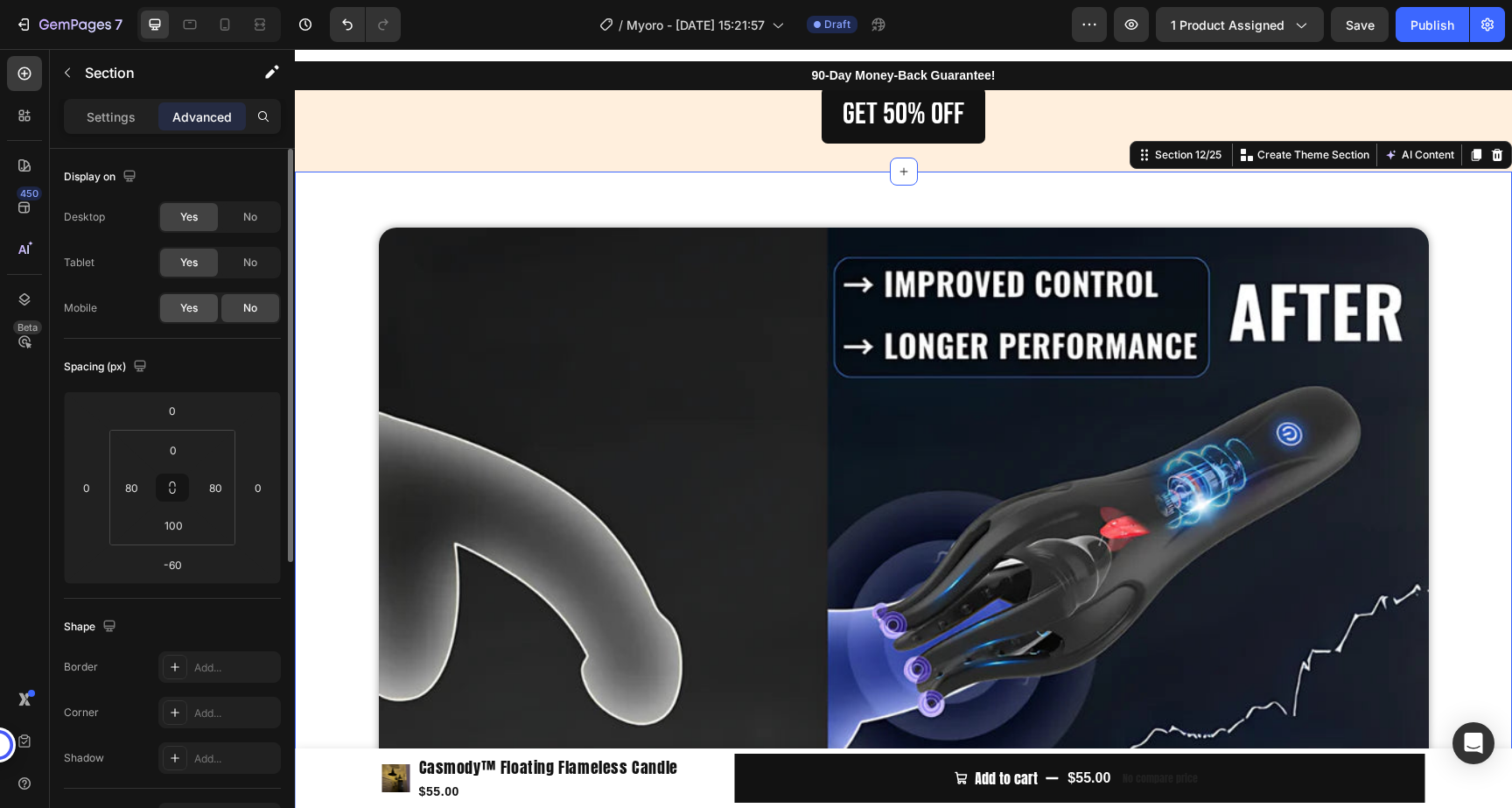
click at [193, 304] on span "Yes" at bounding box center [189, 308] width 18 height 16
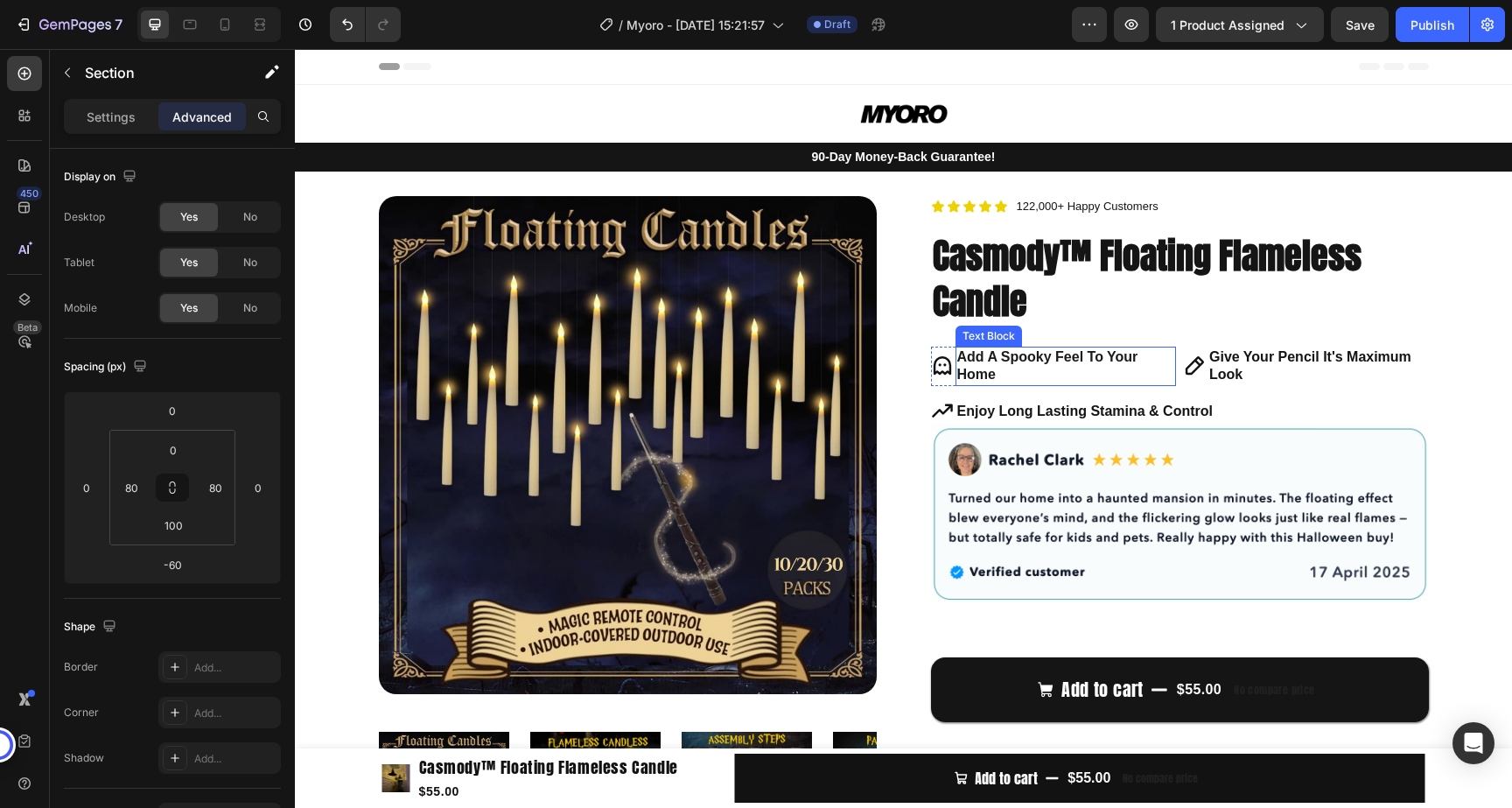
click at [1046, 358] on strong "Add A Spooky Feel To Your Home" at bounding box center [1047, 365] width 181 height 33
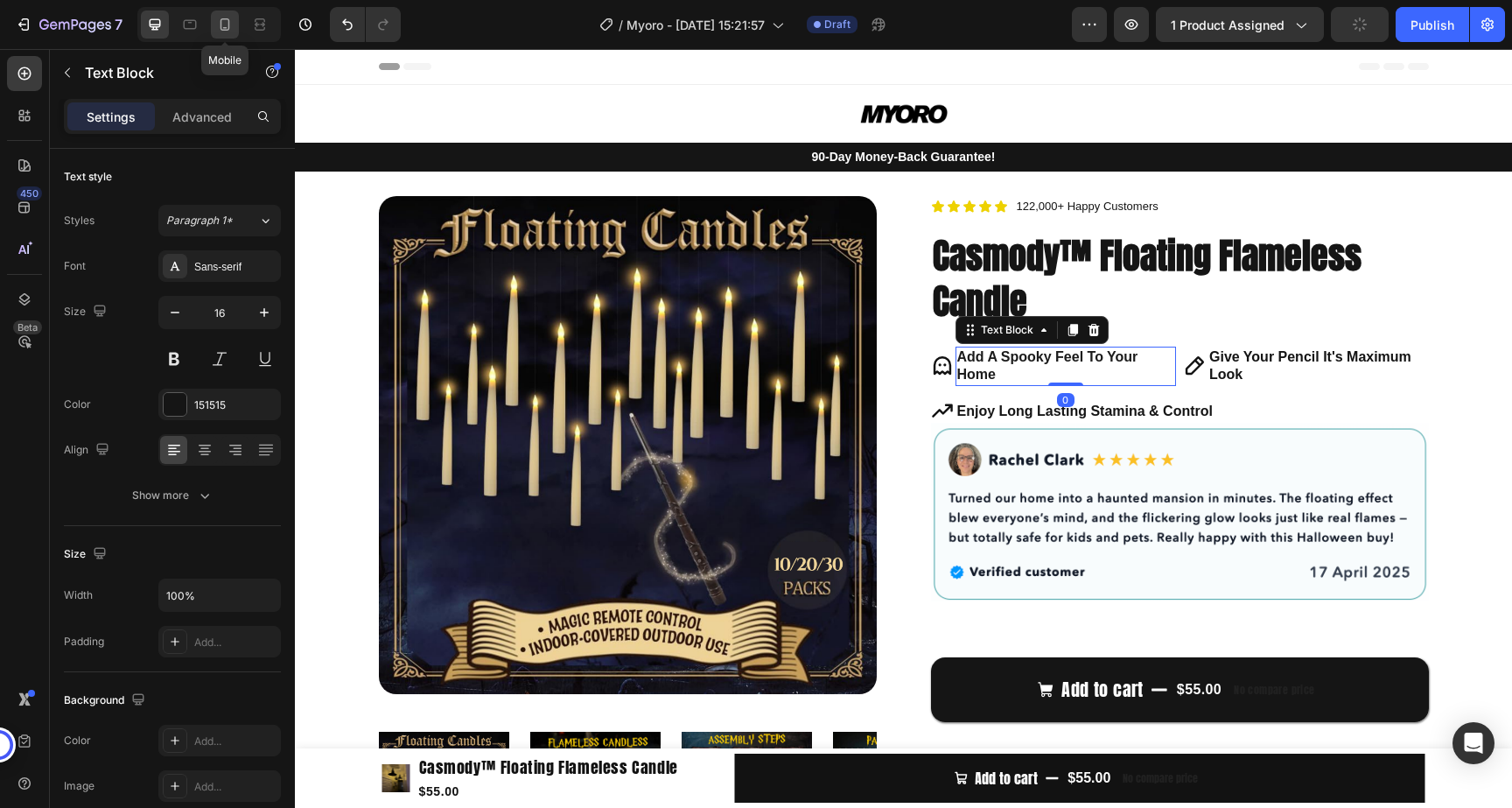
click at [230, 27] on icon at bounding box center [224, 24] width 18 height 18
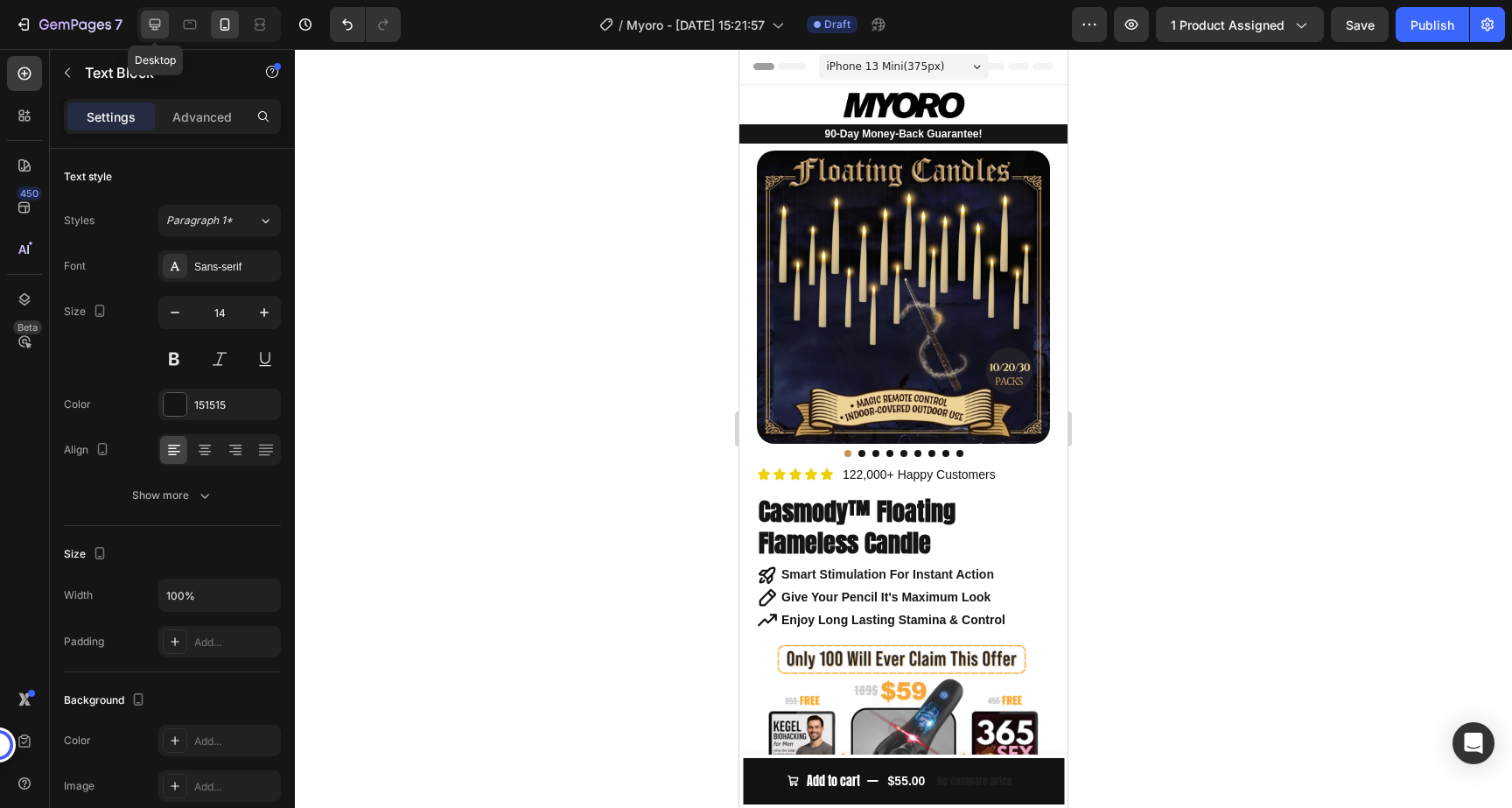
click at [161, 20] on icon at bounding box center [155, 24] width 18 height 18
type input "16"
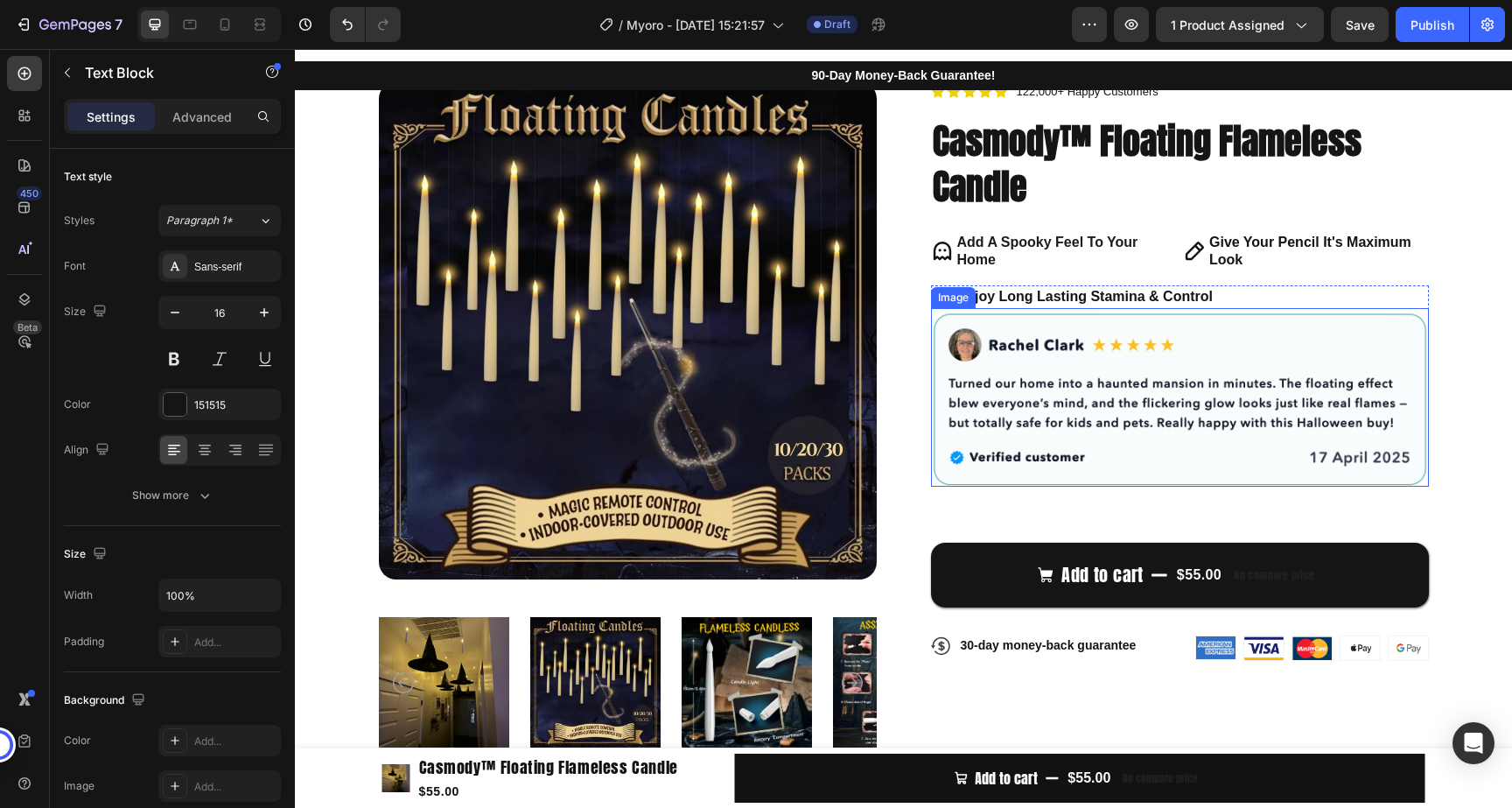
scroll to position [104, 0]
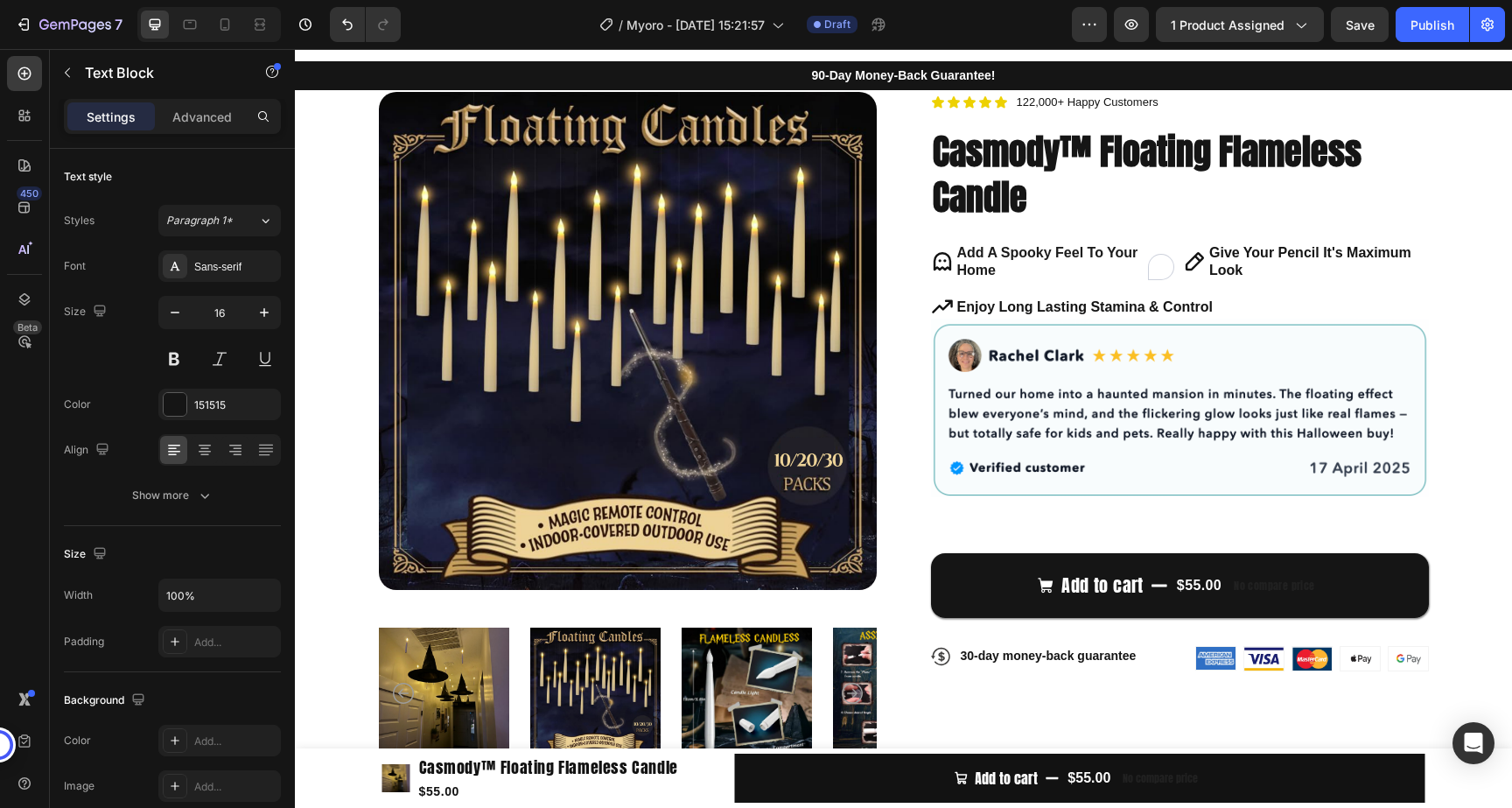
click at [1119, 250] on strong "Add A Spooky Feel To Your Home" at bounding box center [1047, 261] width 181 height 33
click at [1269, 252] on strong "Give Your Pencil It's Maximum Look" at bounding box center [1309, 261] width 202 height 33
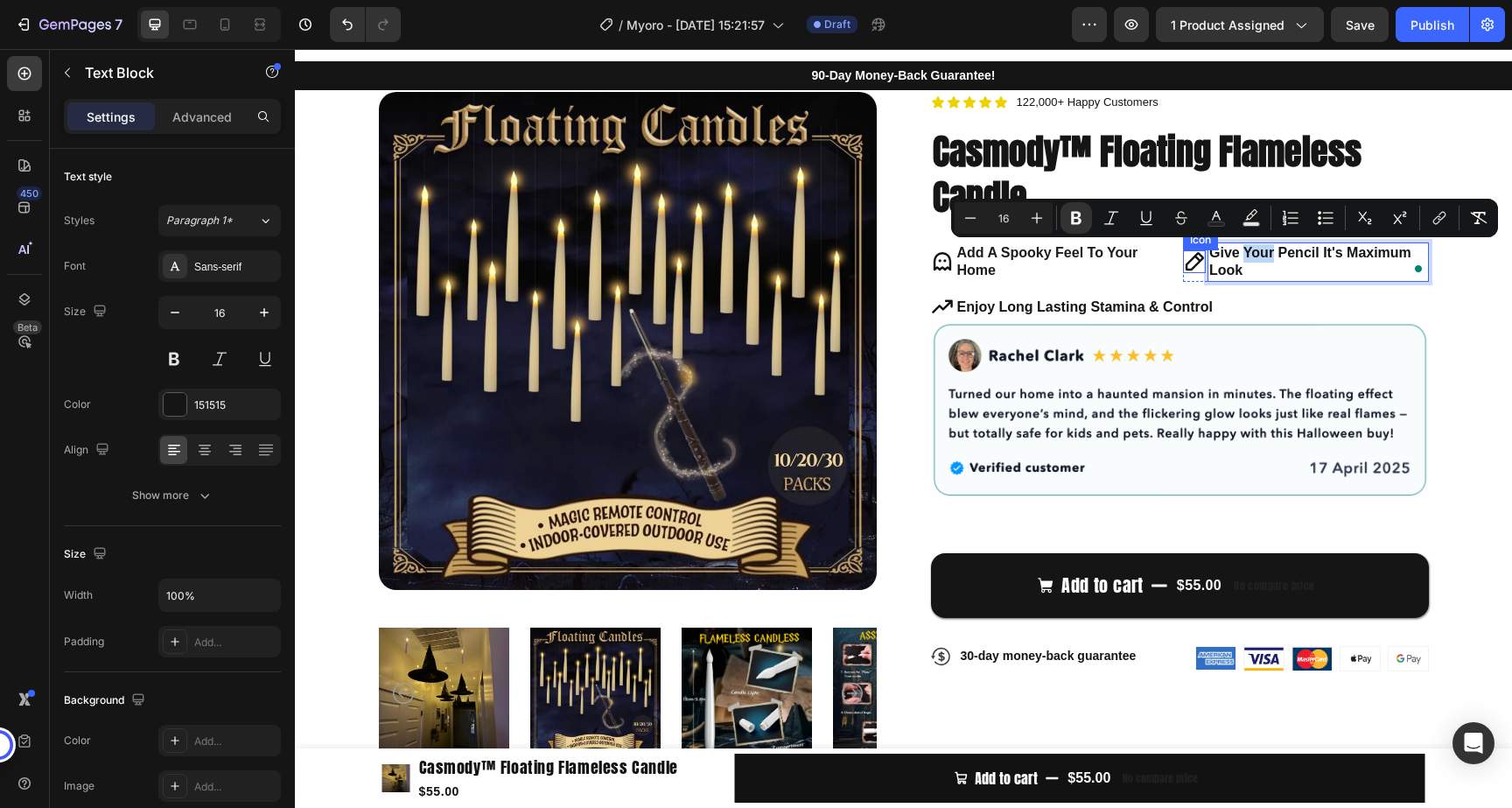
click at [1191, 256] on icon at bounding box center [1195, 262] width 19 height 19
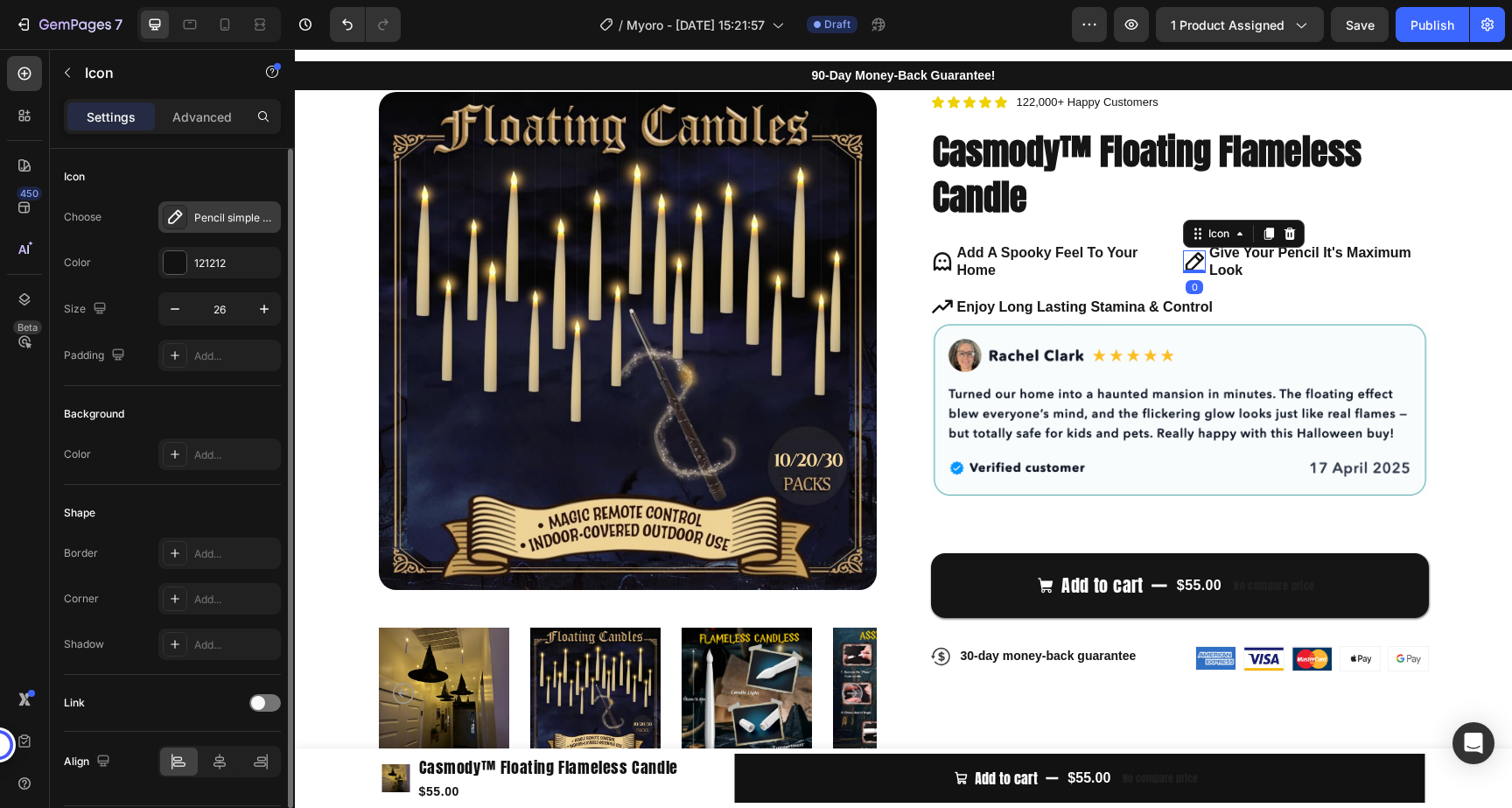
click at [190, 217] on div "Pencil simple bold" at bounding box center [219, 218] width 123 height 32
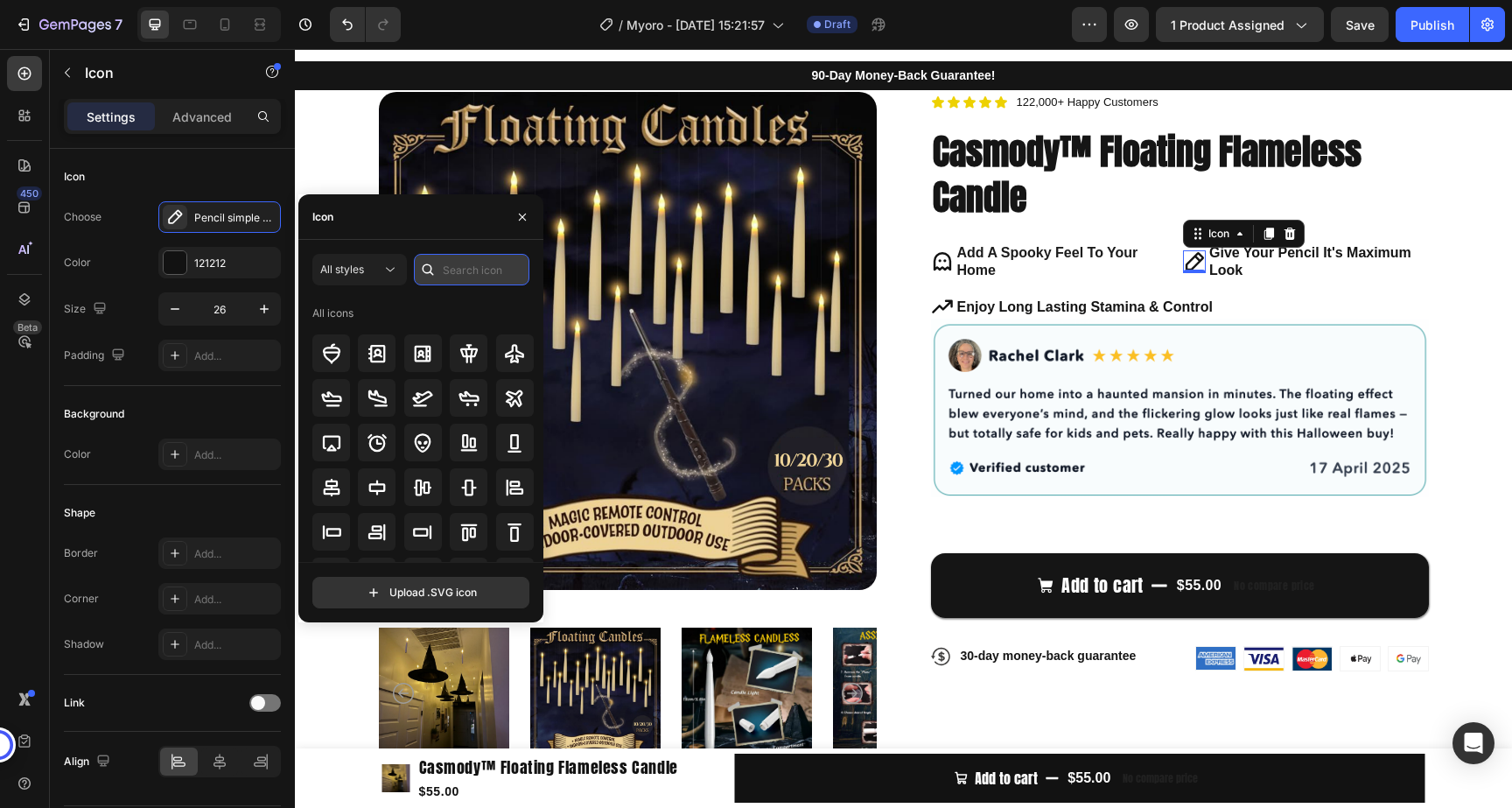
click at [453, 264] on input "text" at bounding box center [471, 269] width 115 height 32
type input "candle"
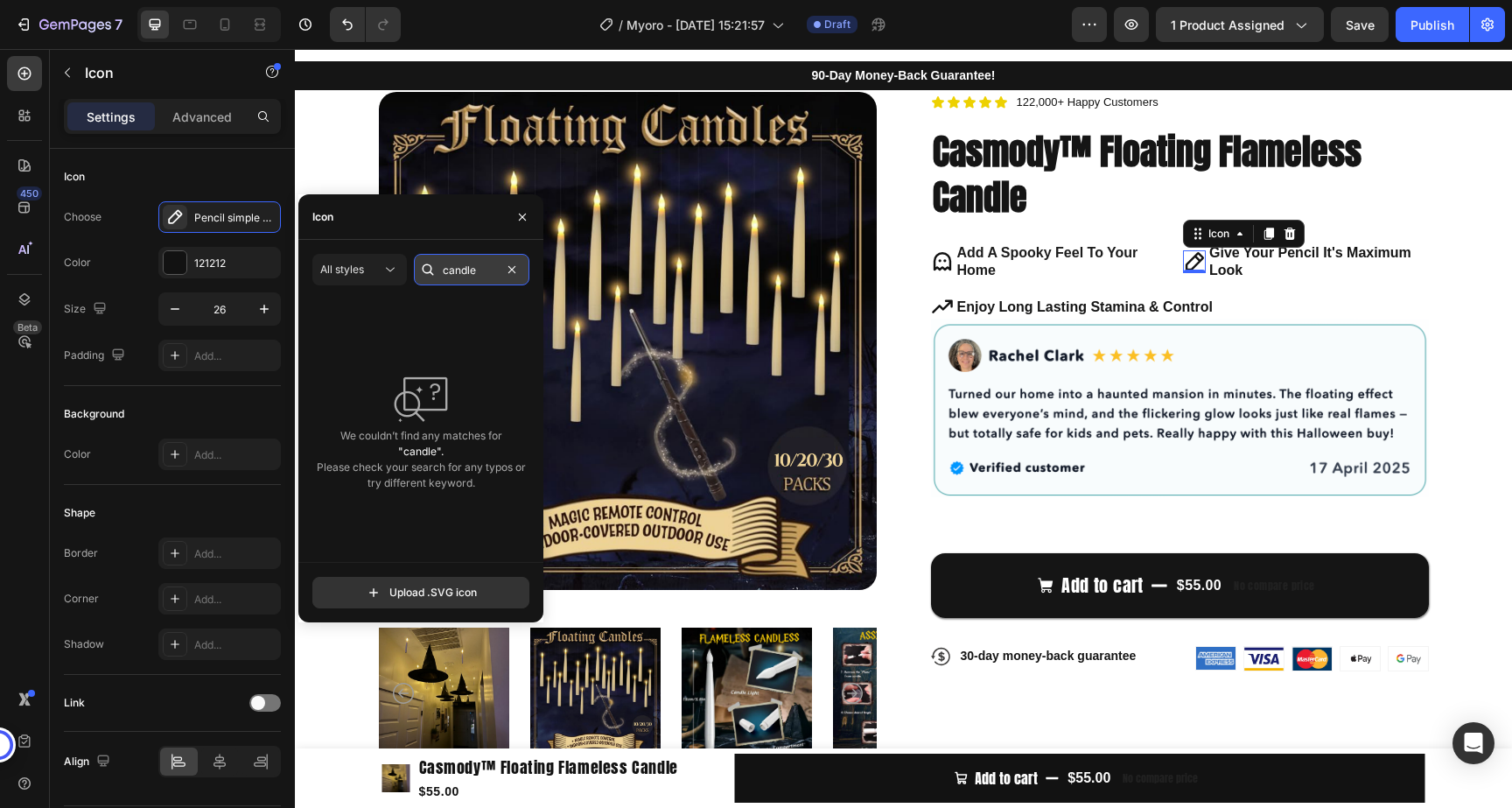
click at [470, 267] on input "candle" at bounding box center [471, 269] width 115 height 32
type input "spooky"
click at [382, 267] on icon at bounding box center [390, 269] width 18 height 18
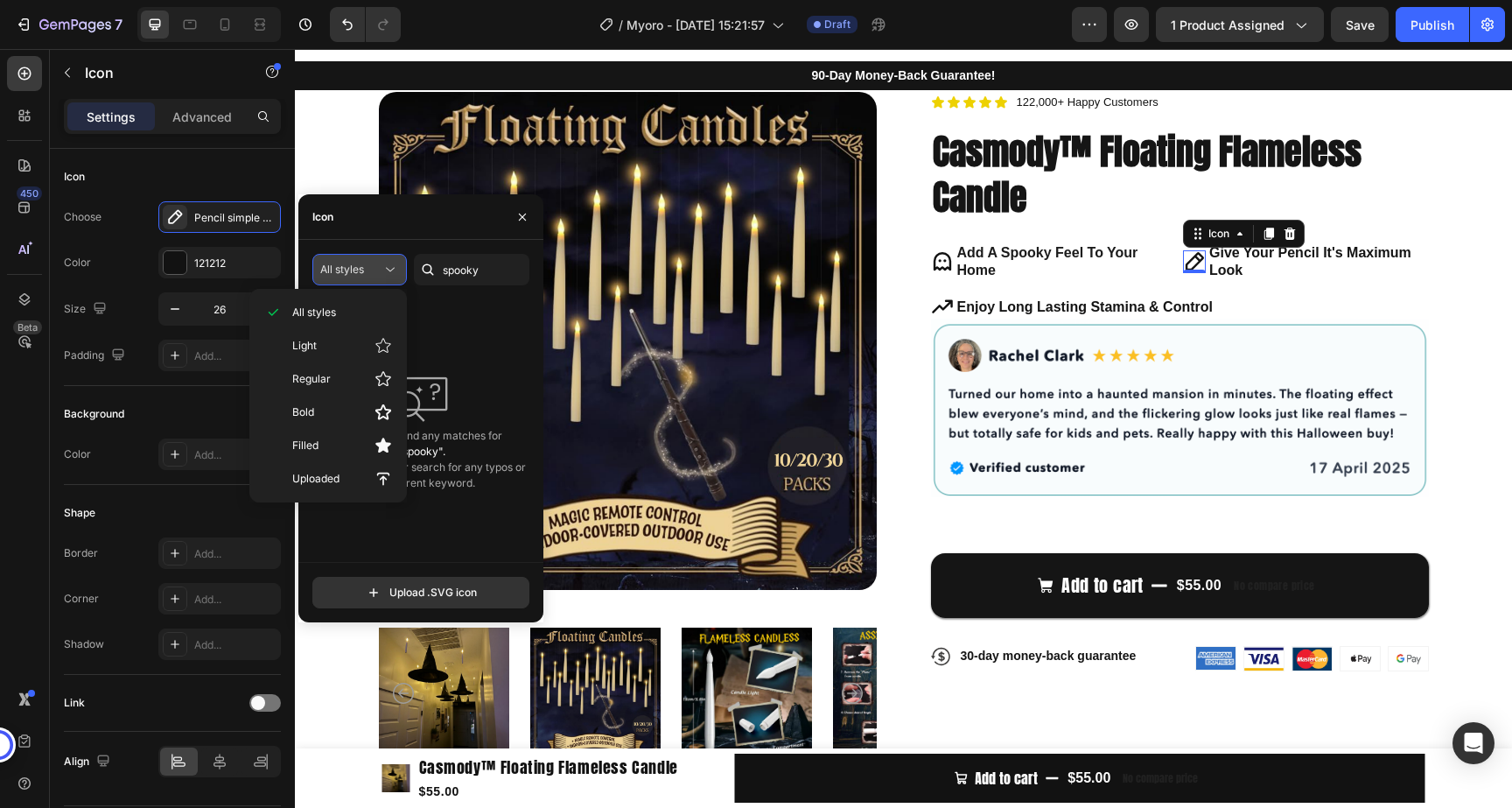
click at [382, 267] on icon at bounding box center [390, 269] width 18 height 18
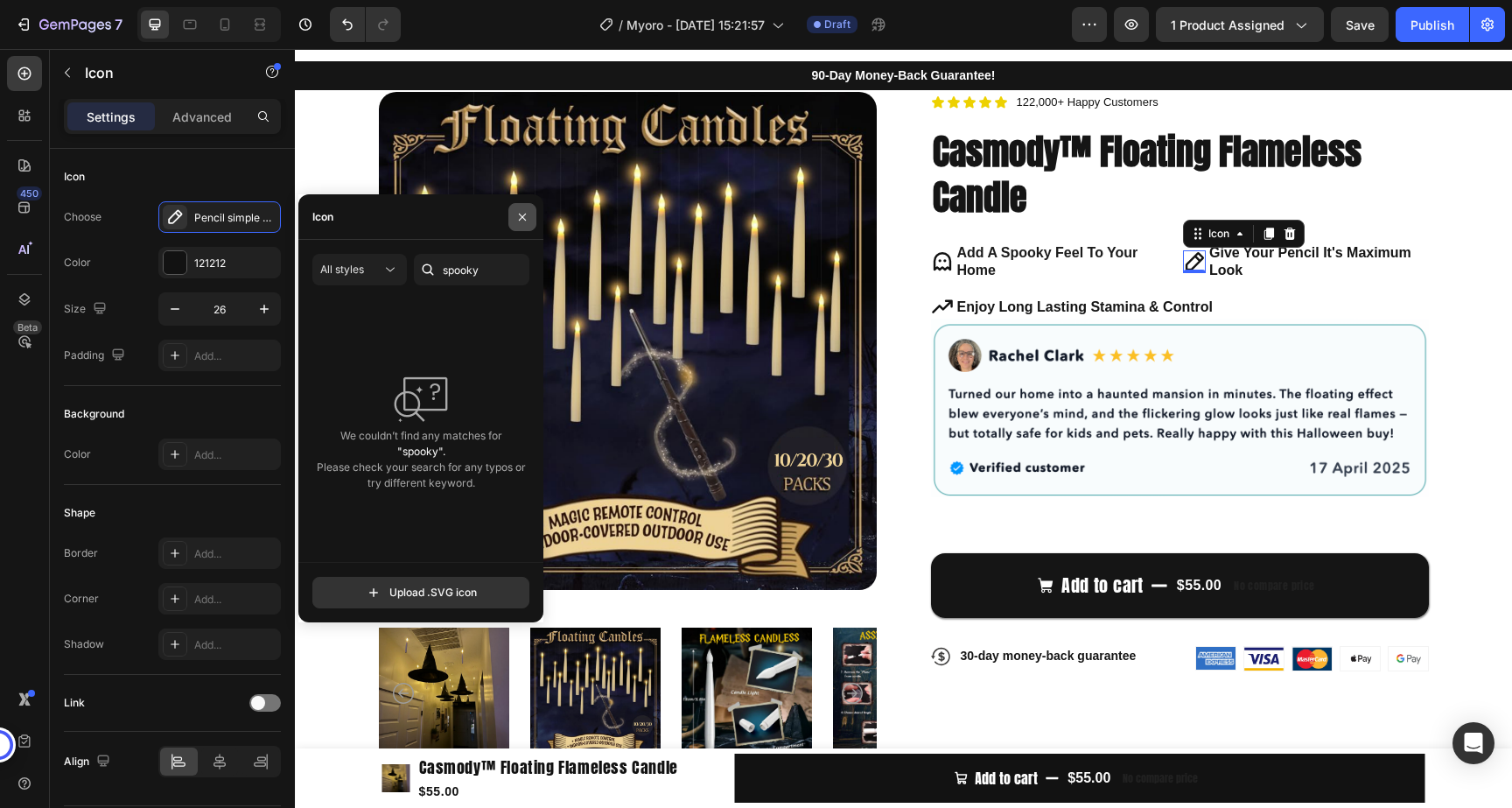
click at [521, 219] on icon "button" at bounding box center [522, 217] width 14 height 14
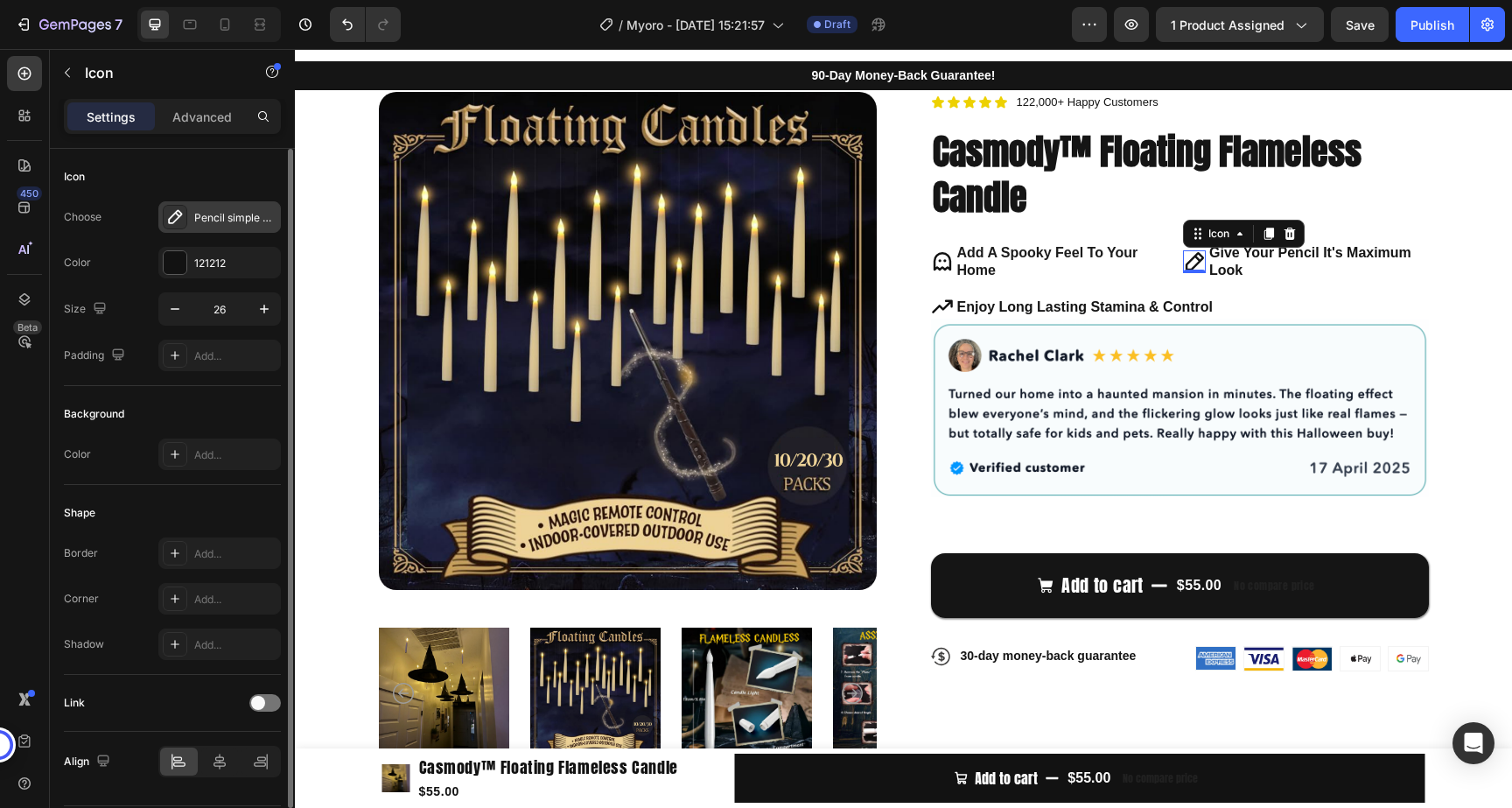
click at [174, 221] on icon at bounding box center [174, 217] width 14 height 14
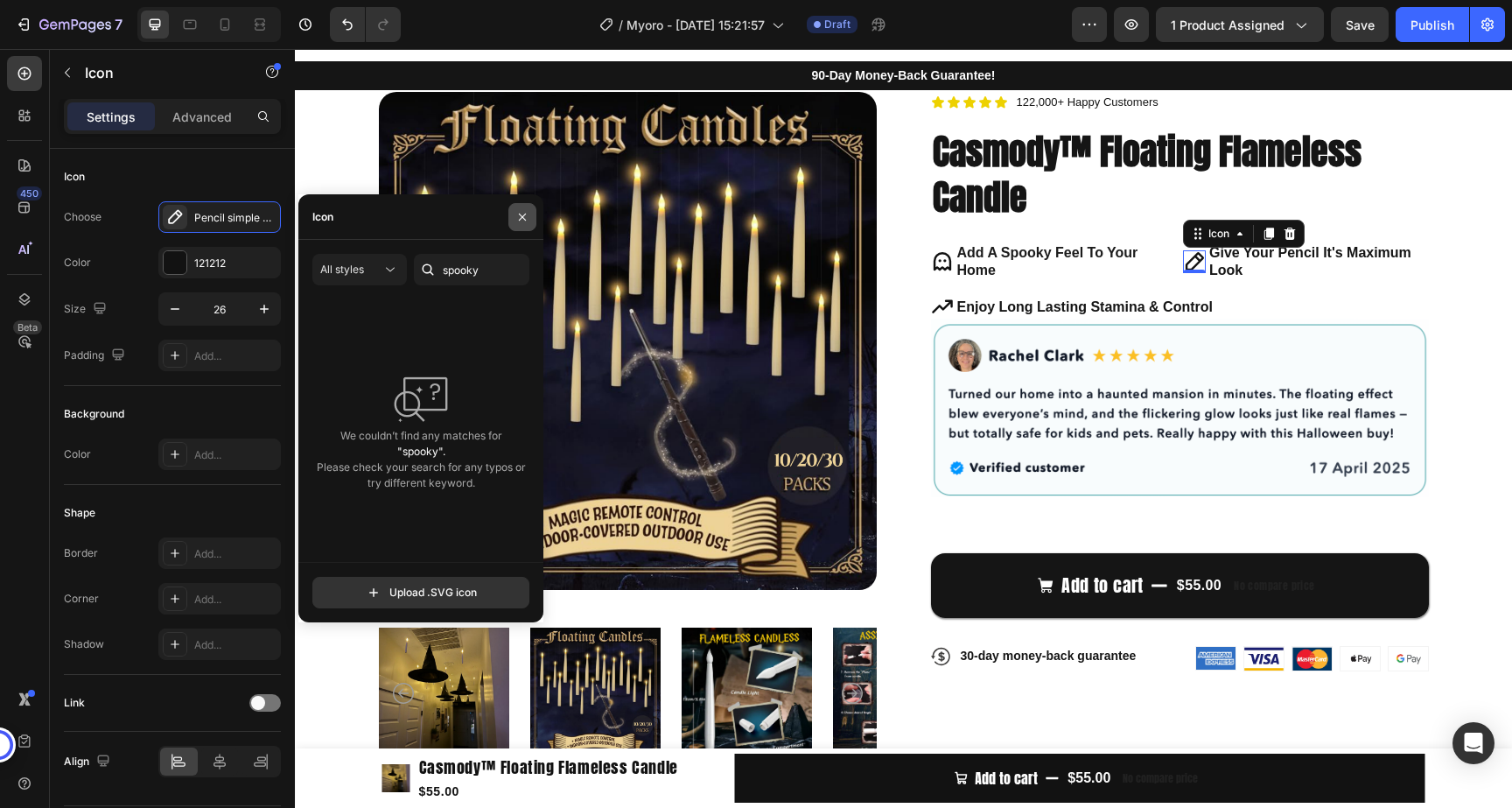
click at [522, 221] on icon "button" at bounding box center [522, 217] width 14 height 14
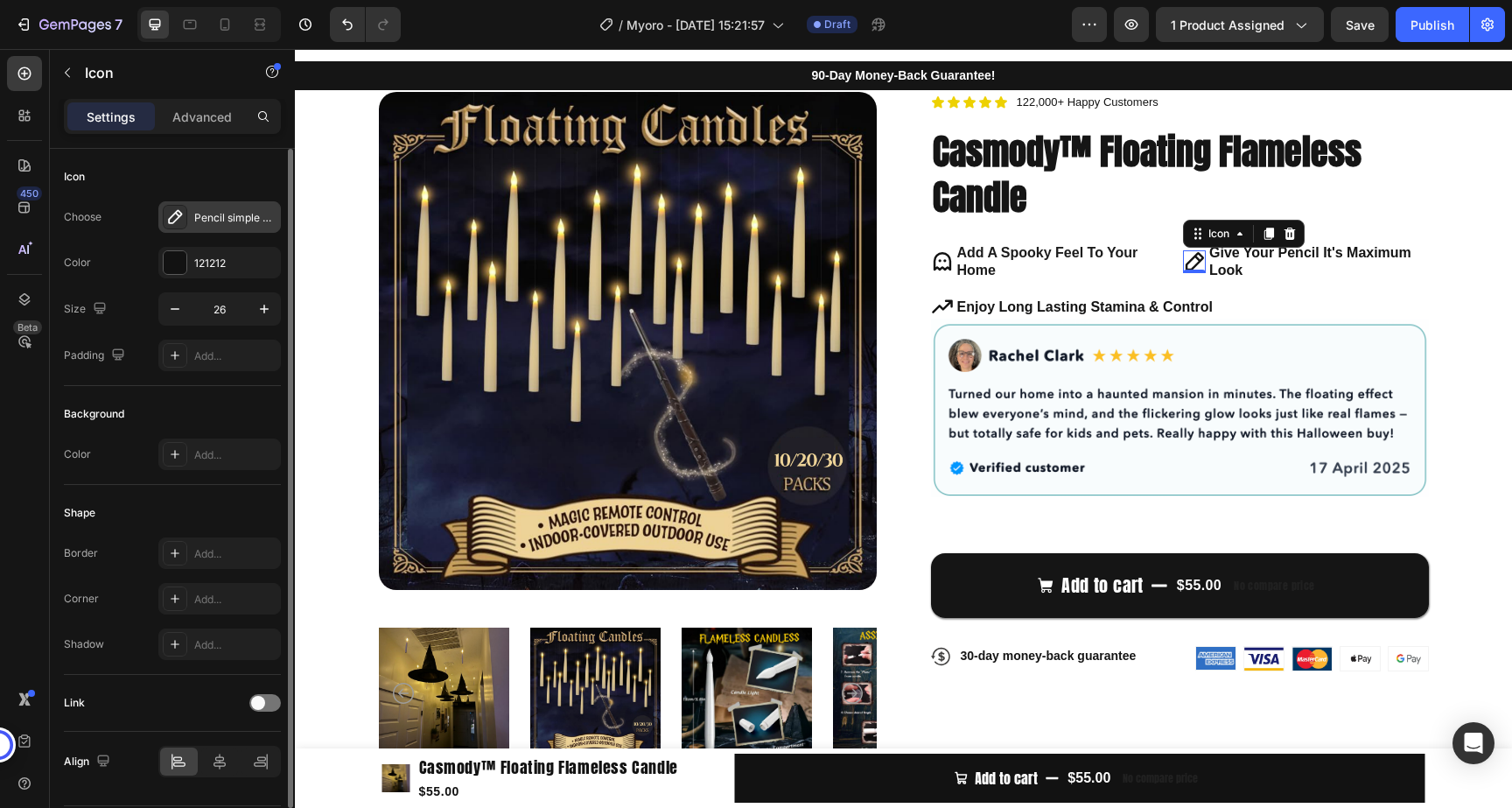
click at [255, 212] on div "Pencil simple bold" at bounding box center [235, 218] width 83 height 16
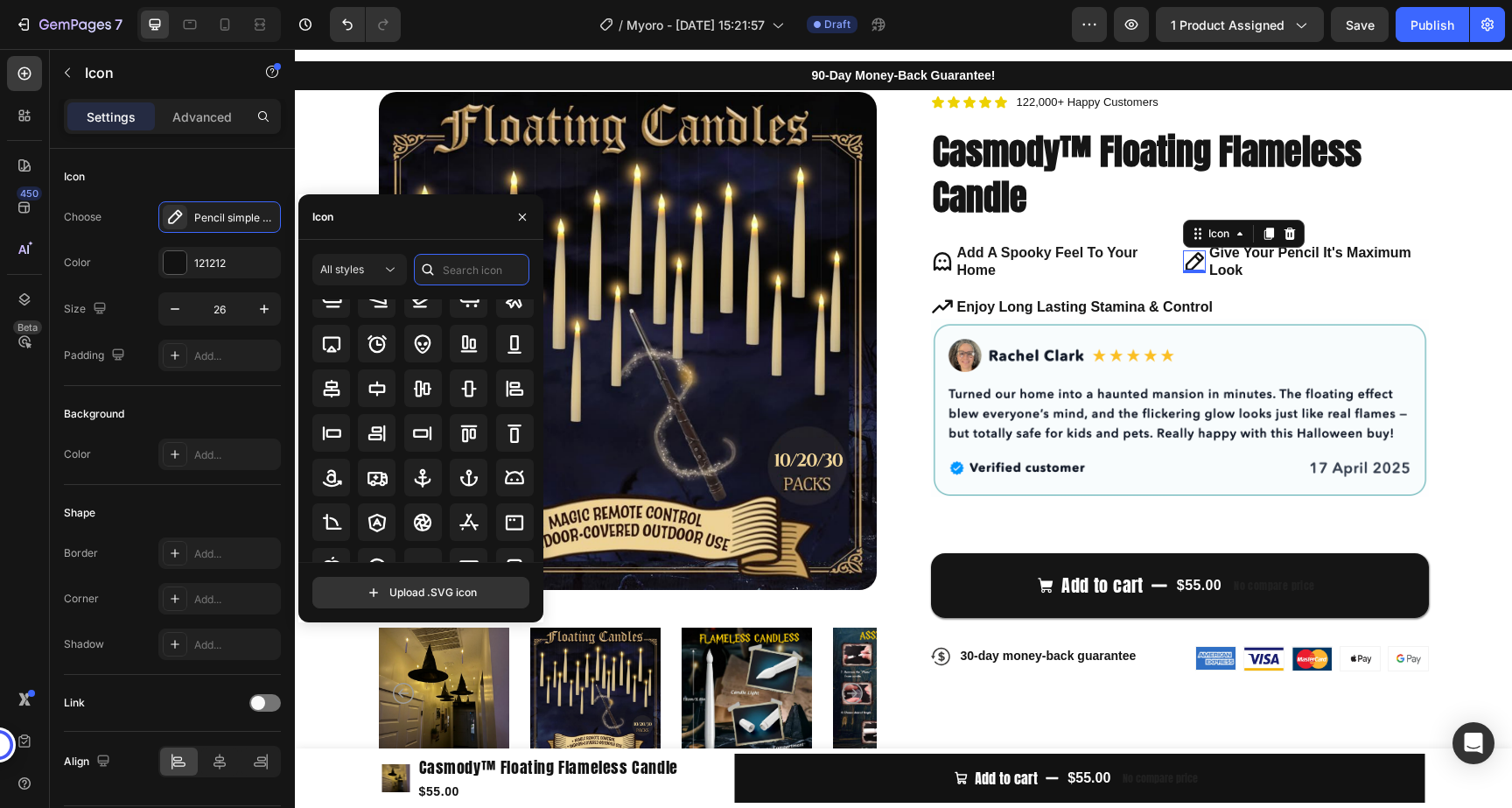
scroll to position [0, 0]
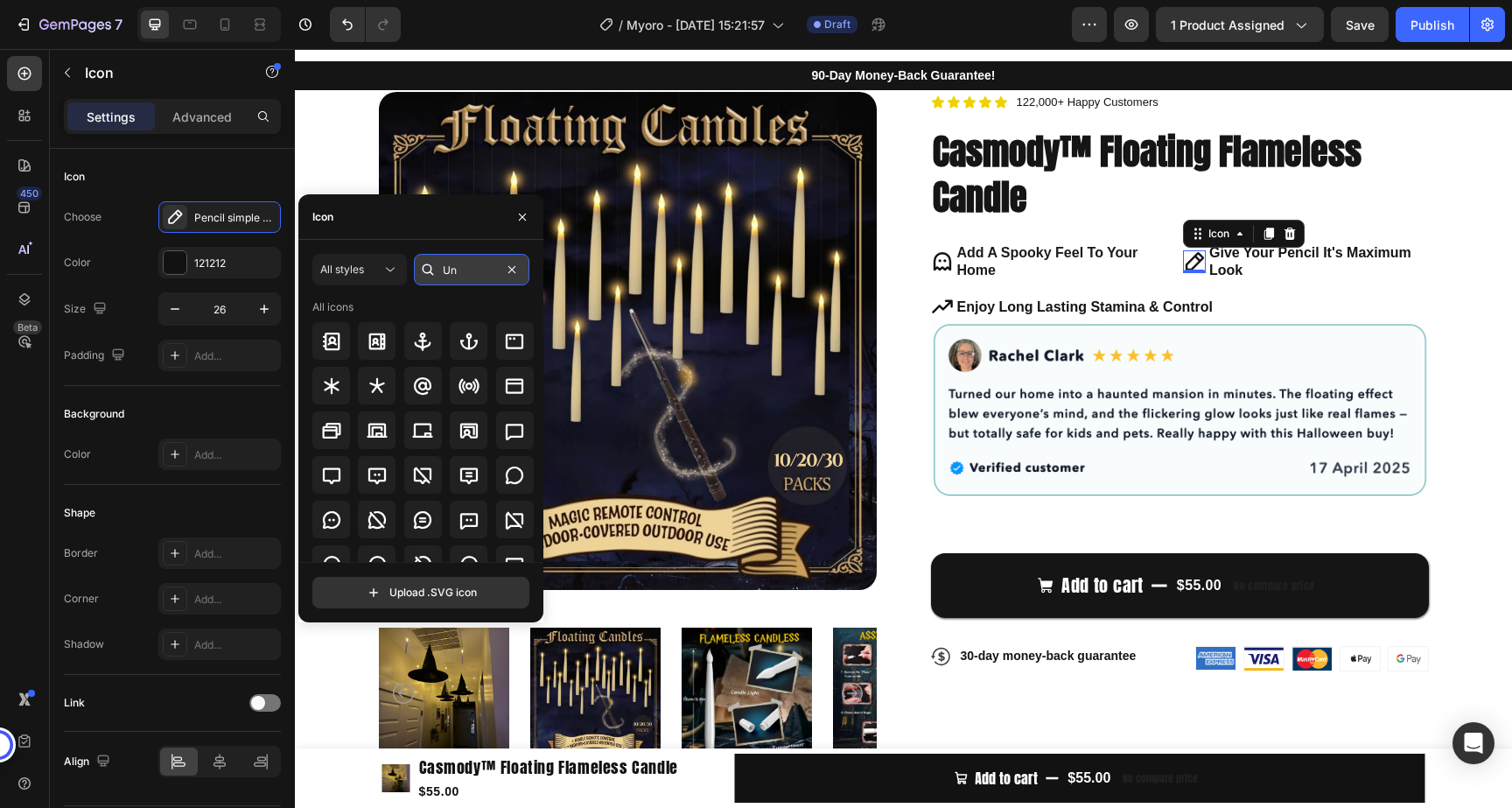
type input "U"
click at [465, 343] on icon at bounding box center [469, 341] width 18 height 12
click at [486, 274] on input "check" at bounding box center [471, 269] width 115 height 32
type input "s"
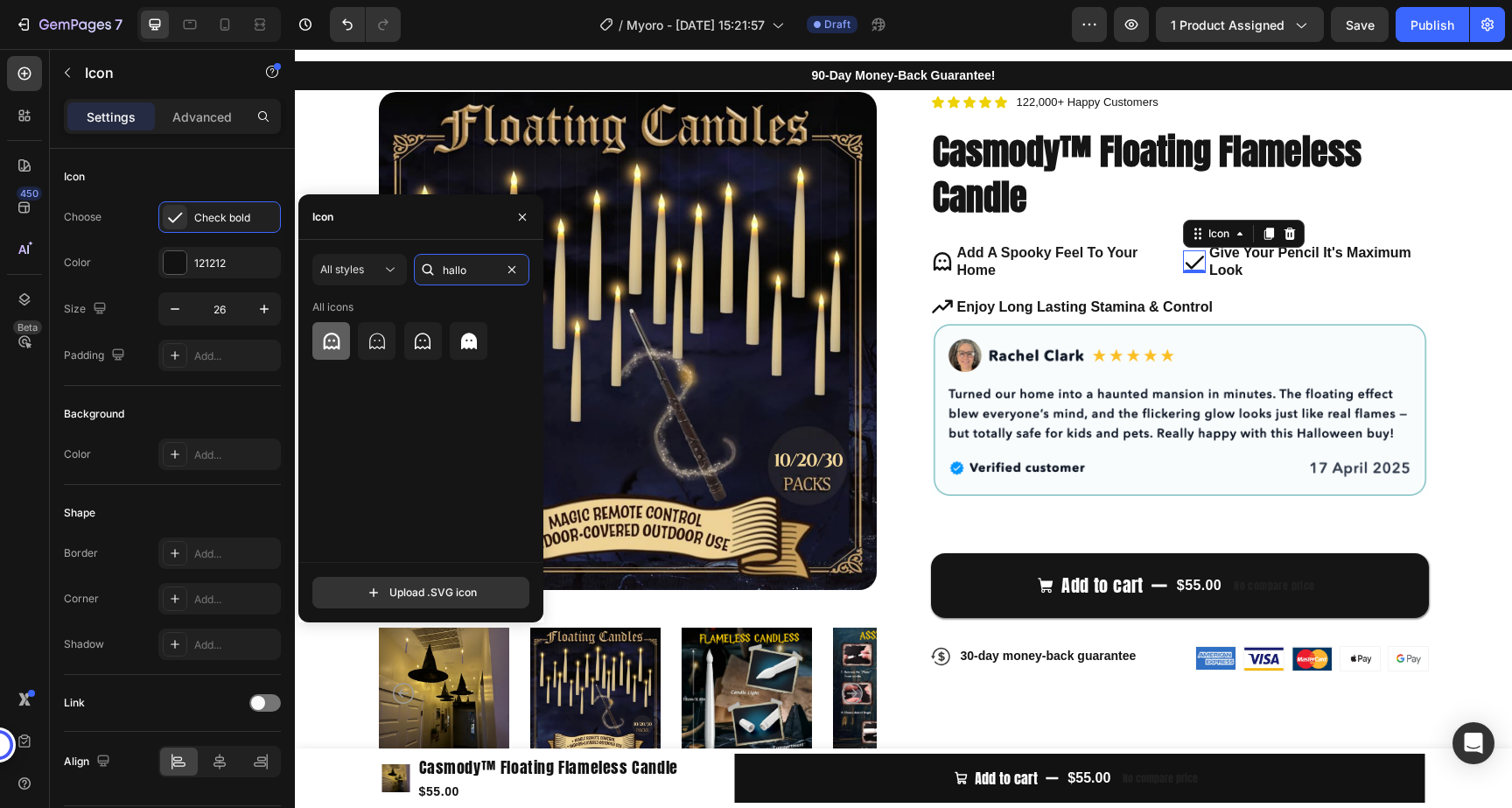
type input "hallo"
click at [340, 343] on icon at bounding box center [331, 342] width 21 height 21
click at [937, 297] on icon at bounding box center [942, 307] width 23 height 23
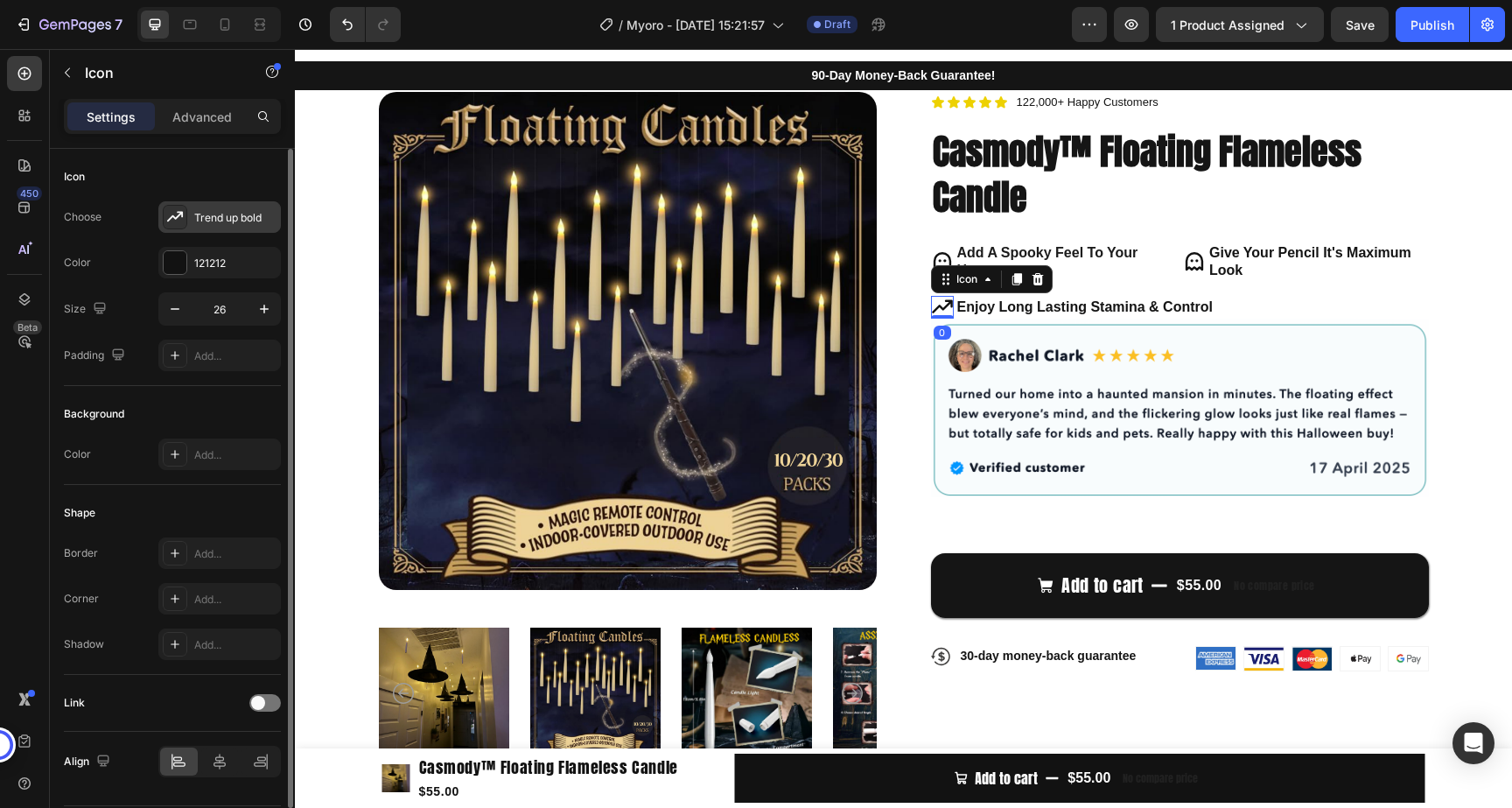
click at [186, 217] on div at bounding box center [174, 217] width 24 height 24
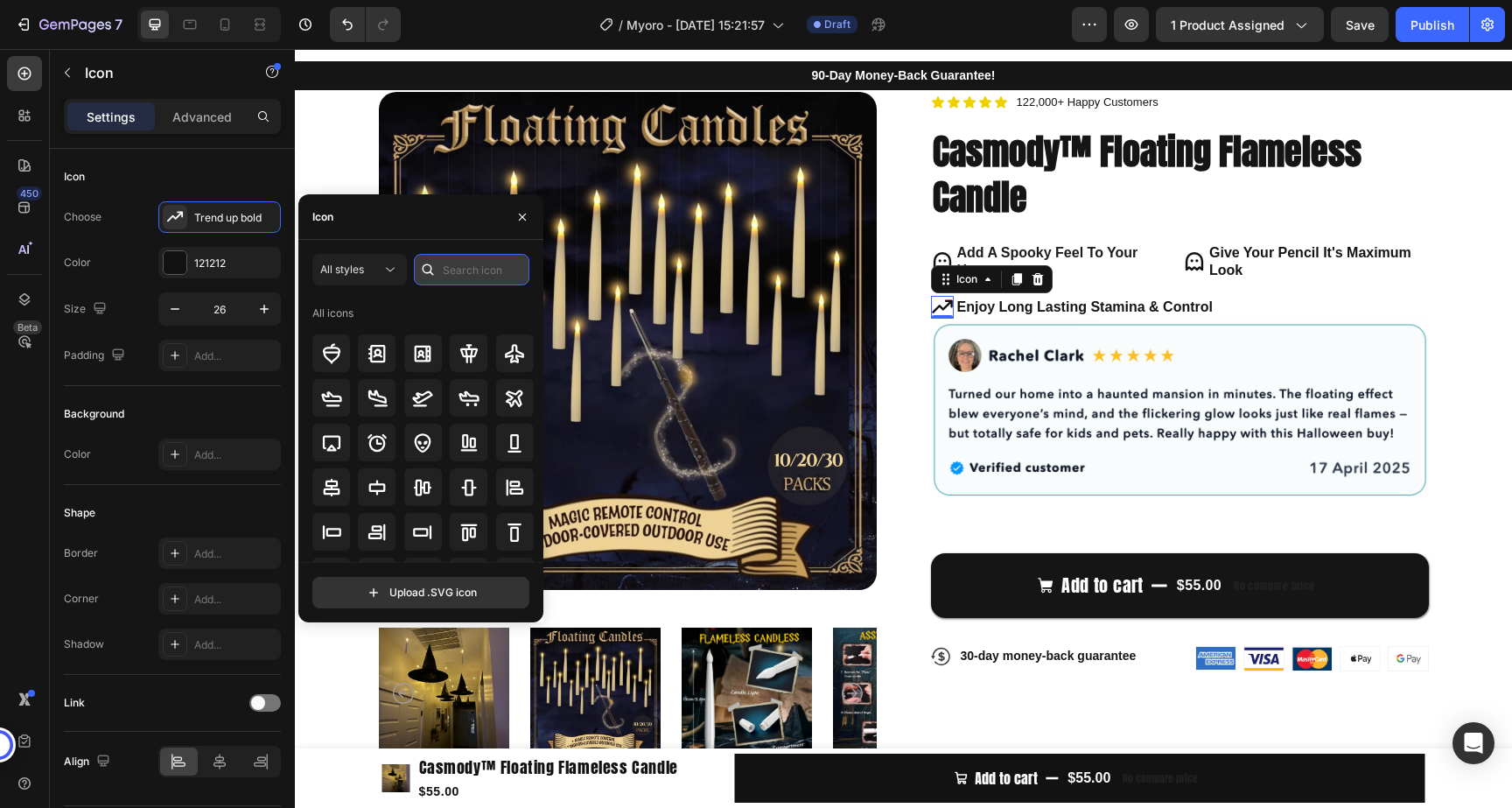
click at [466, 274] on input "text" at bounding box center [471, 269] width 115 height 32
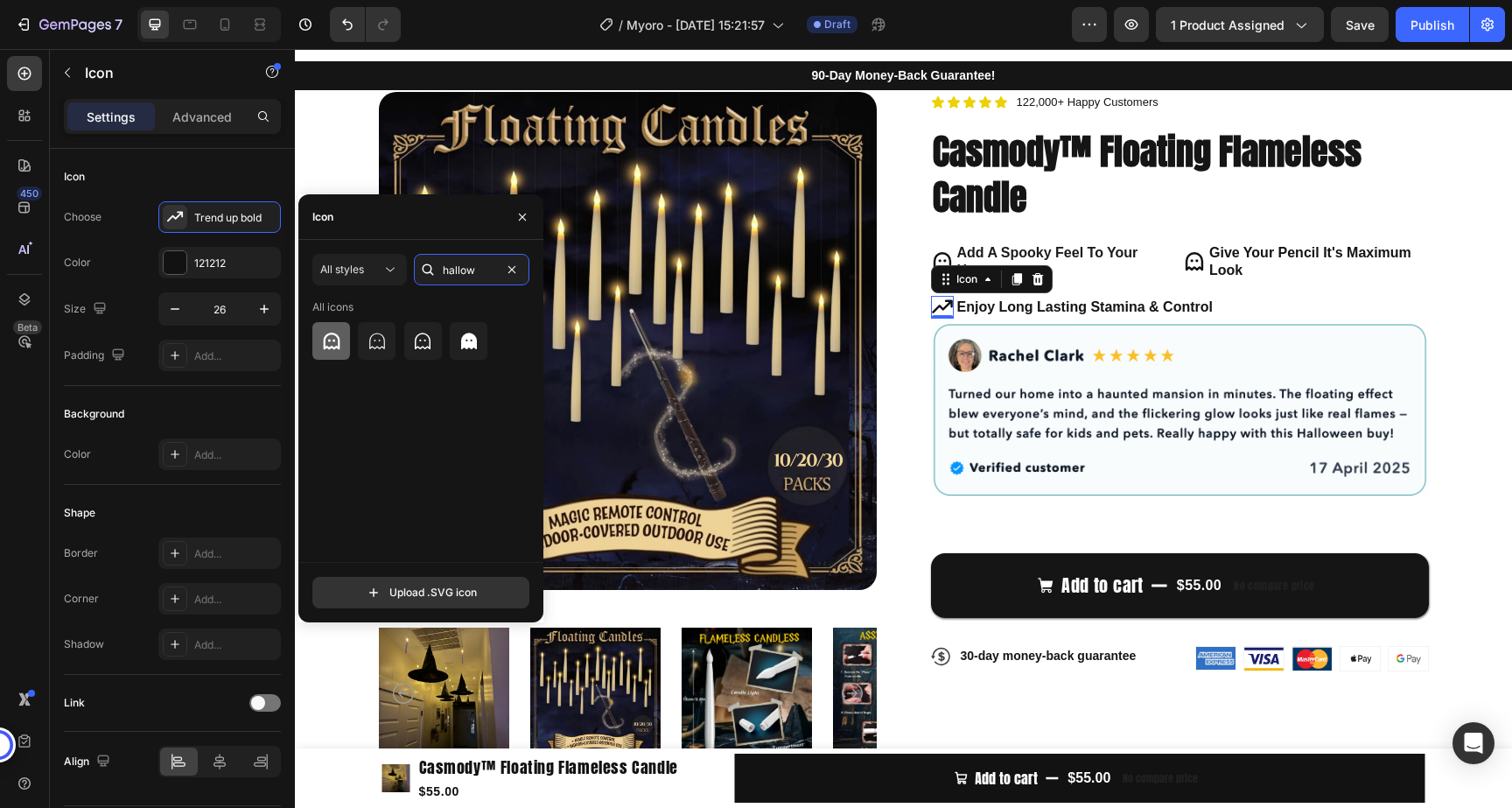
type input "hallow"
click at [325, 350] on icon at bounding box center [331, 342] width 21 height 21
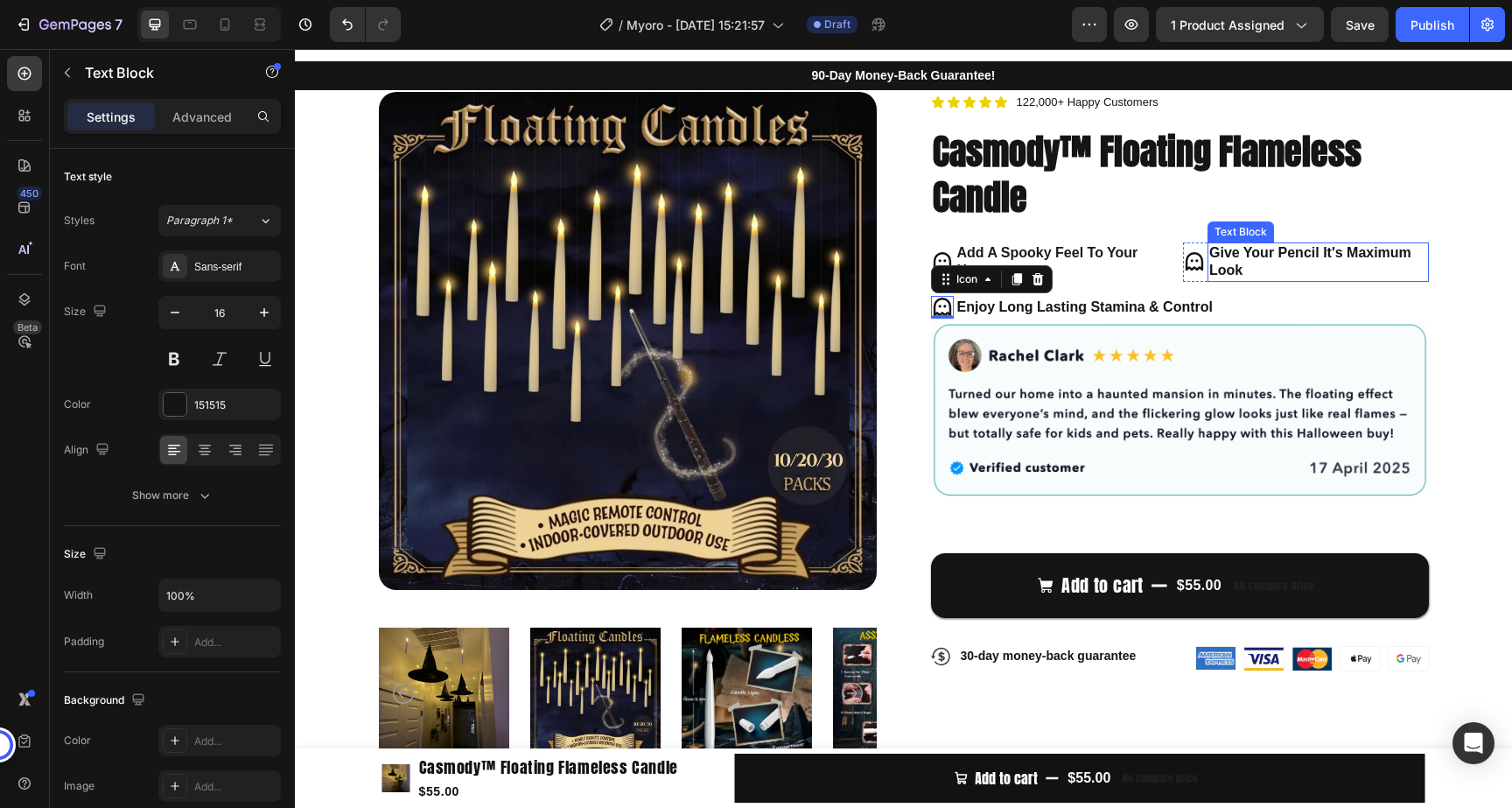
click at [1272, 253] on strong "Give Your Pencil It's Maximum Look" at bounding box center [1309, 261] width 202 height 33
